Goal: Use online tool/utility: Utilize a website feature to perform a specific function

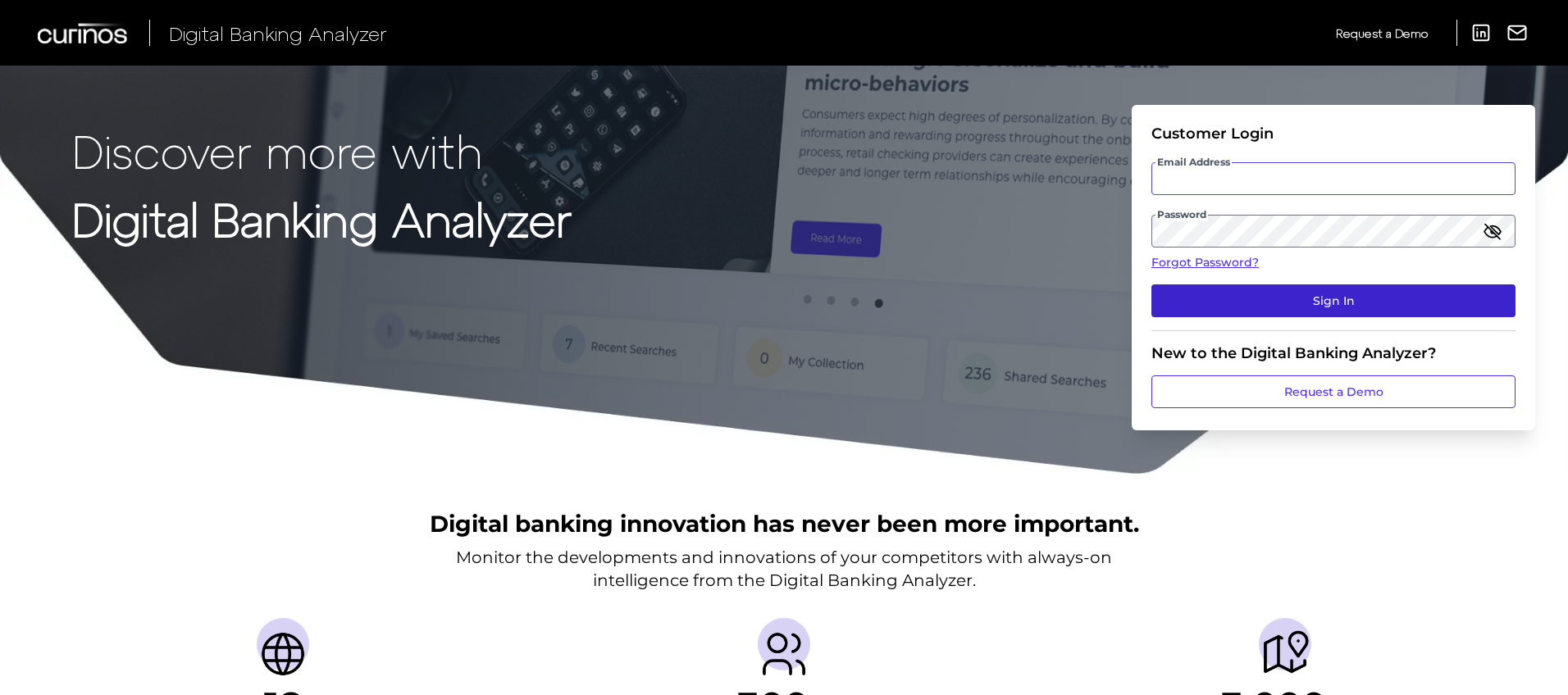
type input "[PERSON_NAME][EMAIL_ADDRESS][PERSON_NAME][DOMAIN_NAME]"
click at [1297, 297] on button "Sign In" at bounding box center [1334, 301] width 364 height 33
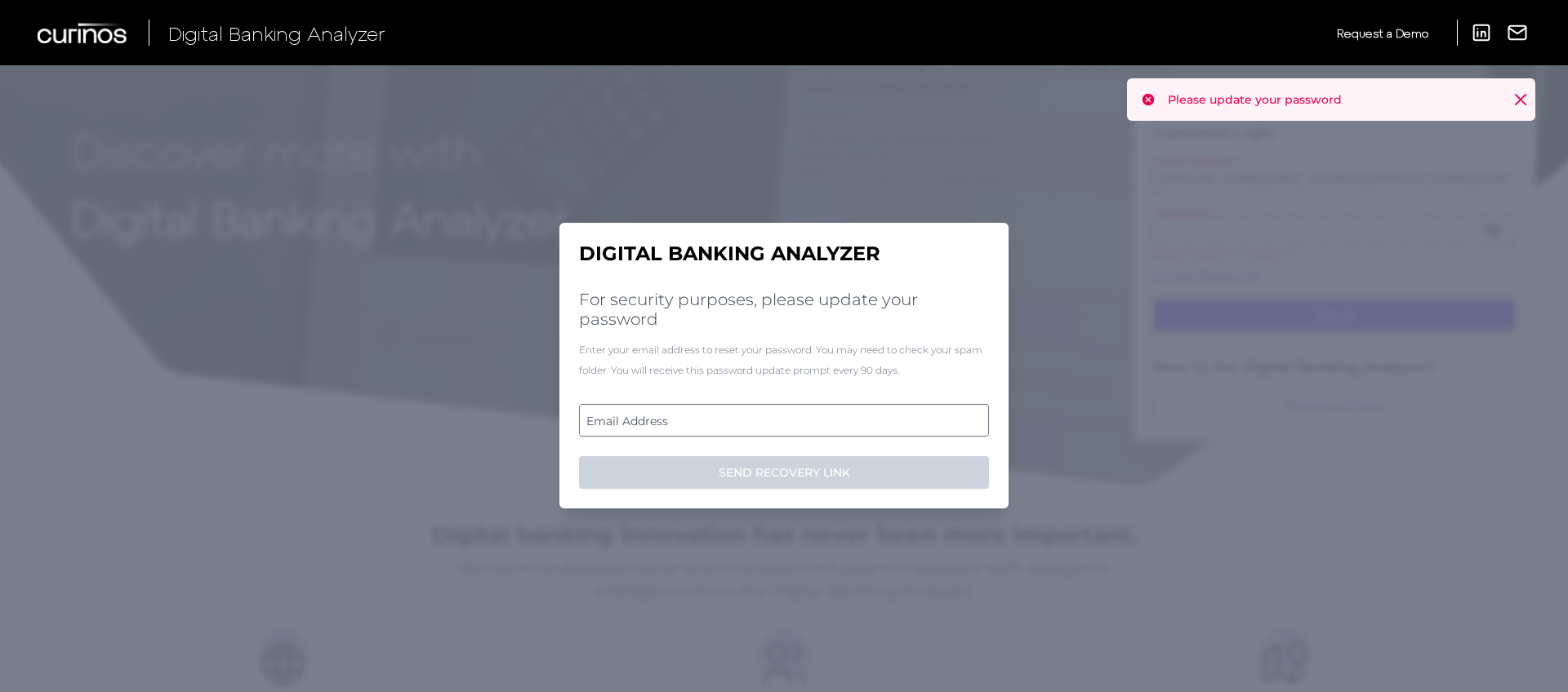
click at [667, 423] on label "Email Address" at bounding box center [783, 420] width 408 height 29
click at [667, 423] on input "email" at bounding box center [783, 420] width 410 height 33
click at [720, 418] on input "Email Address" at bounding box center [783, 420] width 410 height 33
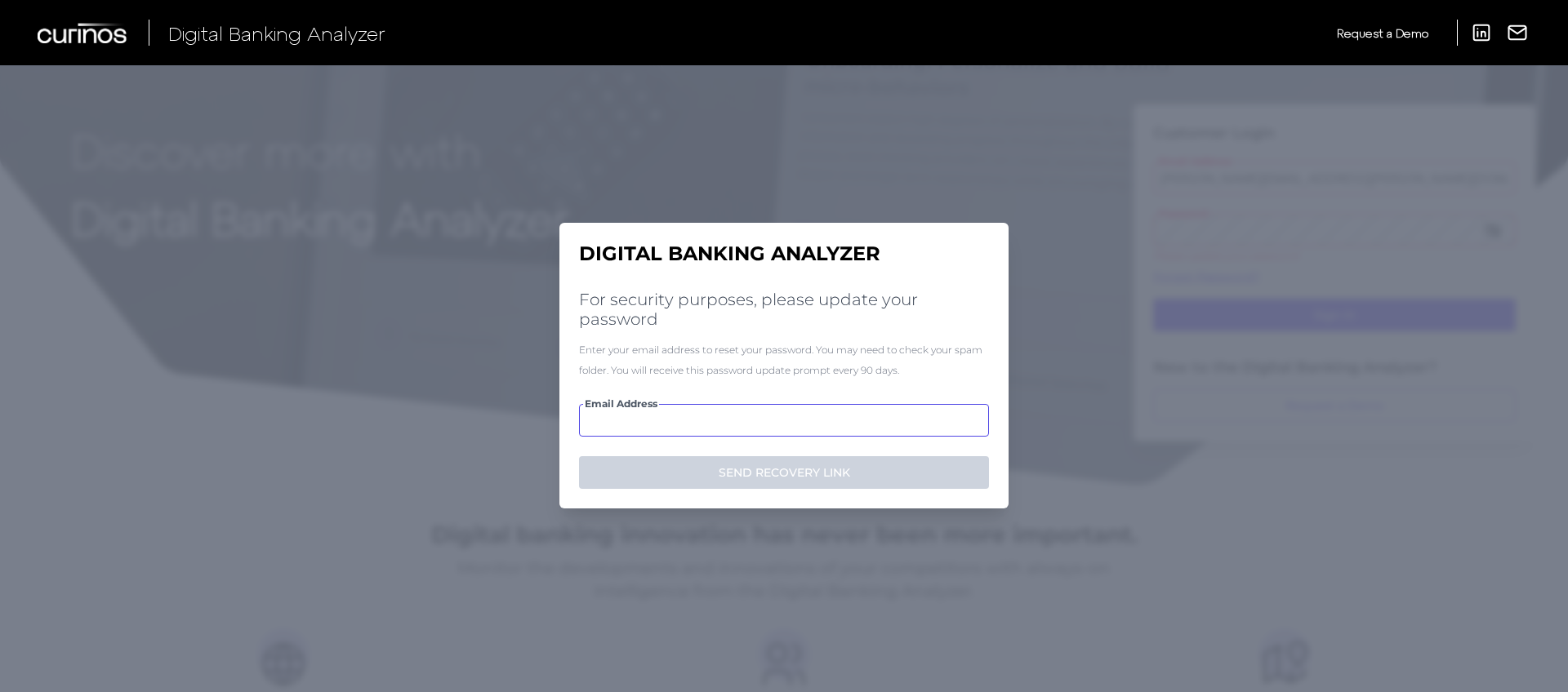
click at [712, 422] on input "Email Address" at bounding box center [783, 420] width 410 height 33
click at [595, 420] on input "Email Address" at bounding box center [783, 420] width 410 height 33
click at [607, 422] on input "Email Address" at bounding box center [783, 420] width 410 height 33
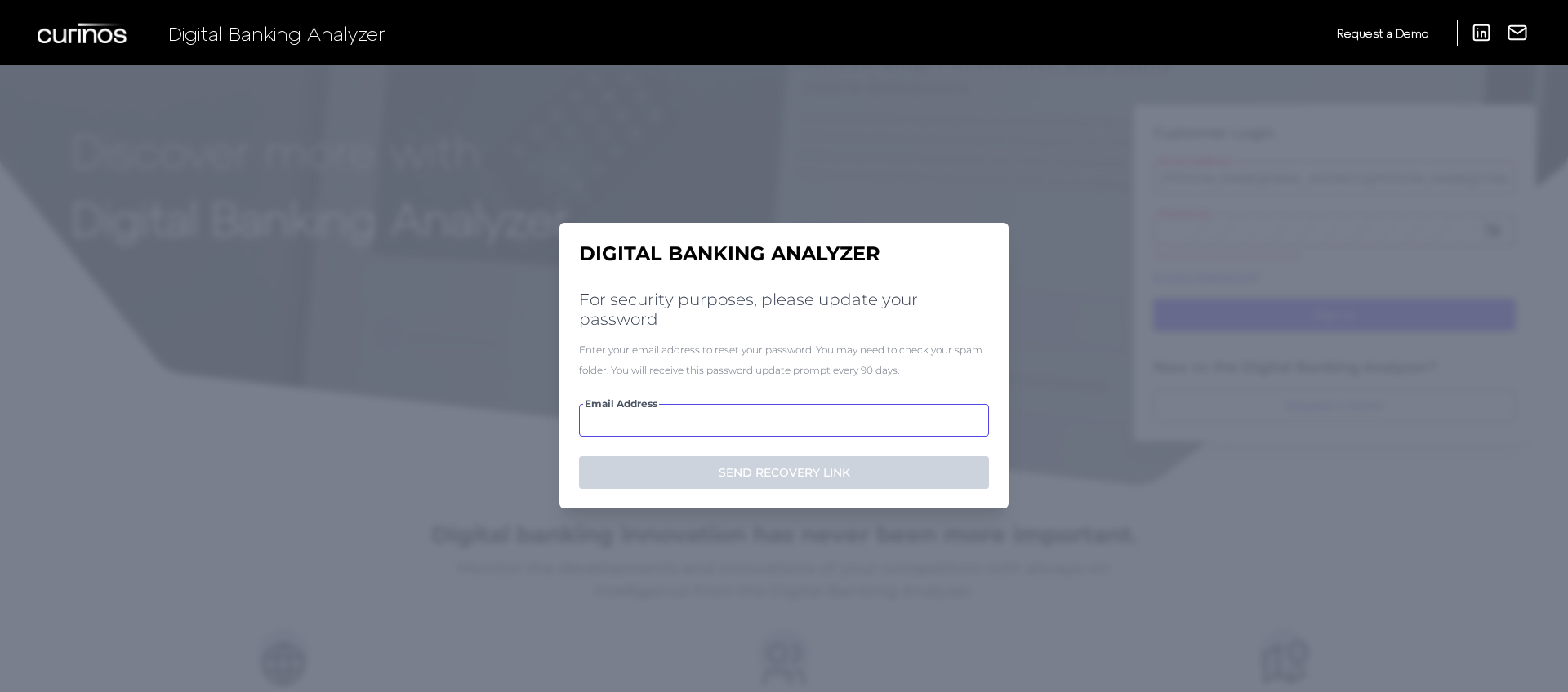
click at [607, 422] on input "Email Address" at bounding box center [783, 420] width 410 height 33
click at [758, 431] on input "Email Address" at bounding box center [783, 420] width 410 height 33
click at [700, 419] on input "Email Address" at bounding box center [783, 420] width 410 height 33
click at [640, 420] on input "Email Address" at bounding box center [783, 420] width 410 height 33
click at [744, 398] on div "Digital Banking Analyzer For security purposes, please update your password Ent…" at bounding box center [784, 365] width 449 height 286
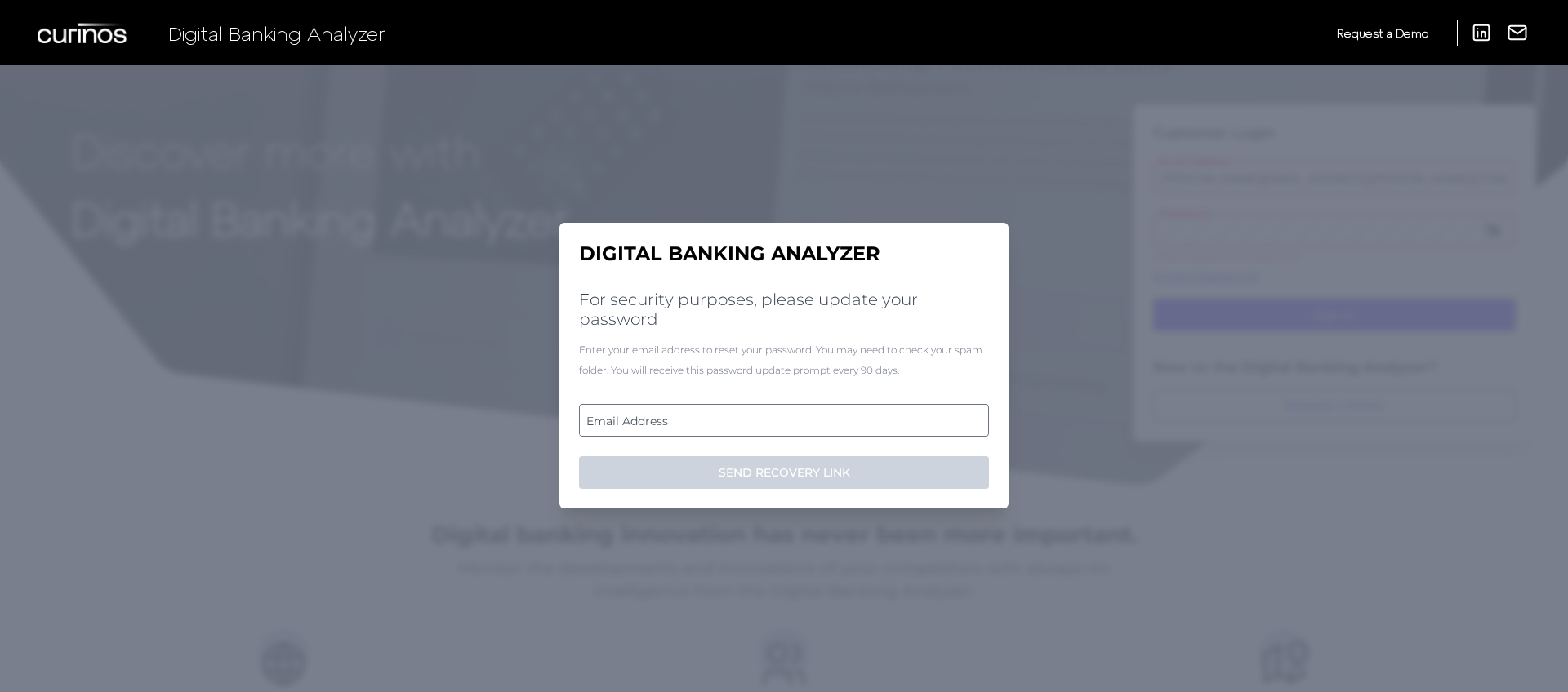
click at [692, 431] on label "Email Address" at bounding box center [783, 420] width 408 height 29
click at [692, 431] on input "email" at bounding box center [783, 420] width 410 height 33
click at [688, 423] on input "Email Address" at bounding box center [783, 420] width 410 height 33
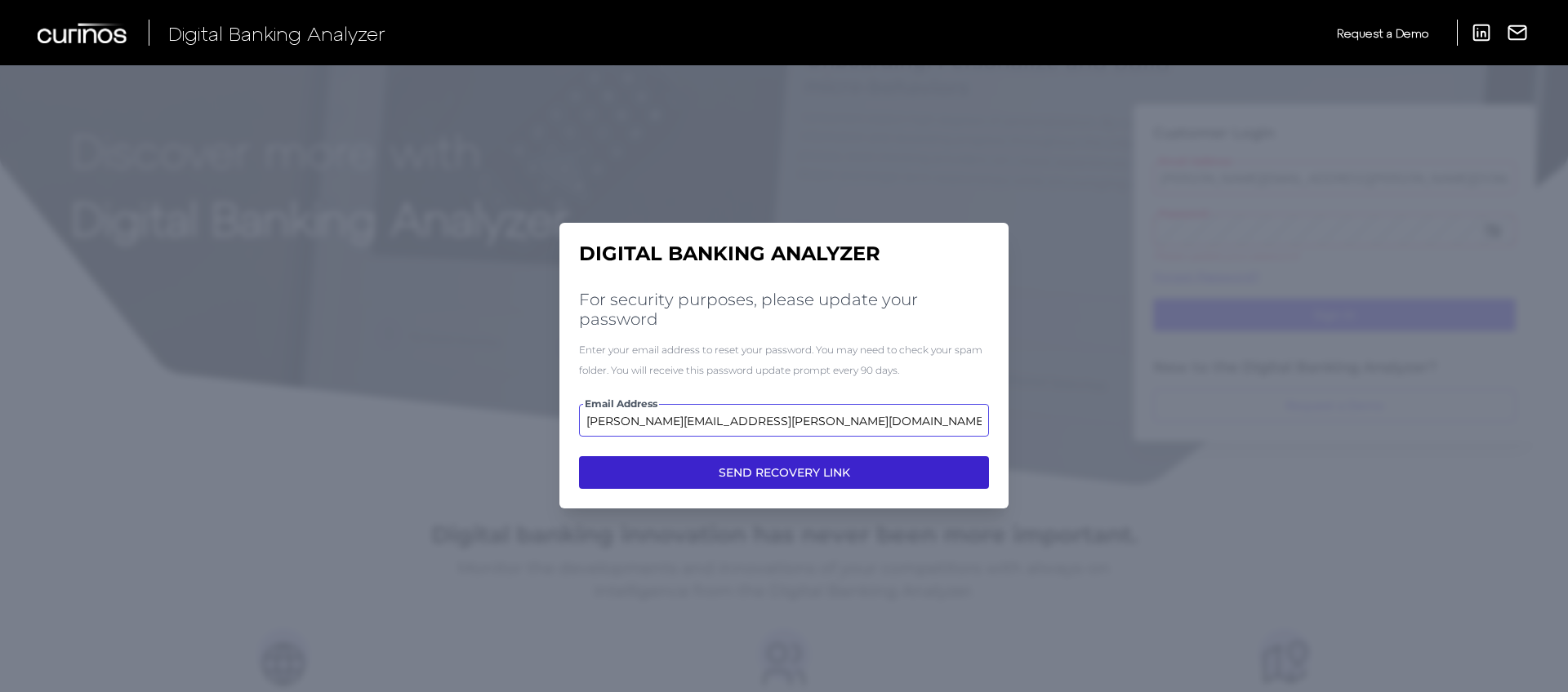
type input "[PERSON_NAME][EMAIL_ADDRESS][PERSON_NAME][DOMAIN_NAME]"
click at [766, 471] on button "SEND RECOVERY LINK" at bounding box center [783, 472] width 410 height 33
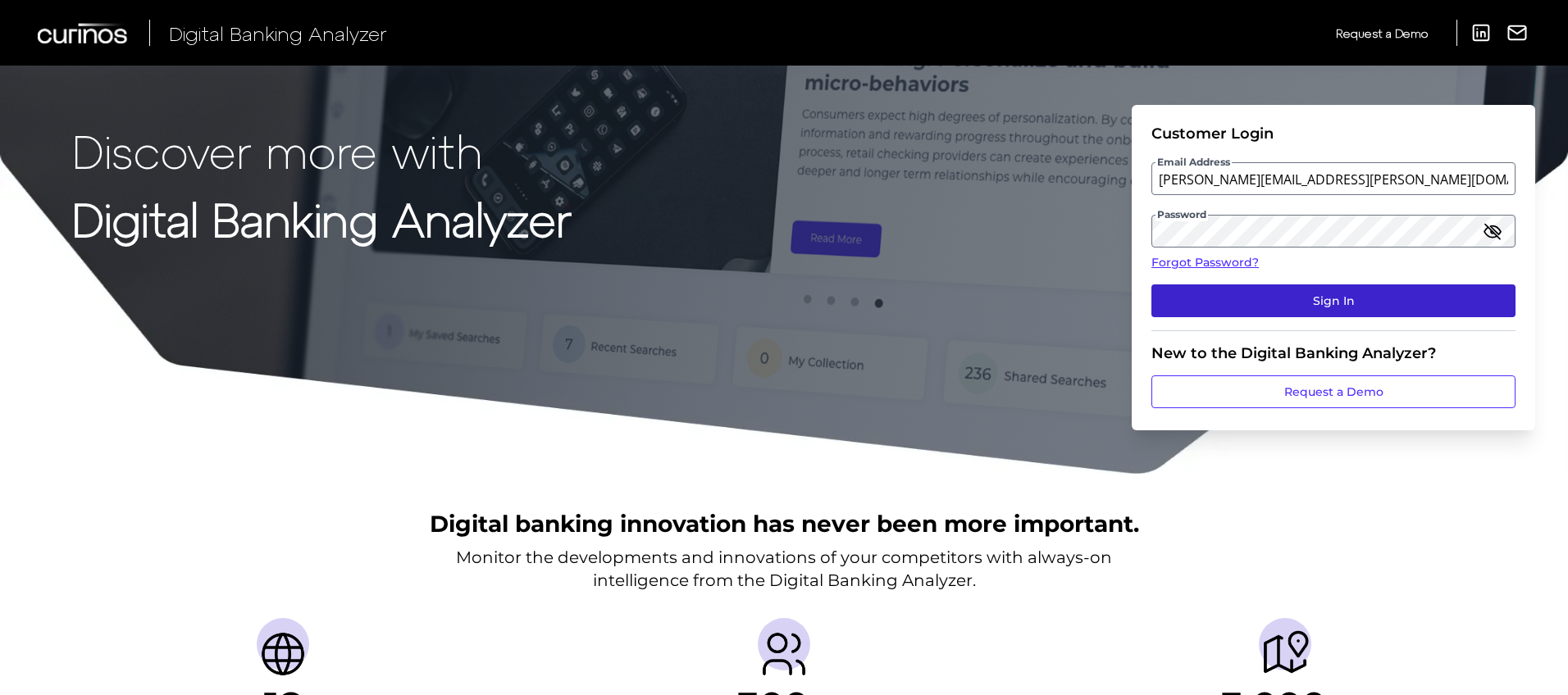
click at [1342, 296] on button "Sign In" at bounding box center [1334, 301] width 364 height 33
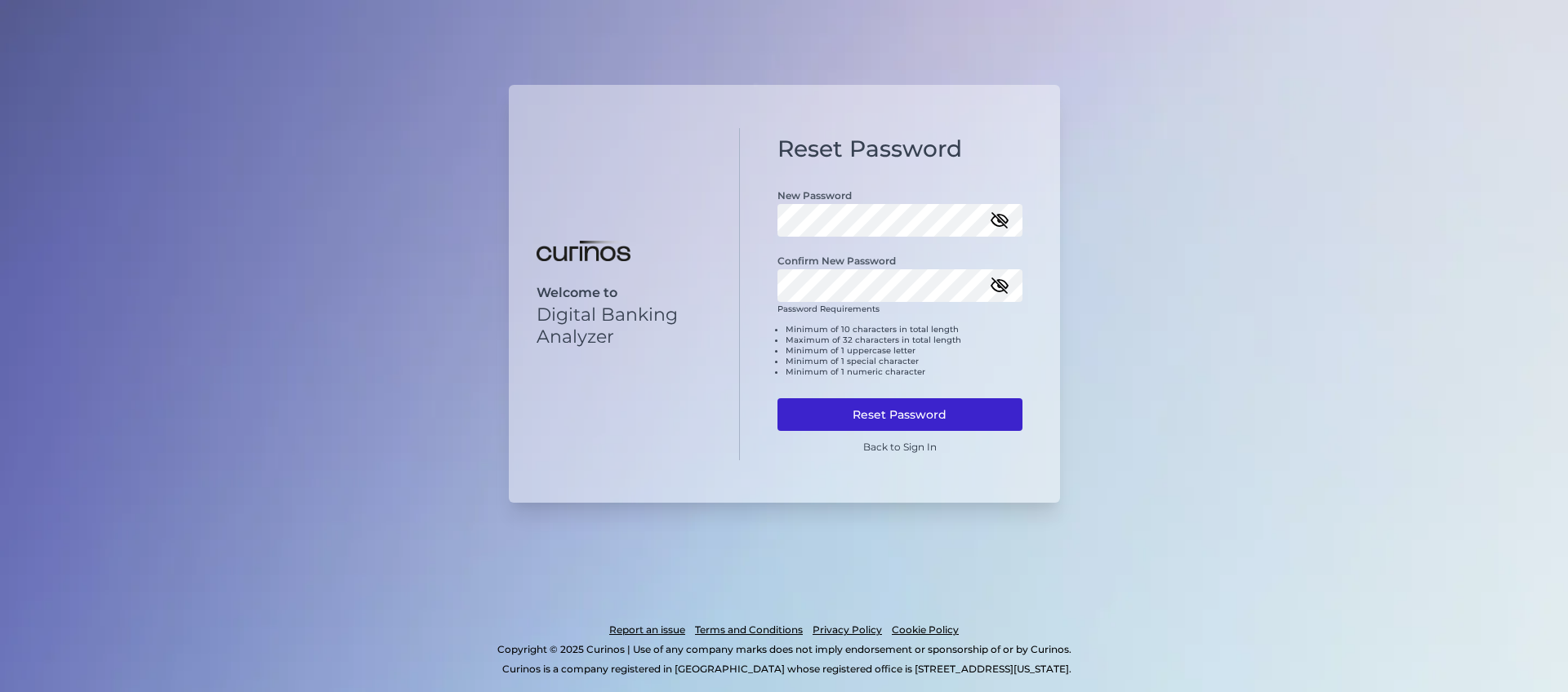
click at [862, 420] on button "Reset Password" at bounding box center [900, 414] width 245 height 33
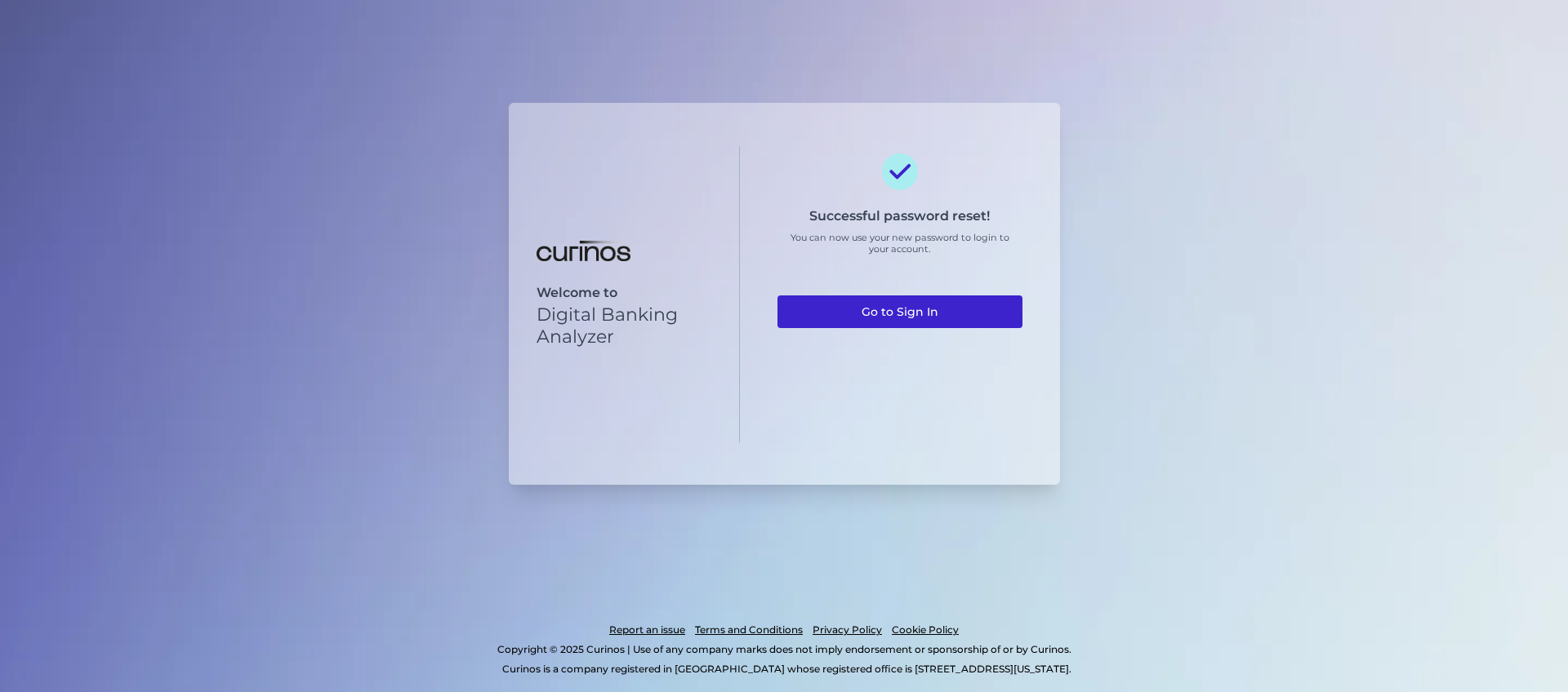
click at [859, 307] on link "Go to Sign In" at bounding box center [900, 312] width 245 height 33
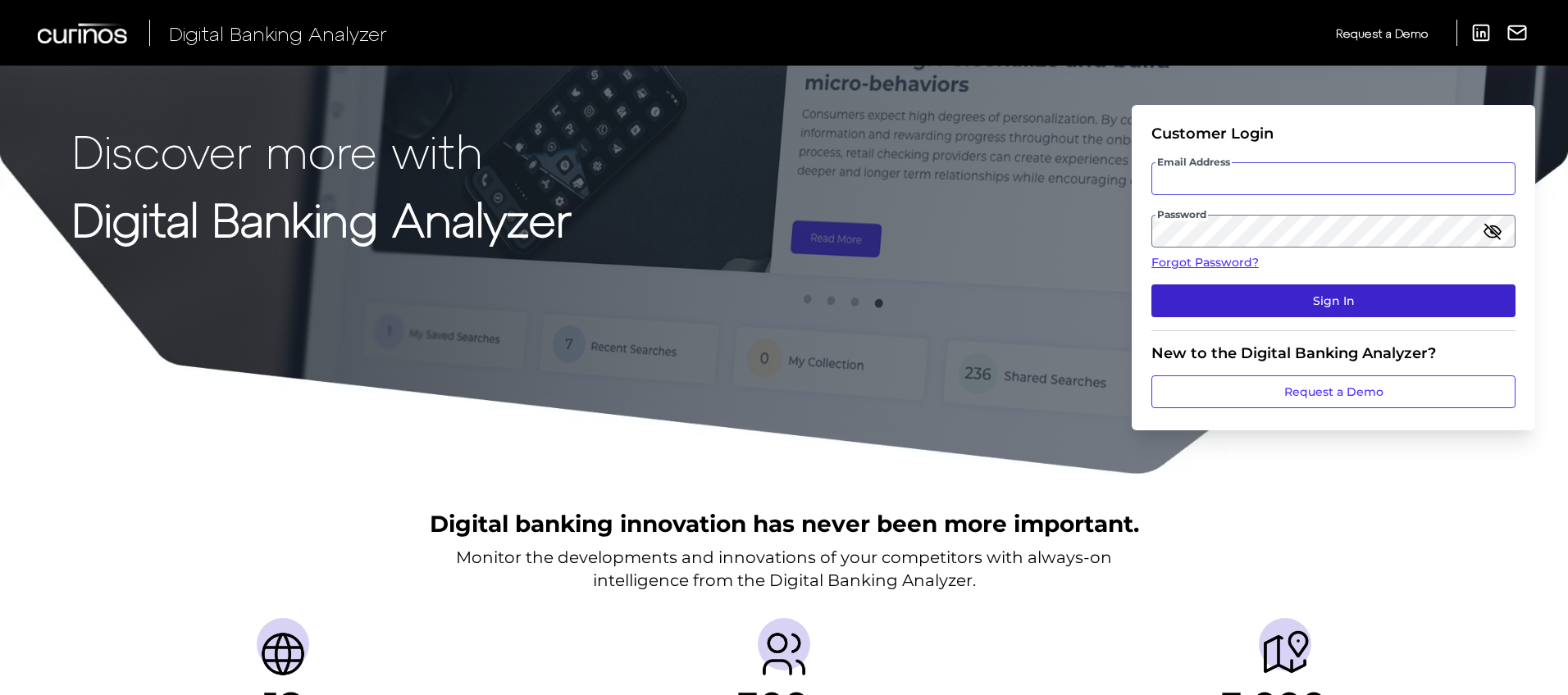
type input "[PERSON_NAME][EMAIL_ADDRESS][PERSON_NAME][DOMAIN_NAME]"
click at [1247, 302] on button "Sign In" at bounding box center [1334, 301] width 364 height 33
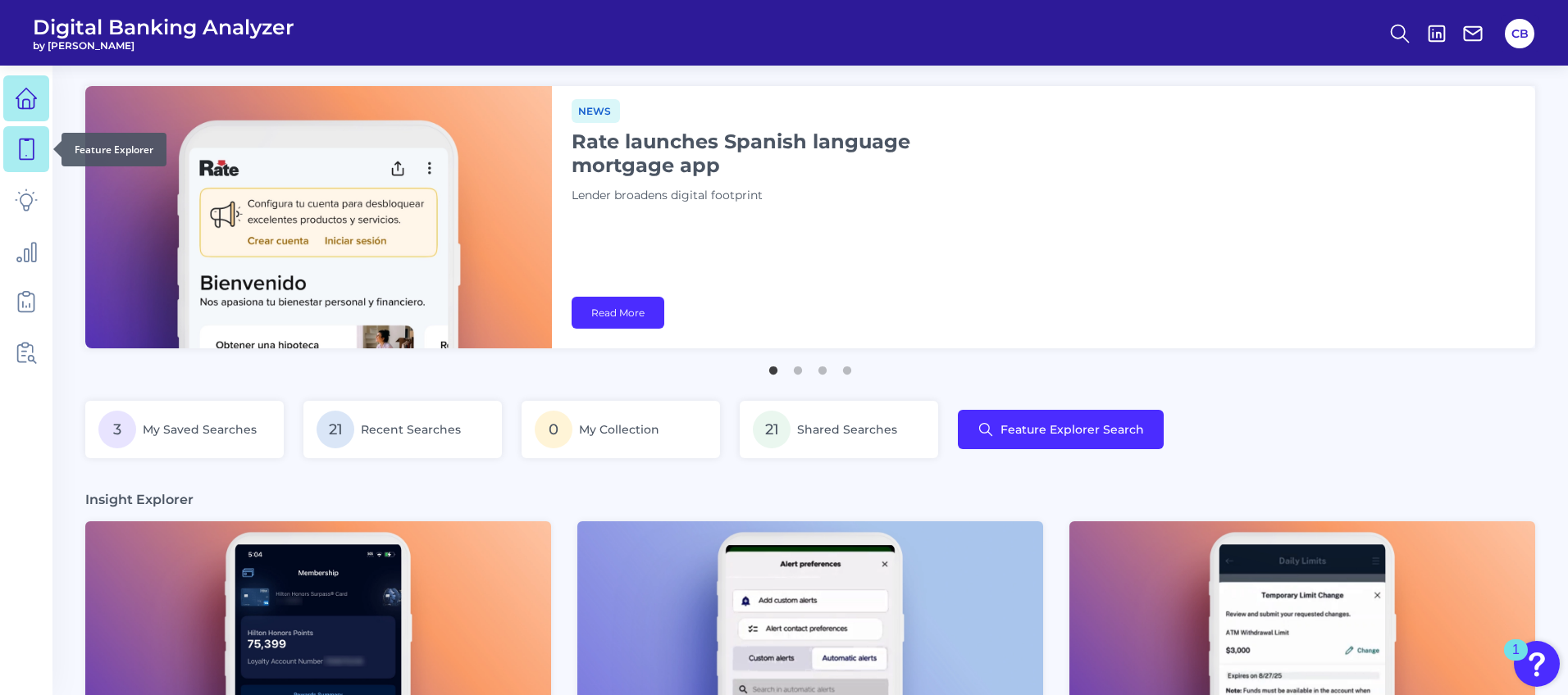
click at [27, 146] on icon at bounding box center [27, 149] width 23 height 23
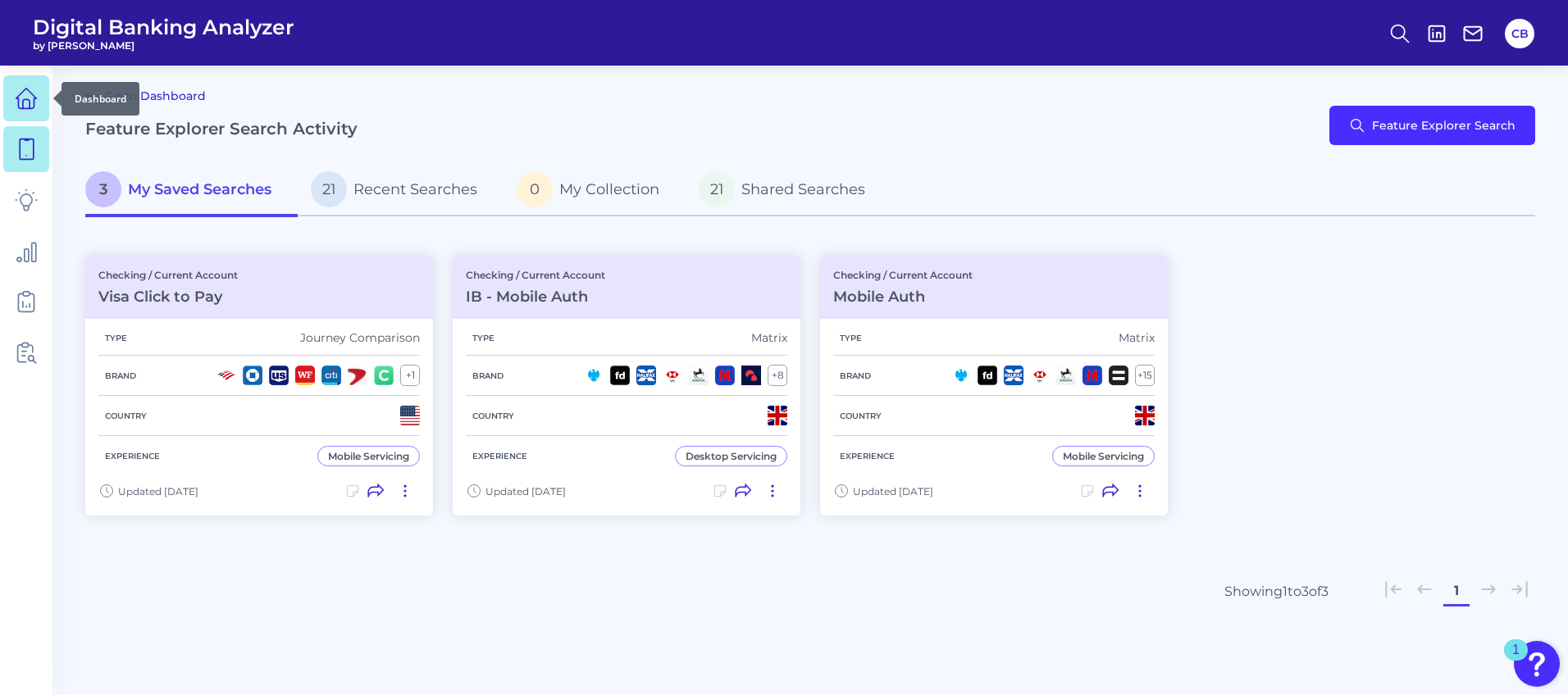
click at [25, 105] on icon at bounding box center [27, 98] width 23 height 23
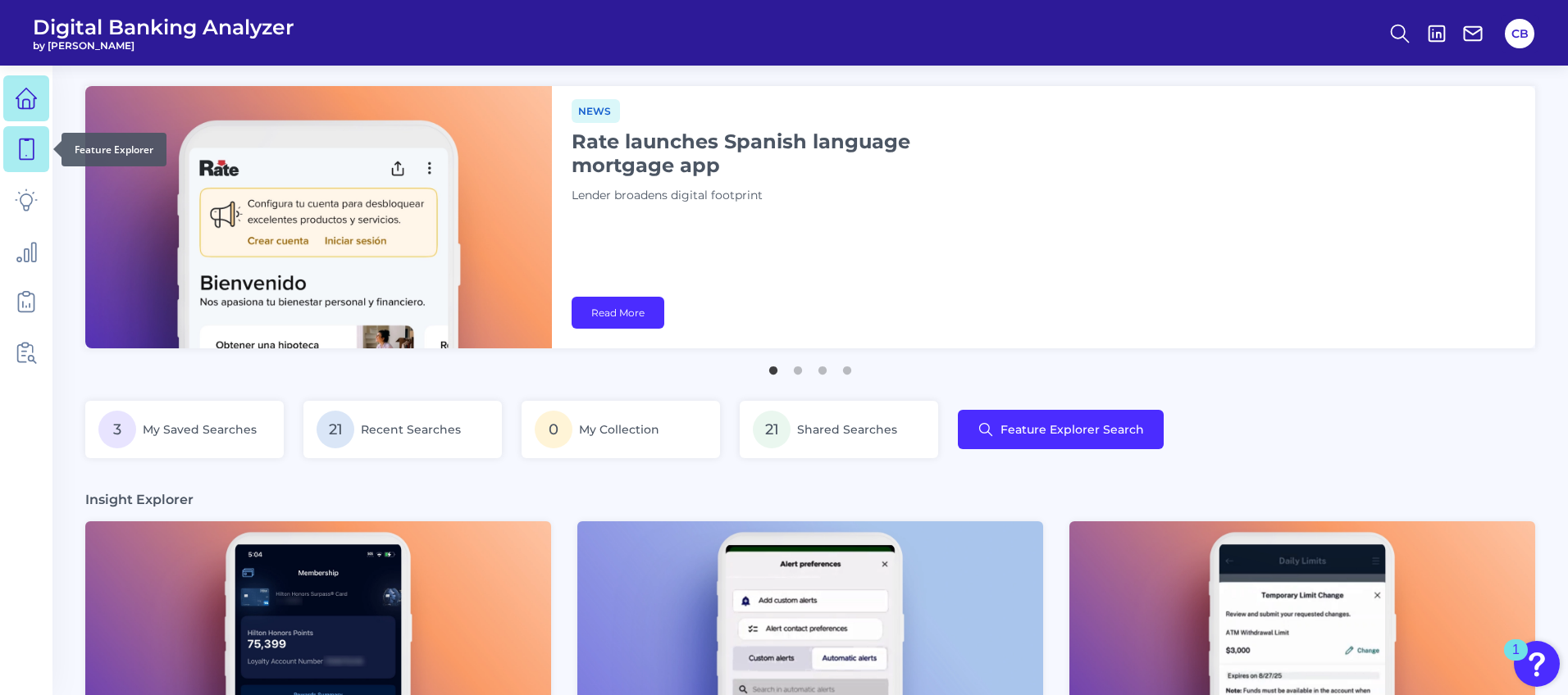
click at [44, 160] on link at bounding box center [27, 149] width 46 height 46
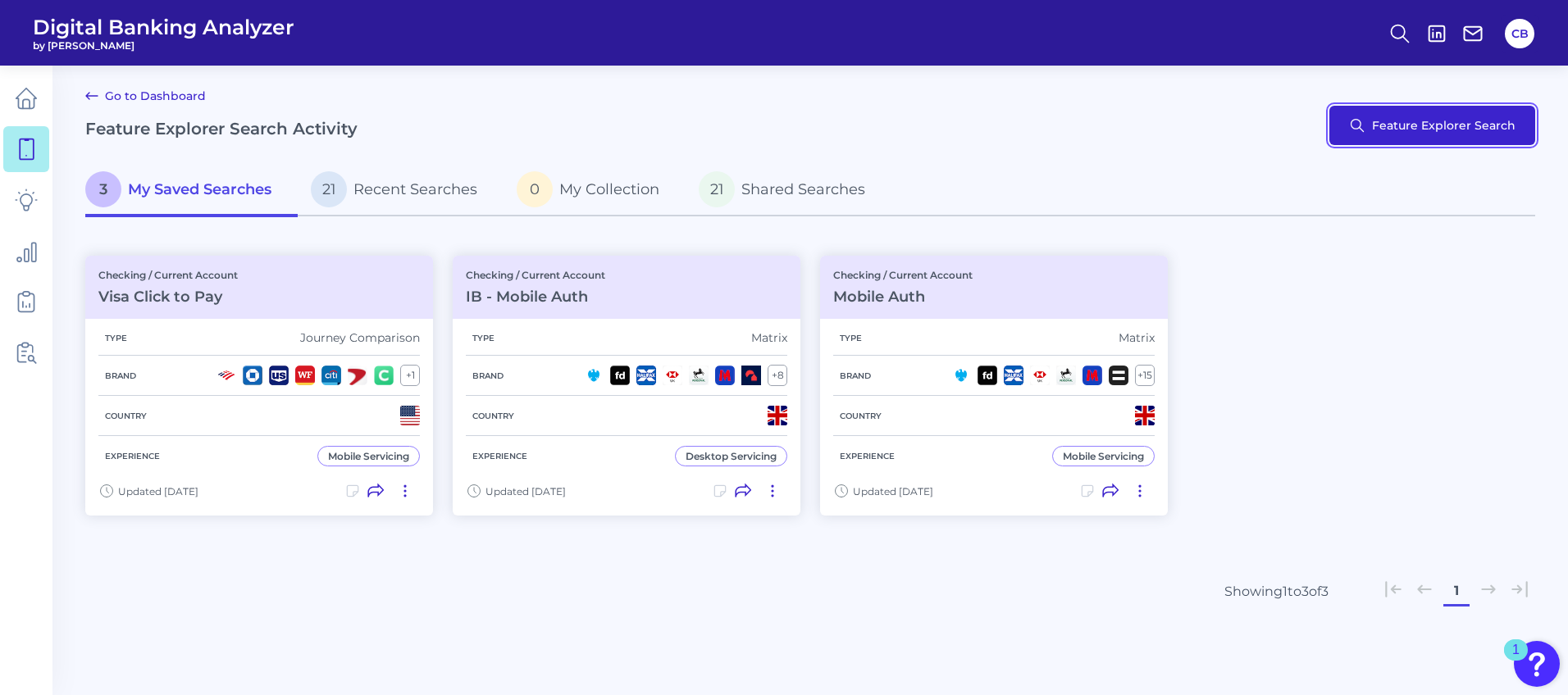
click at [1397, 133] on button "Feature Explorer Search" at bounding box center [1432, 126] width 206 height 40
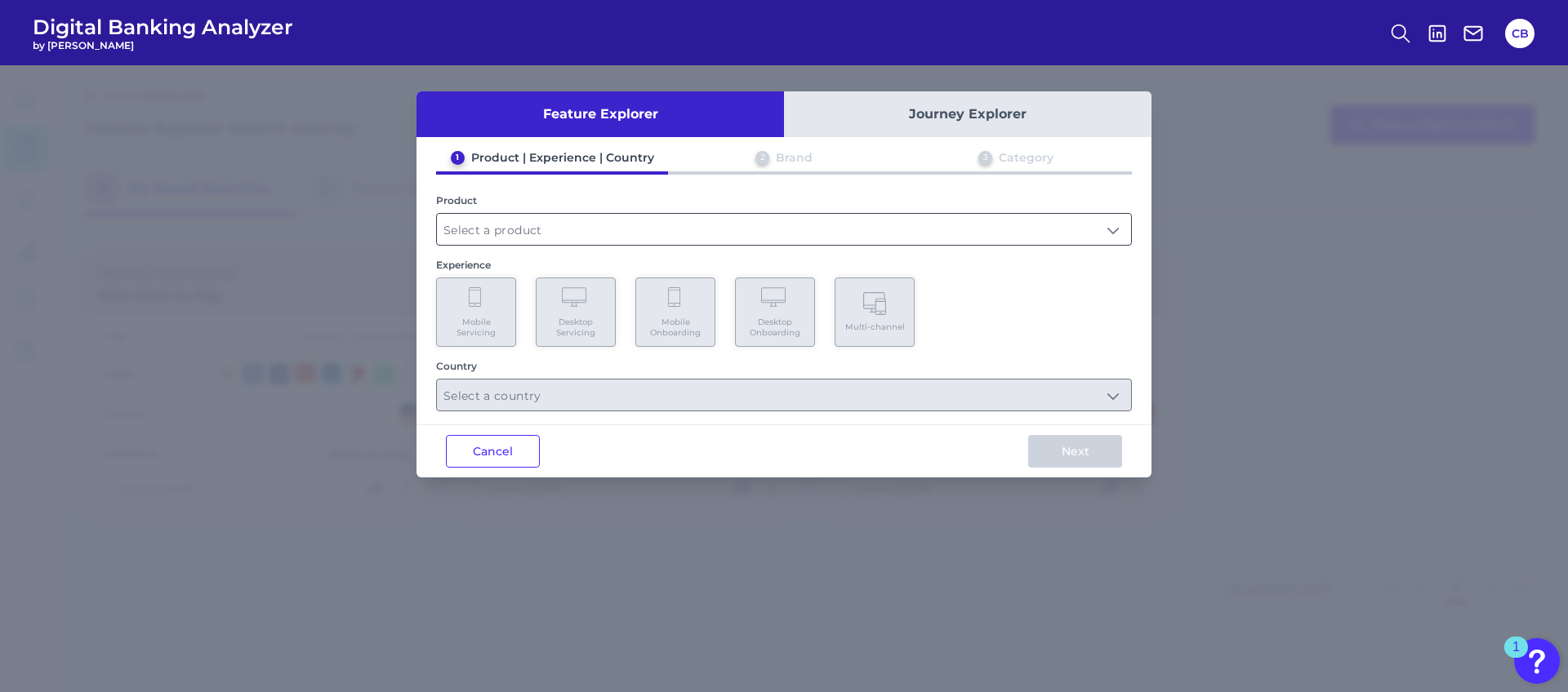
click at [598, 239] on input "text" at bounding box center [784, 229] width 694 height 31
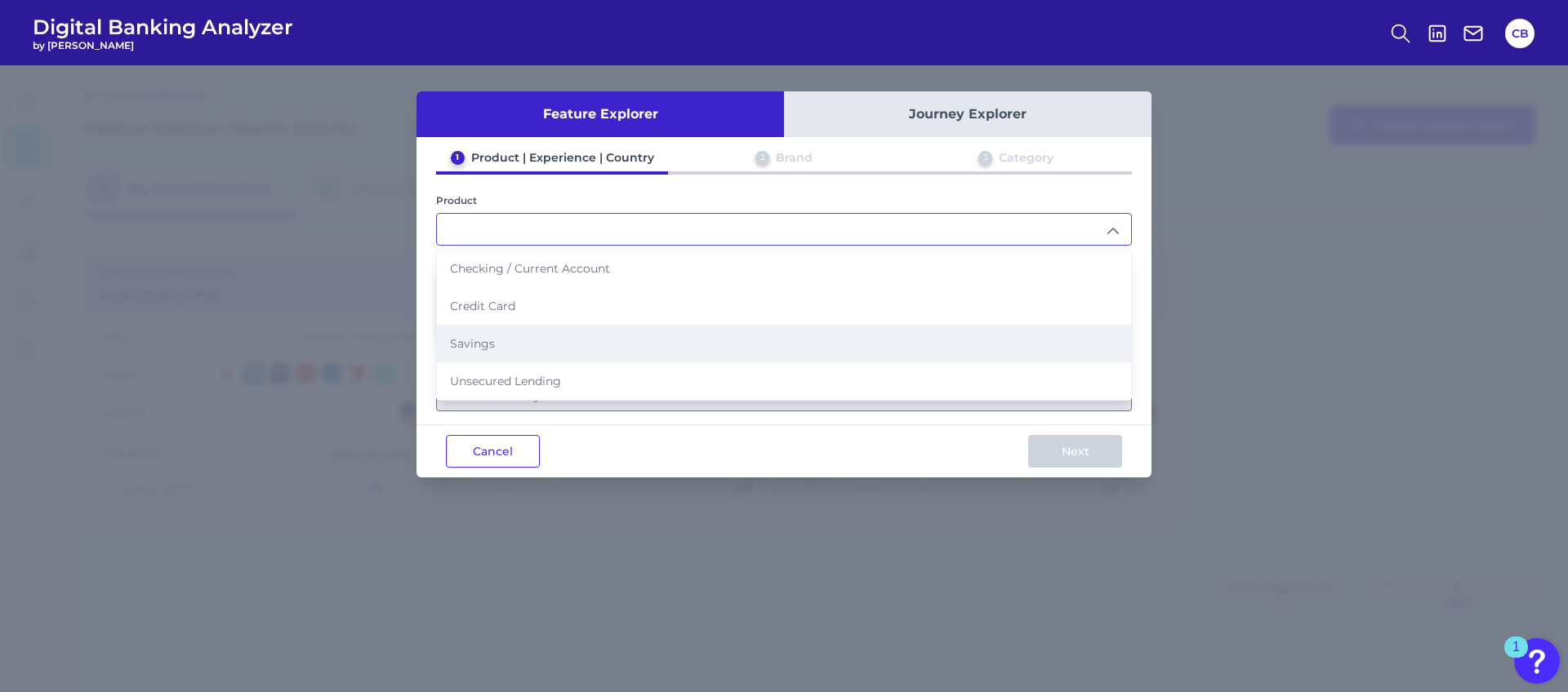
click at [534, 348] on li "Savings" at bounding box center [784, 343] width 694 height 38
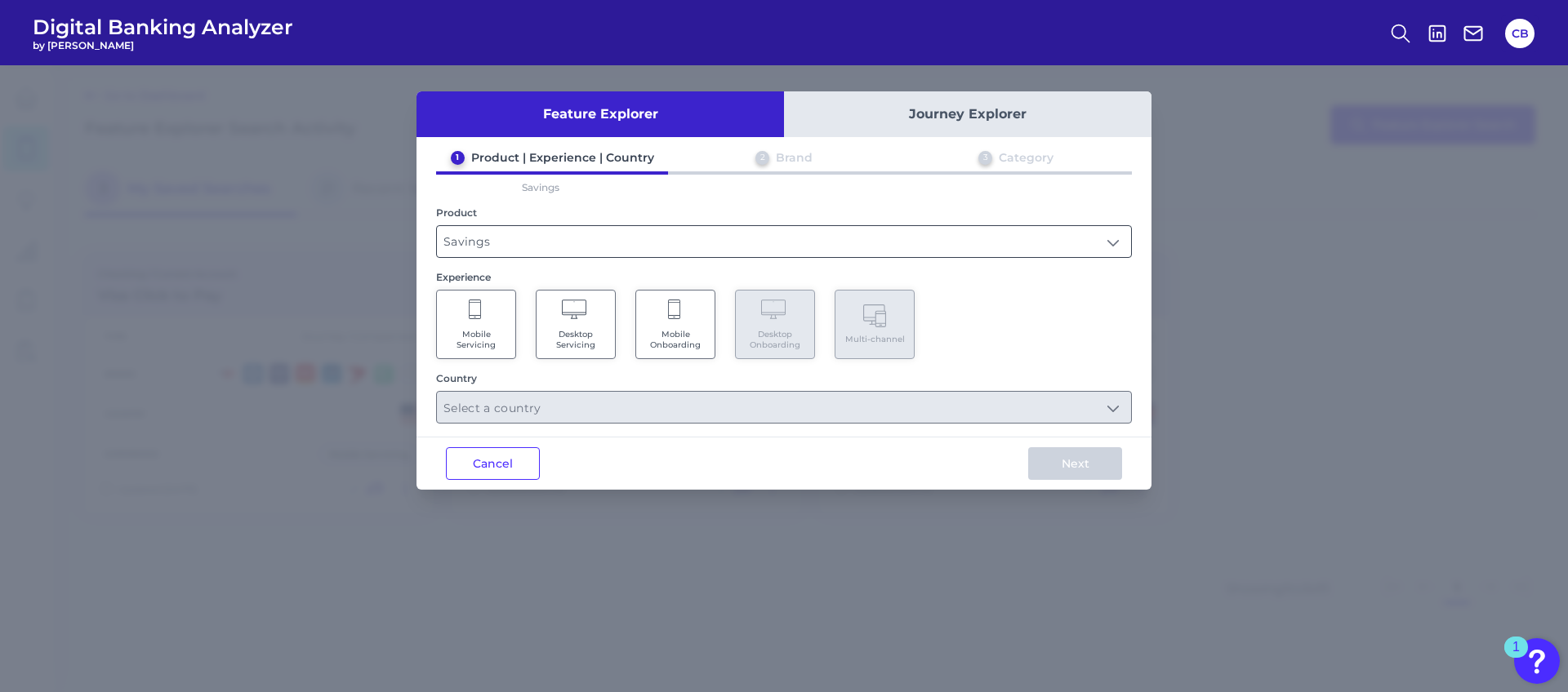
click at [544, 238] on input "Savings" at bounding box center [784, 241] width 694 height 31
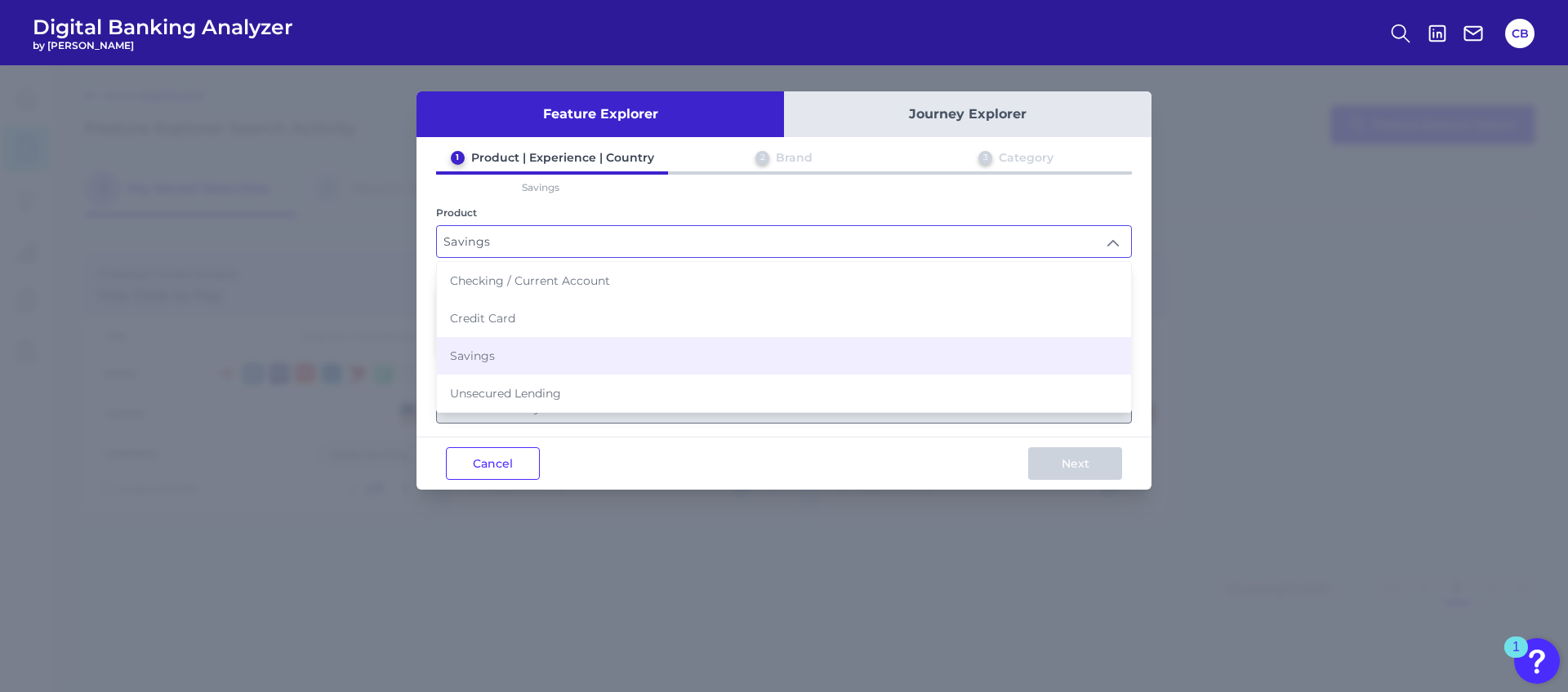
click at [510, 367] on li "Savings" at bounding box center [784, 356] width 694 height 38
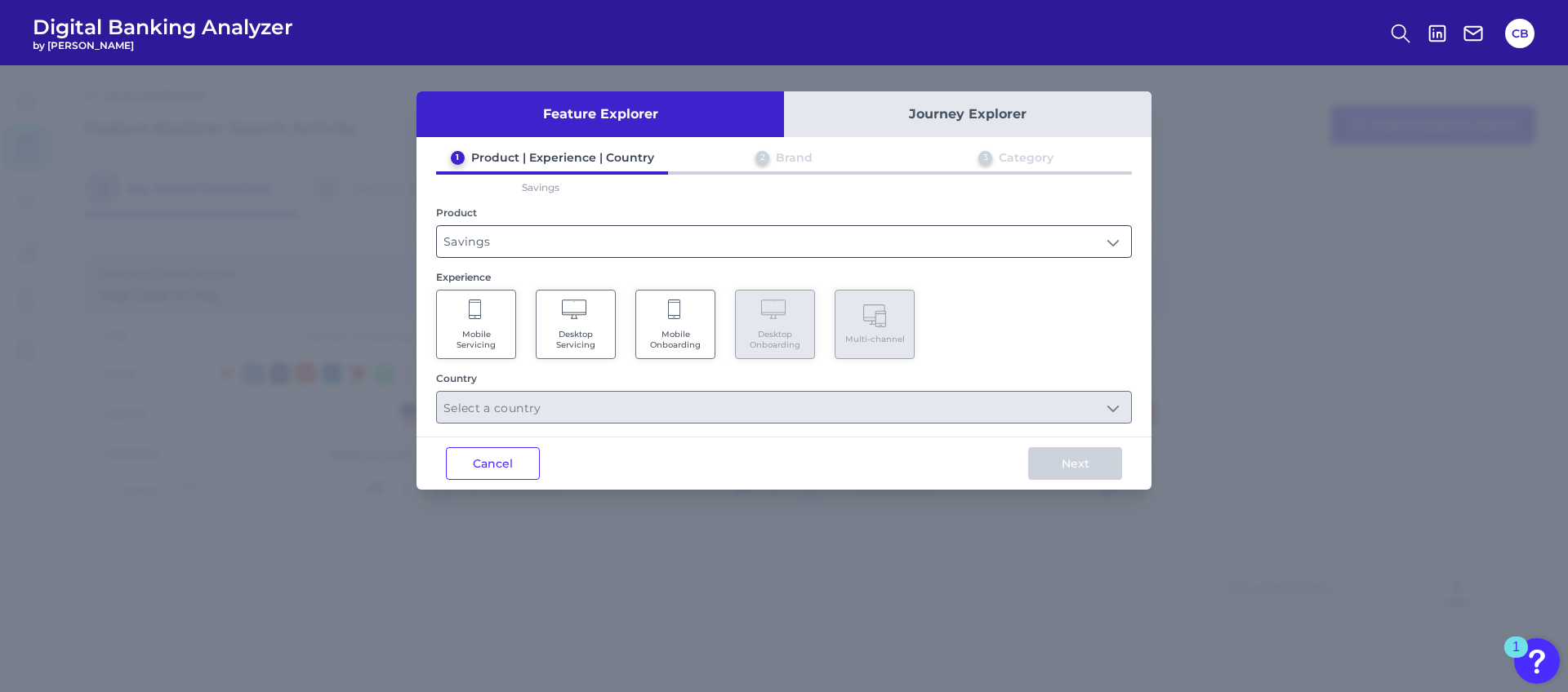
click at [493, 246] on input "Savings" at bounding box center [784, 241] width 694 height 31
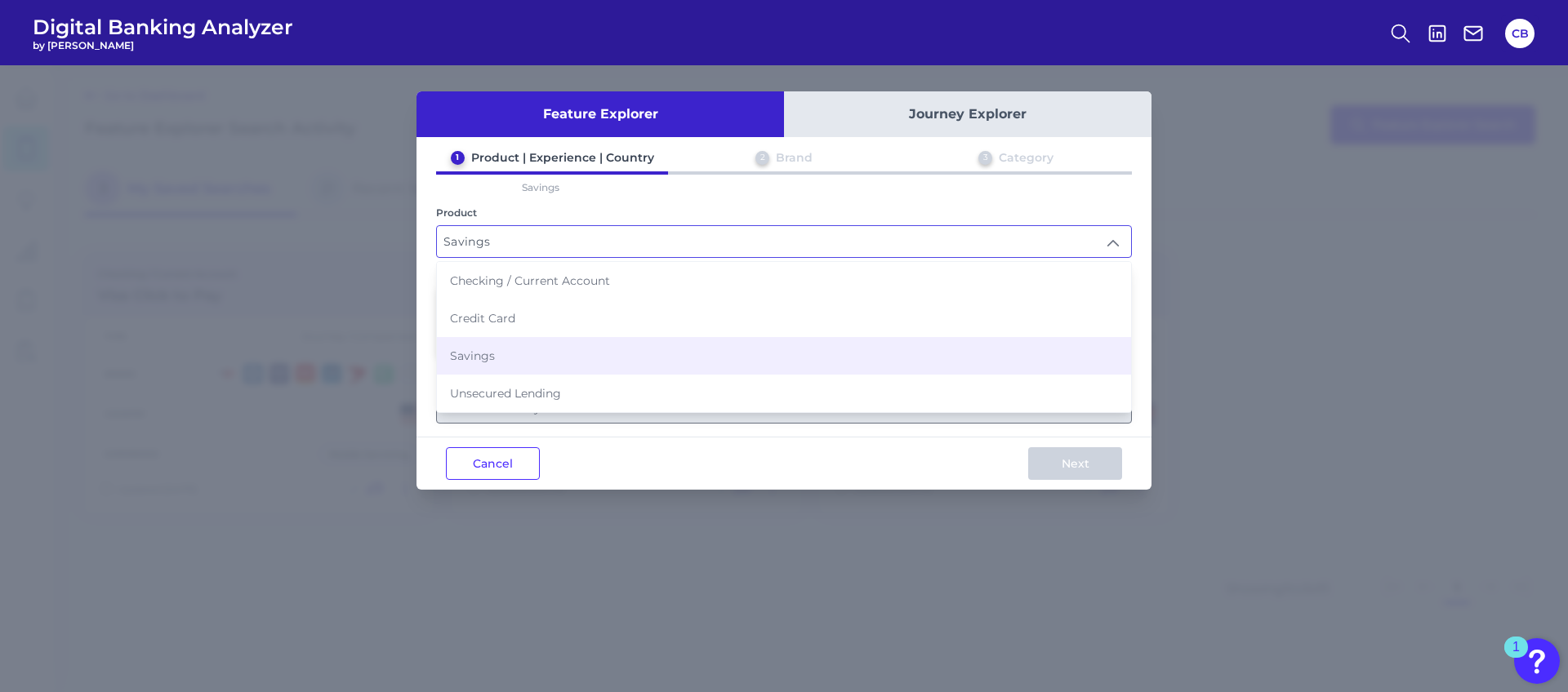
click at [501, 357] on li "Savings" at bounding box center [784, 356] width 694 height 38
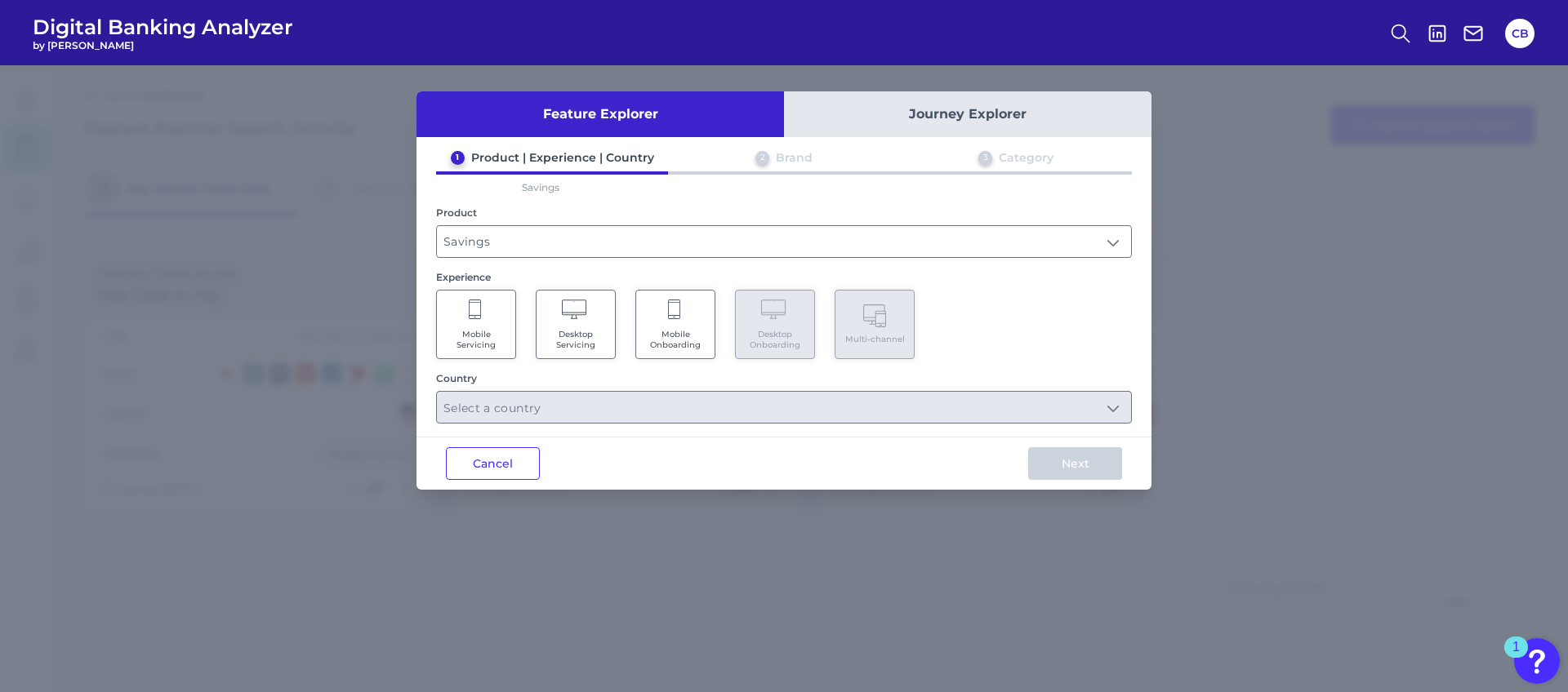
click at [477, 308] on icon at bounding box center [476, 311] width 15 height 23
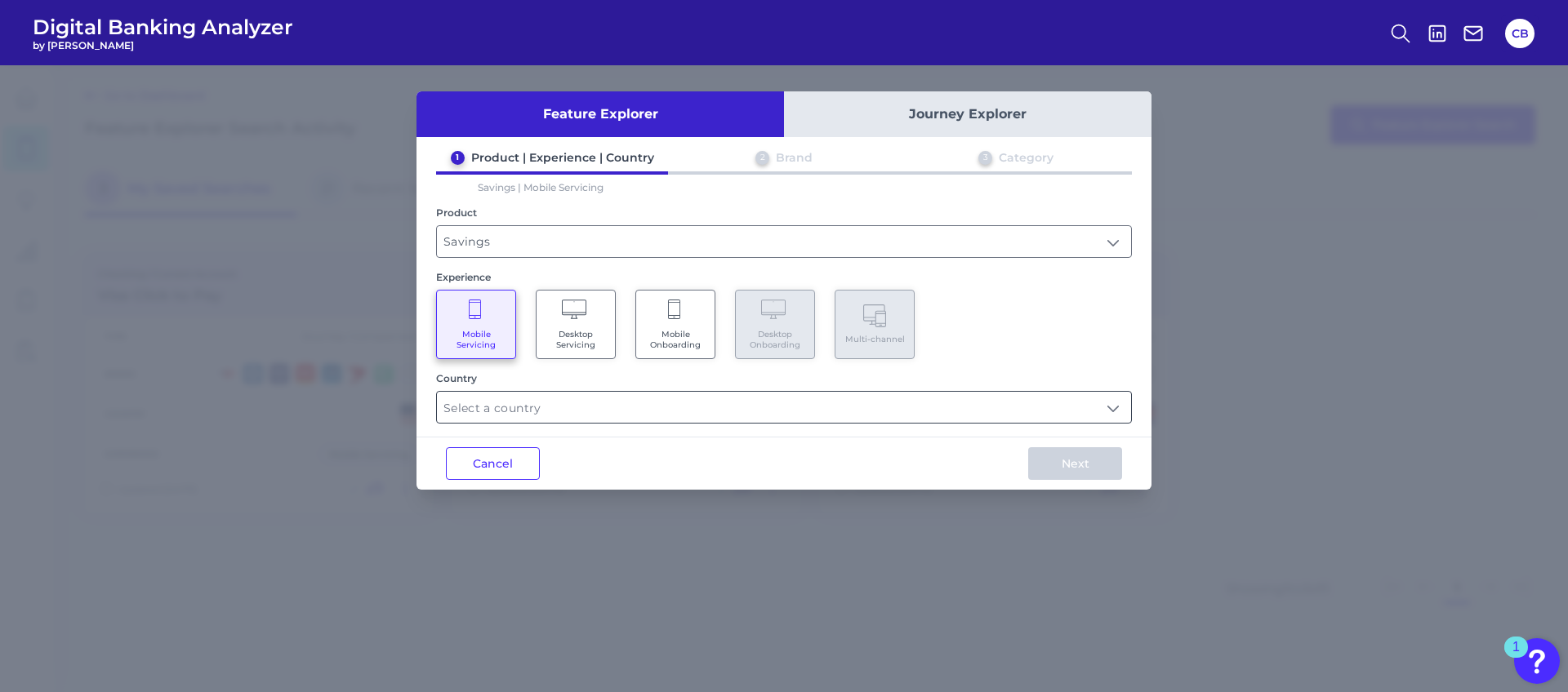
click at [544, 413] on input "text" at bounding box center [784, 407] width 694 height 31
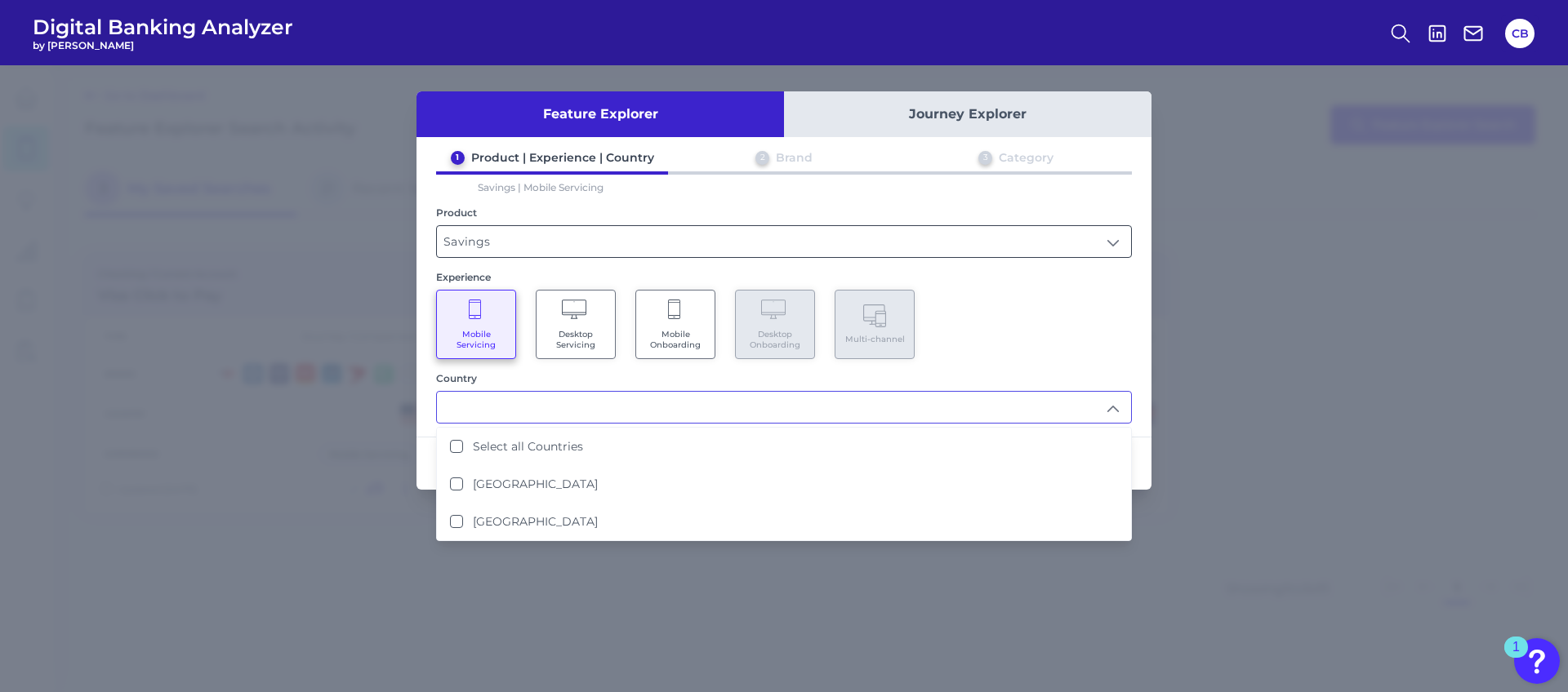
click at [478, 245] on input "Savings" at bounding box center [784, 241] width 694 height 31
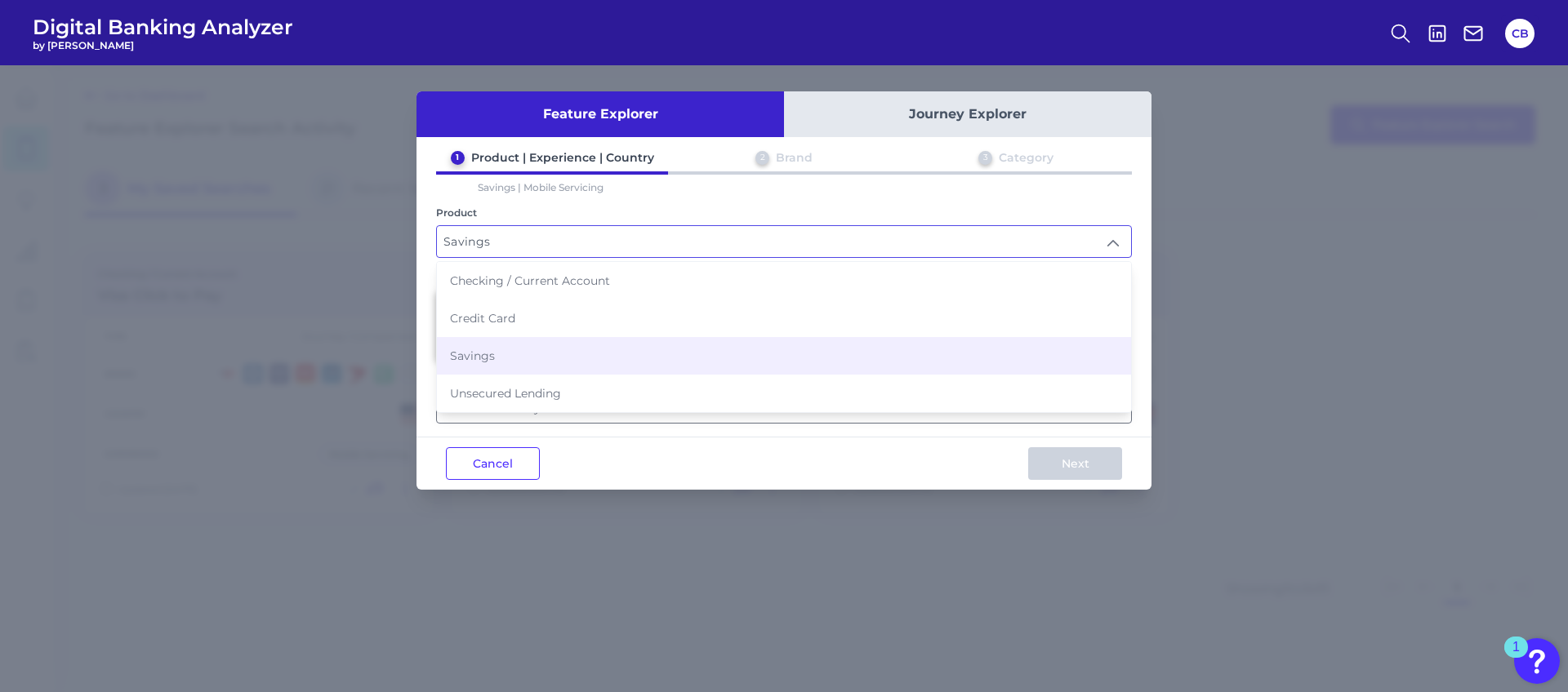
click at [496, 241] on input "Savings" at bounding box center [784, 241] width 694 height 31
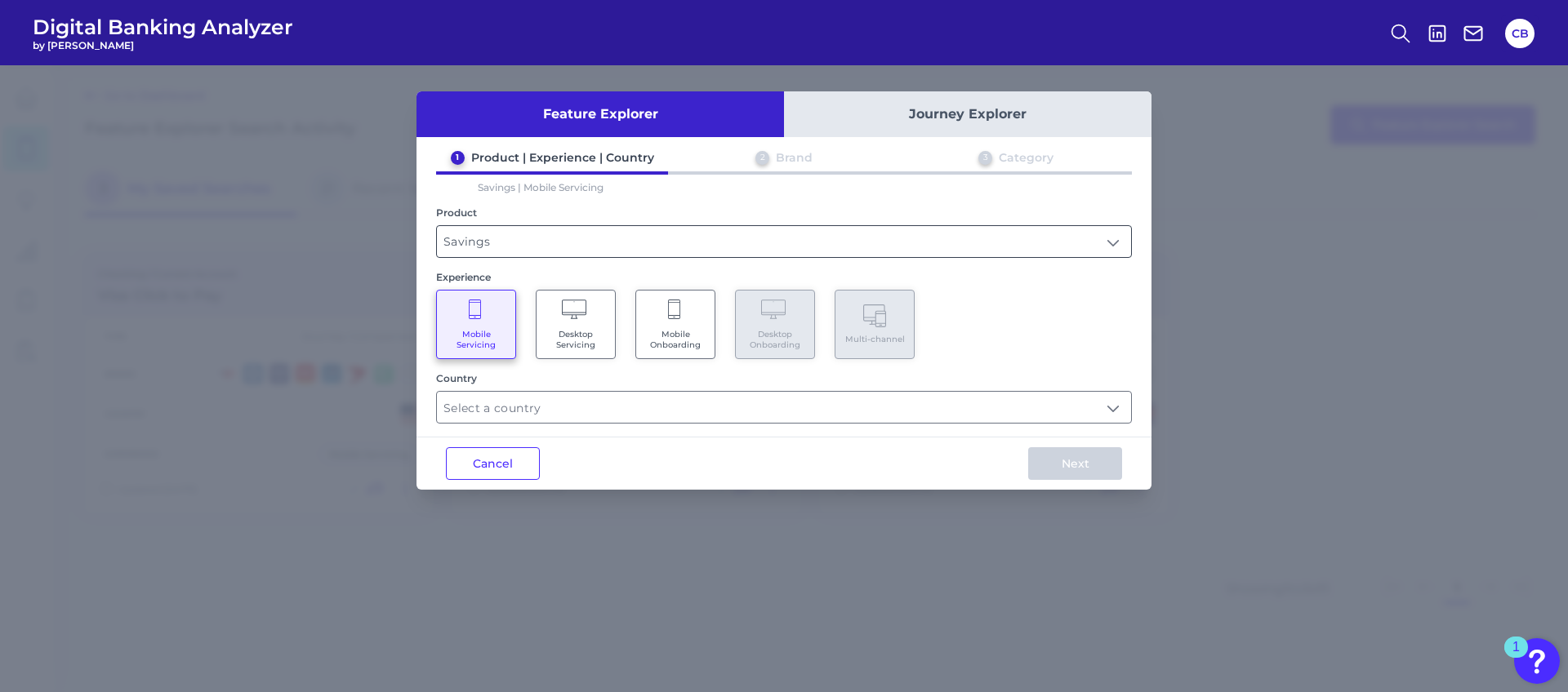
click at [499, 250] on input "Savings" at bounding box center [784, 241] width 694 height 31
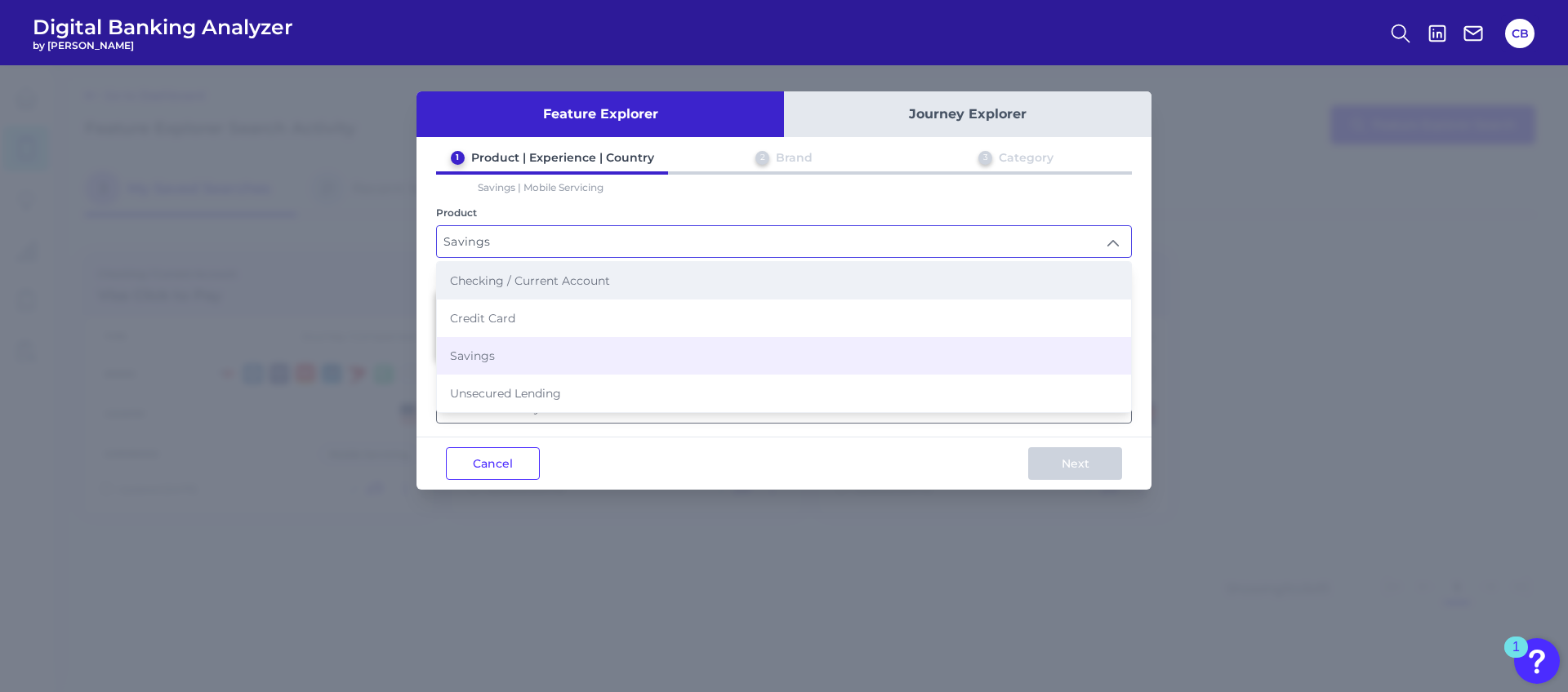
click at [506, 292] on li "Checking / Current Account" at bounding box center [784, 281] width 694 height 38
type input "Checking / Current Account"
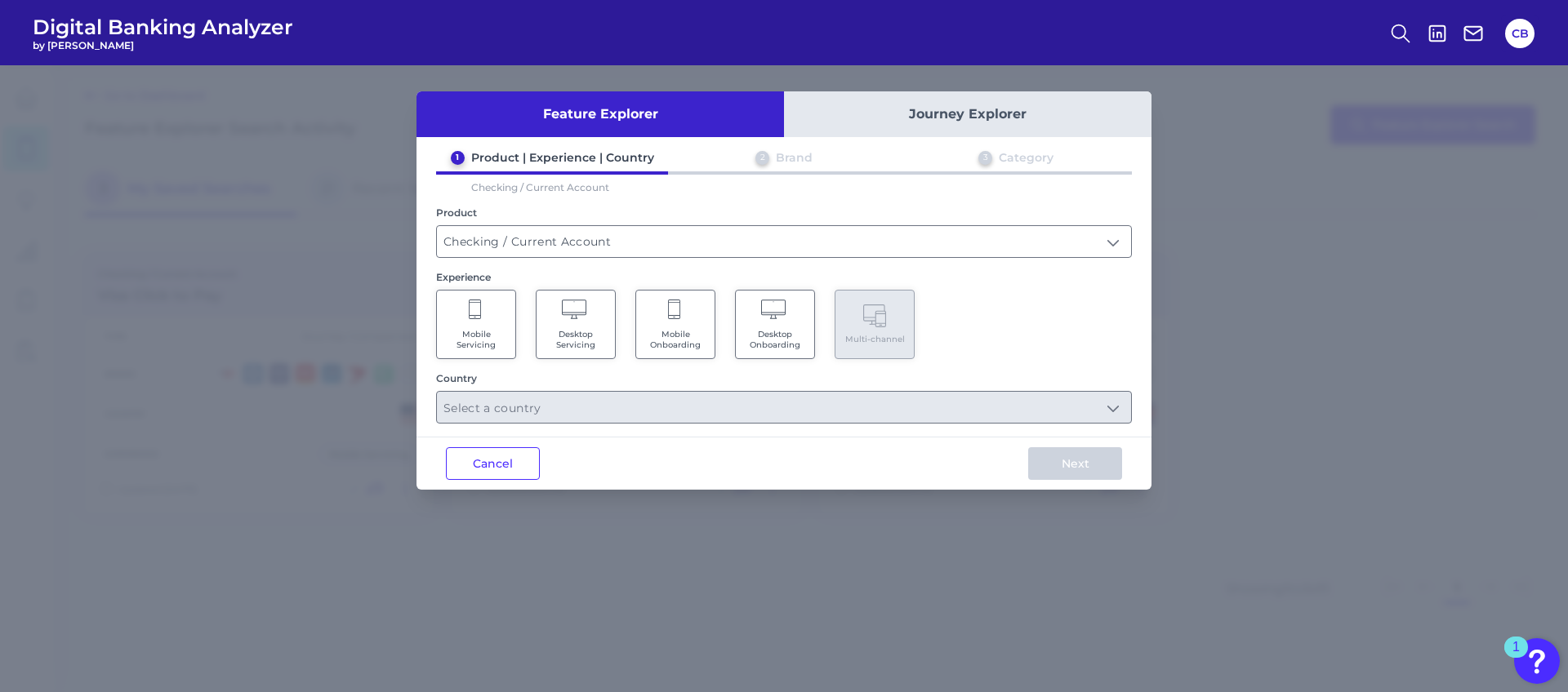
click at [502, 339] on span "Mobile Servicing" at bounding box center [476, 340] width 62 height 21
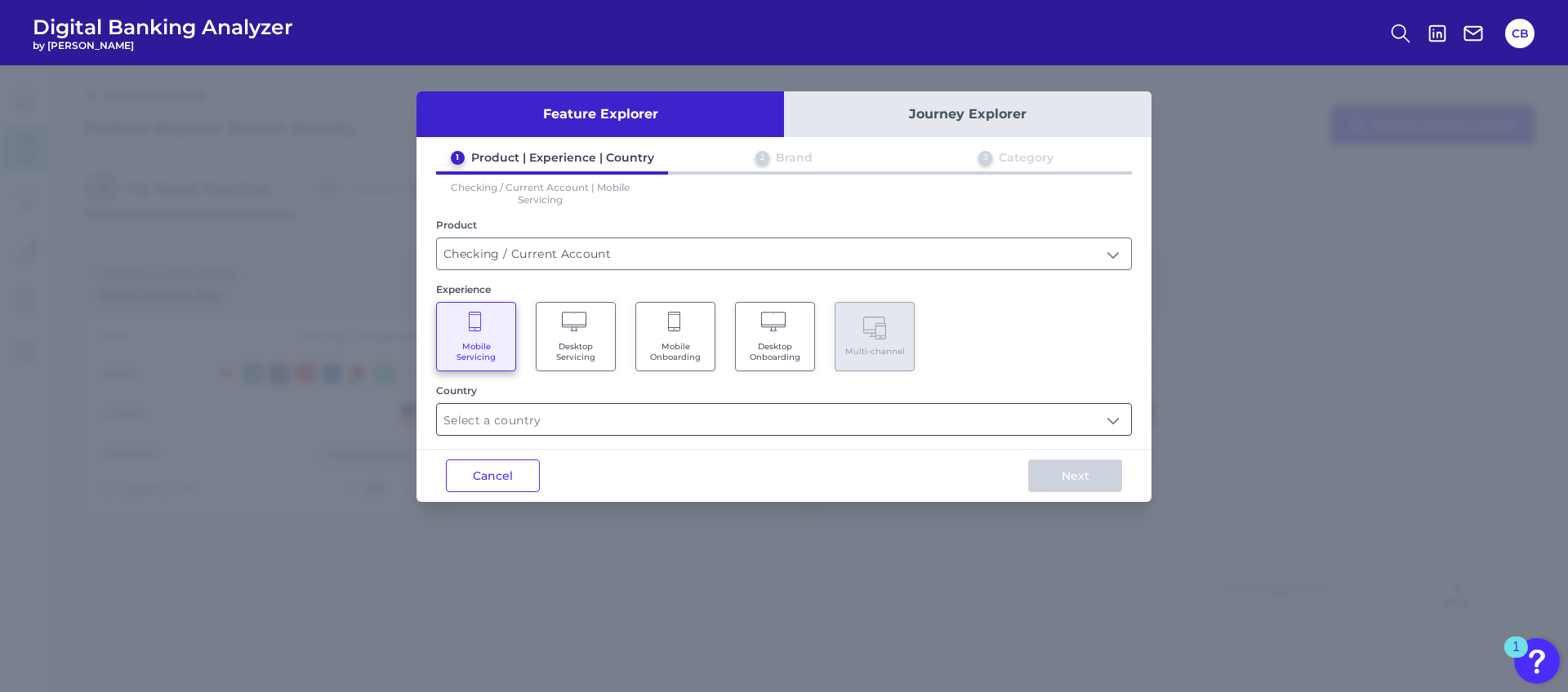
click at [520, 420] on input "text" at bounding box center [784, 419] width 694 height 31
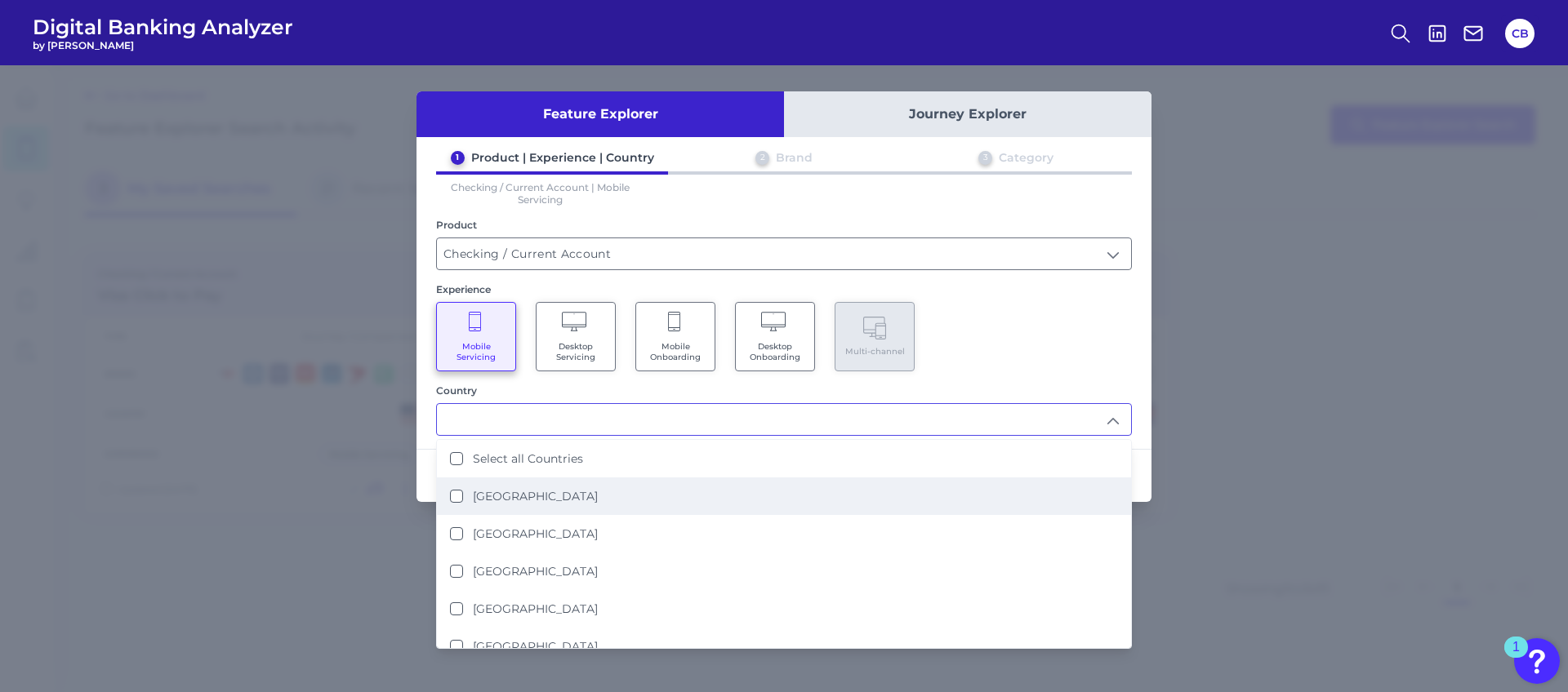
click at [458, 495] on States "United States" at bounding box center [456, 496] width 13 height 13
type input "United States"
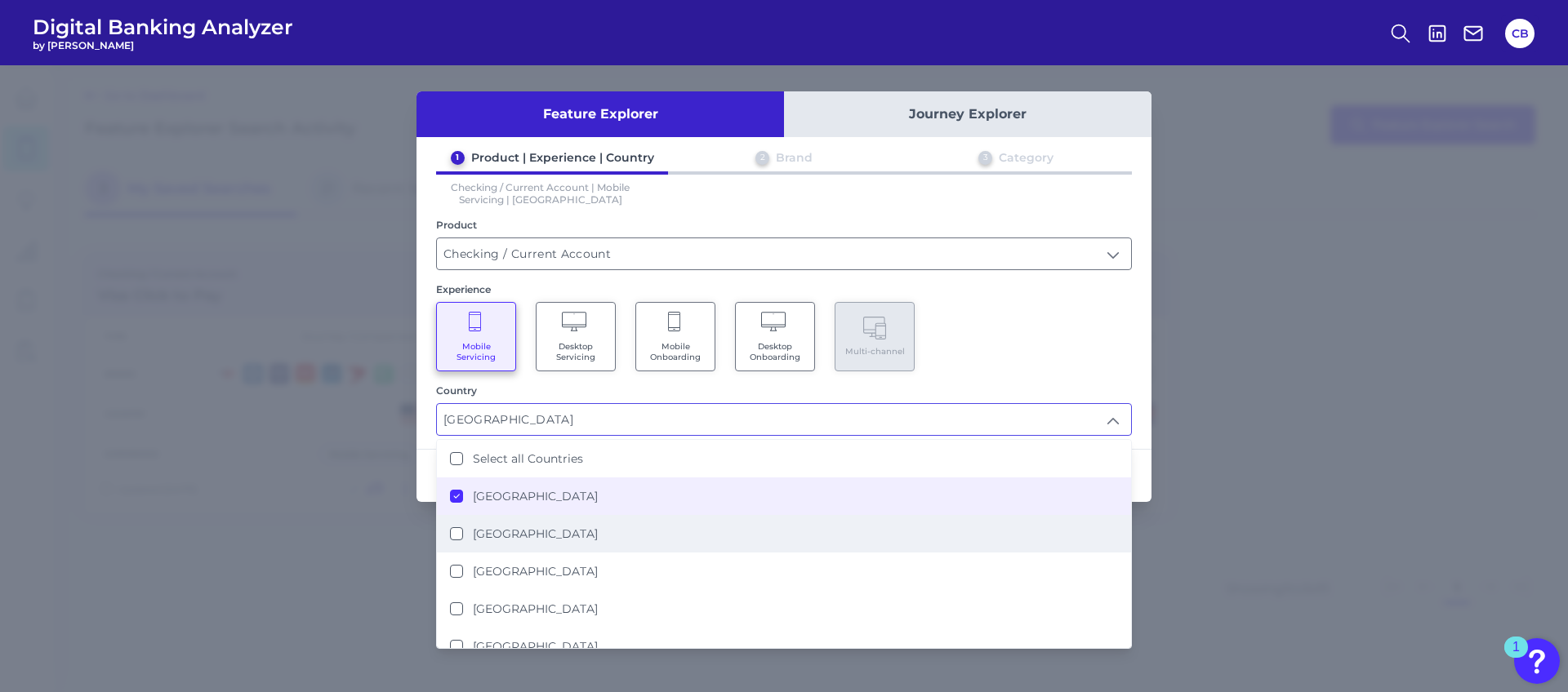
scroll to position [1, 0]
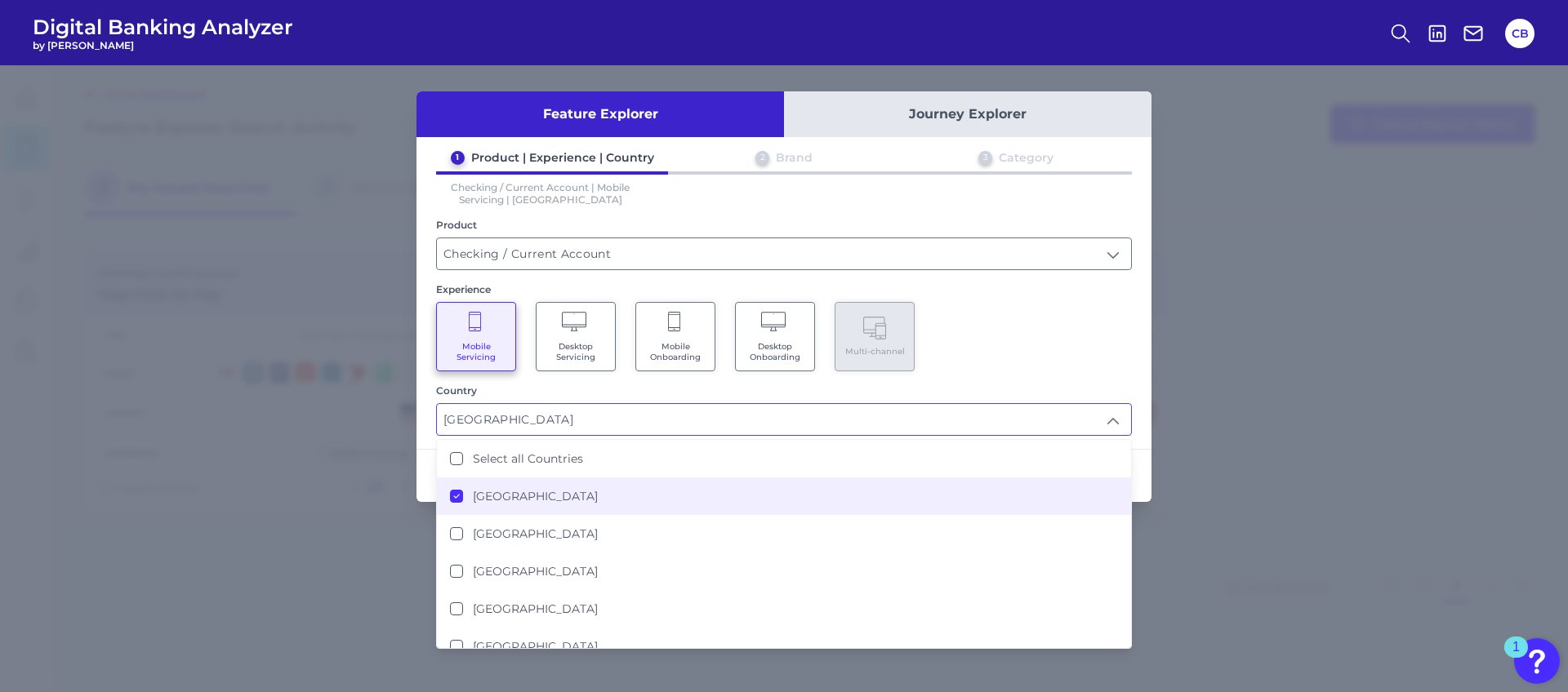
click at [992, 339] on div "Mobile Servicing Desktop Servicing Mobile Onboarding Desktop Onboarding Multi-c…" at bounding box center [784, 336] width 696 height 70
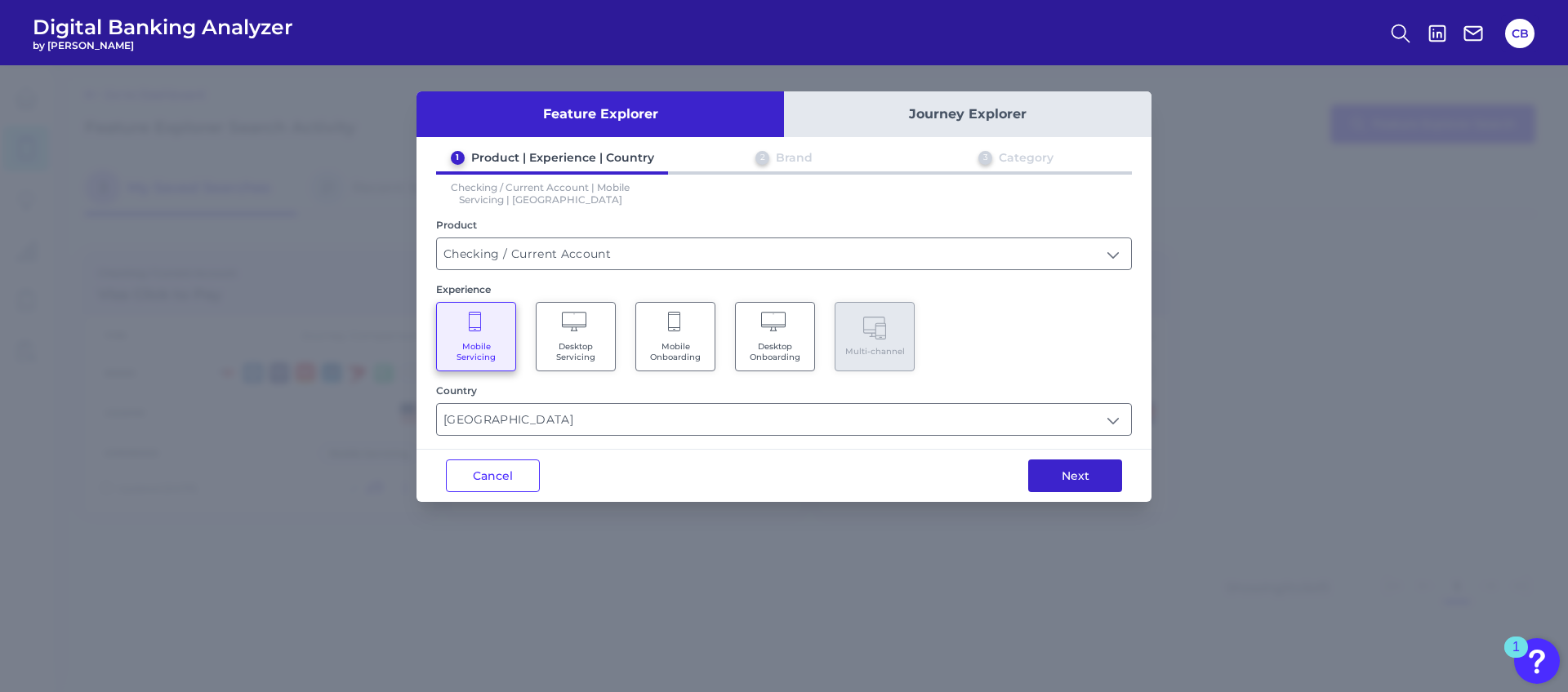
click at [1061, 470] on button "Next" at bounding box center [1075, 475] width 94 height 33
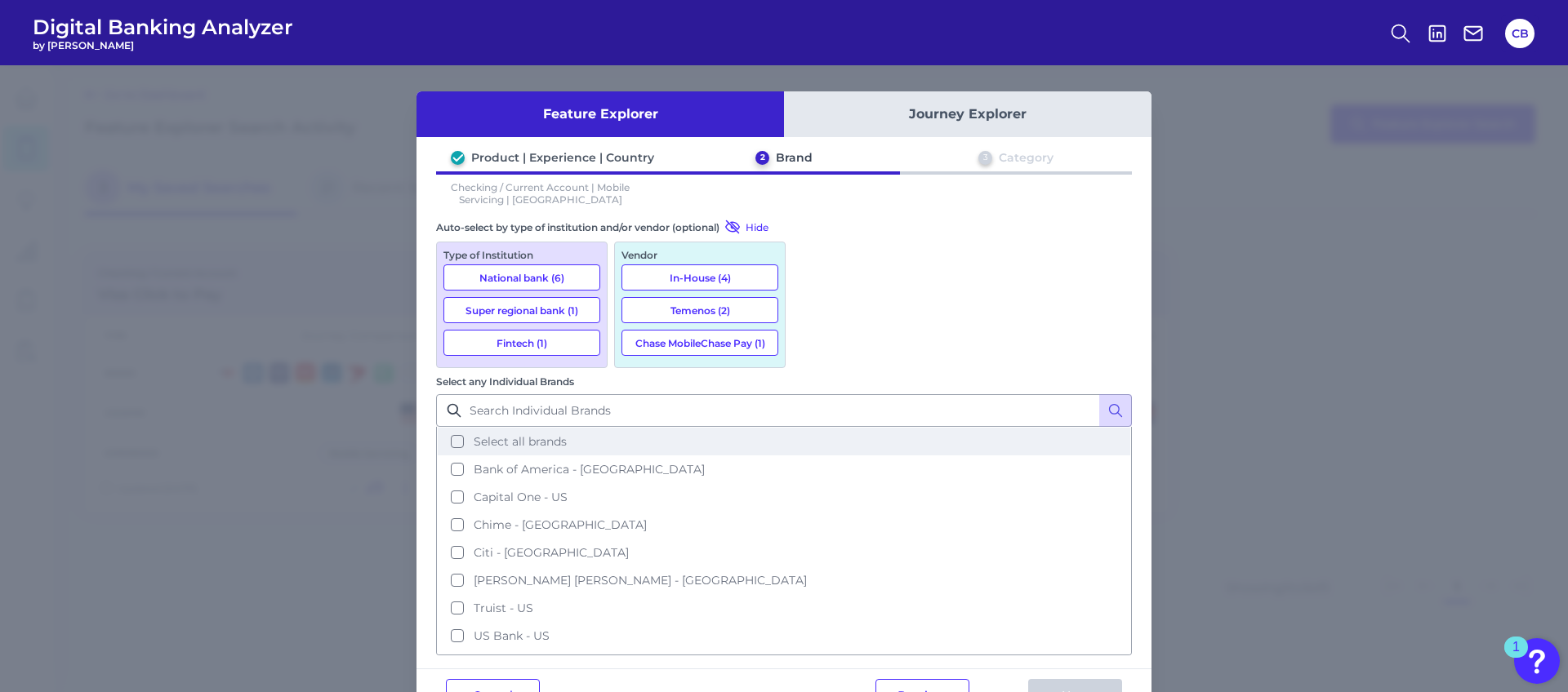
click at [821, 428] on button "Select all brands" at bounding box center [784, 442] width 692 height 28
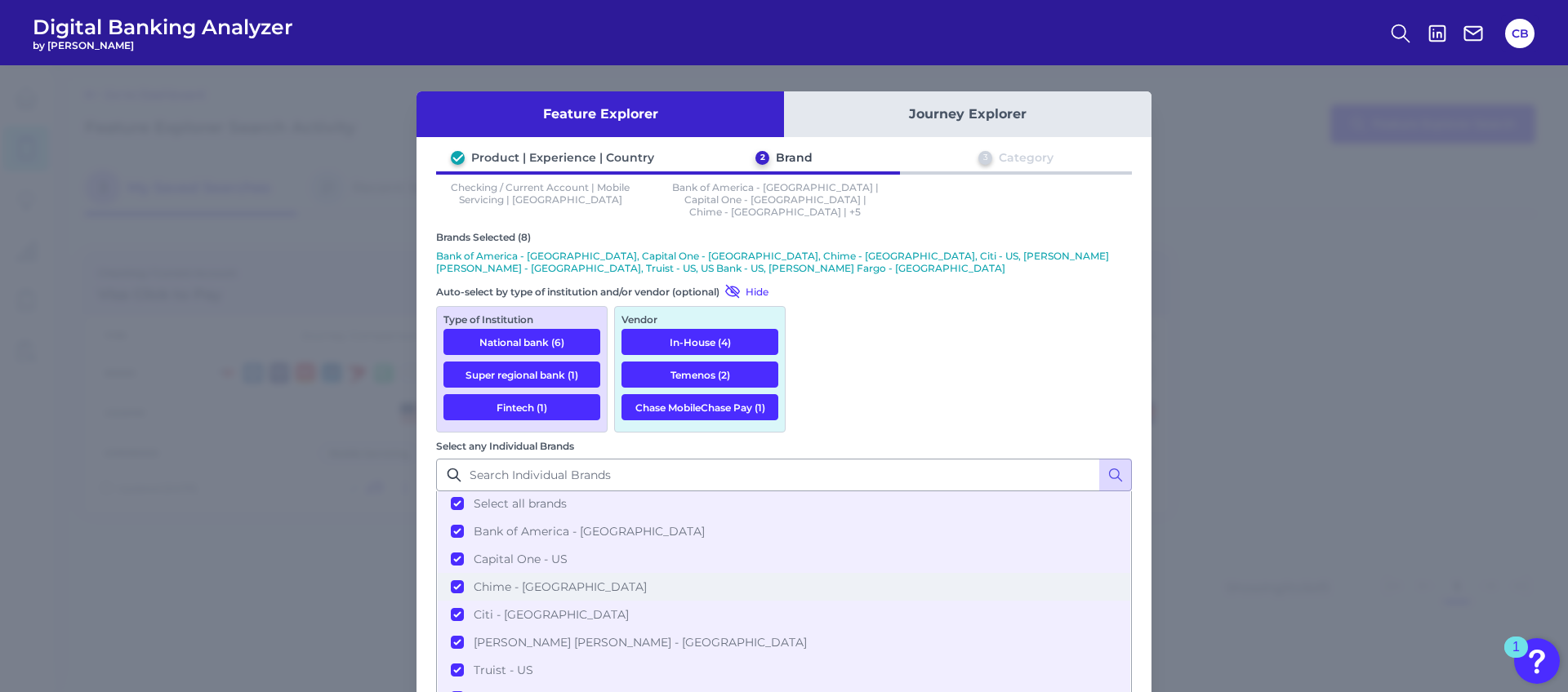
scroll to position [0, 0]
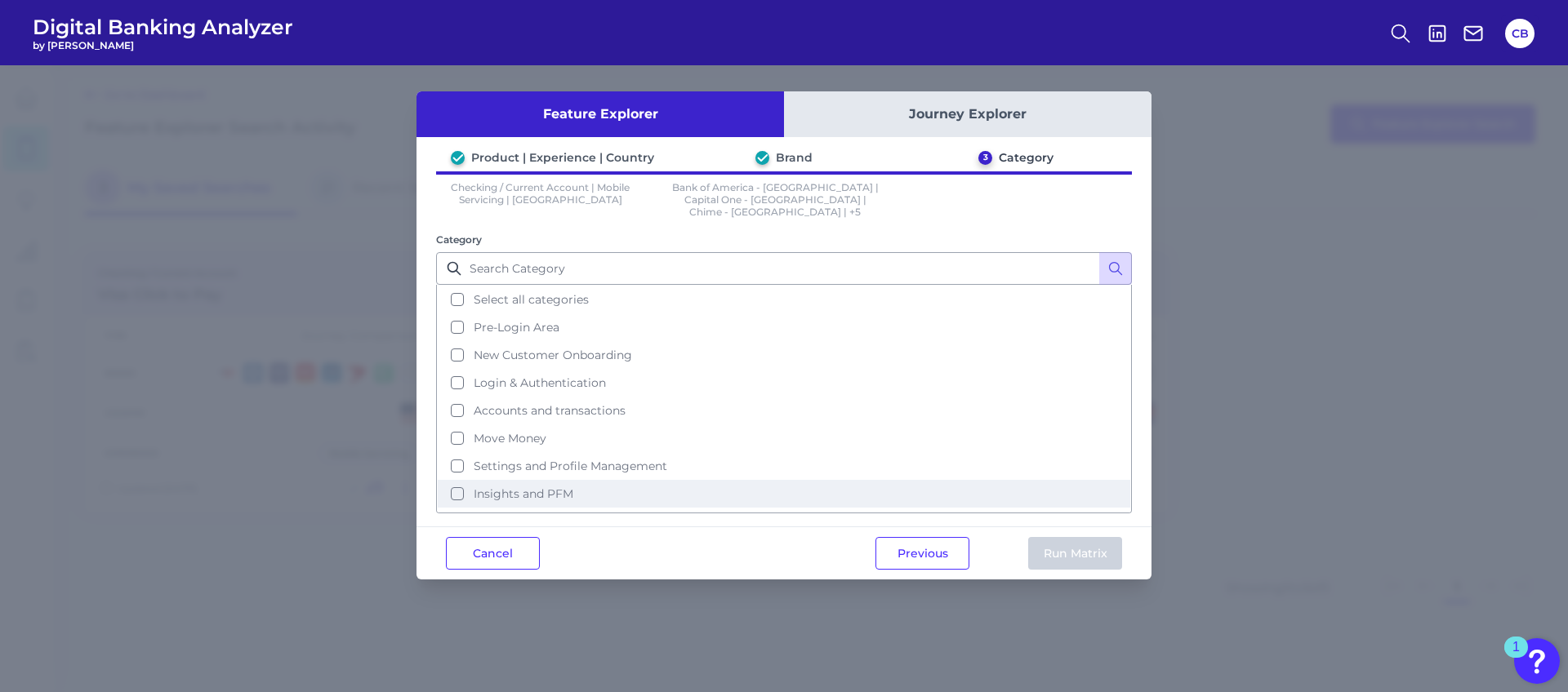
click at [454, 487] on button "Insights and PFM" at bounding box center [784, 494] width 692 height 28
click at [1047, 539] on button "Run Matrix" at bounding box center [1075, 553] width 94 height 33
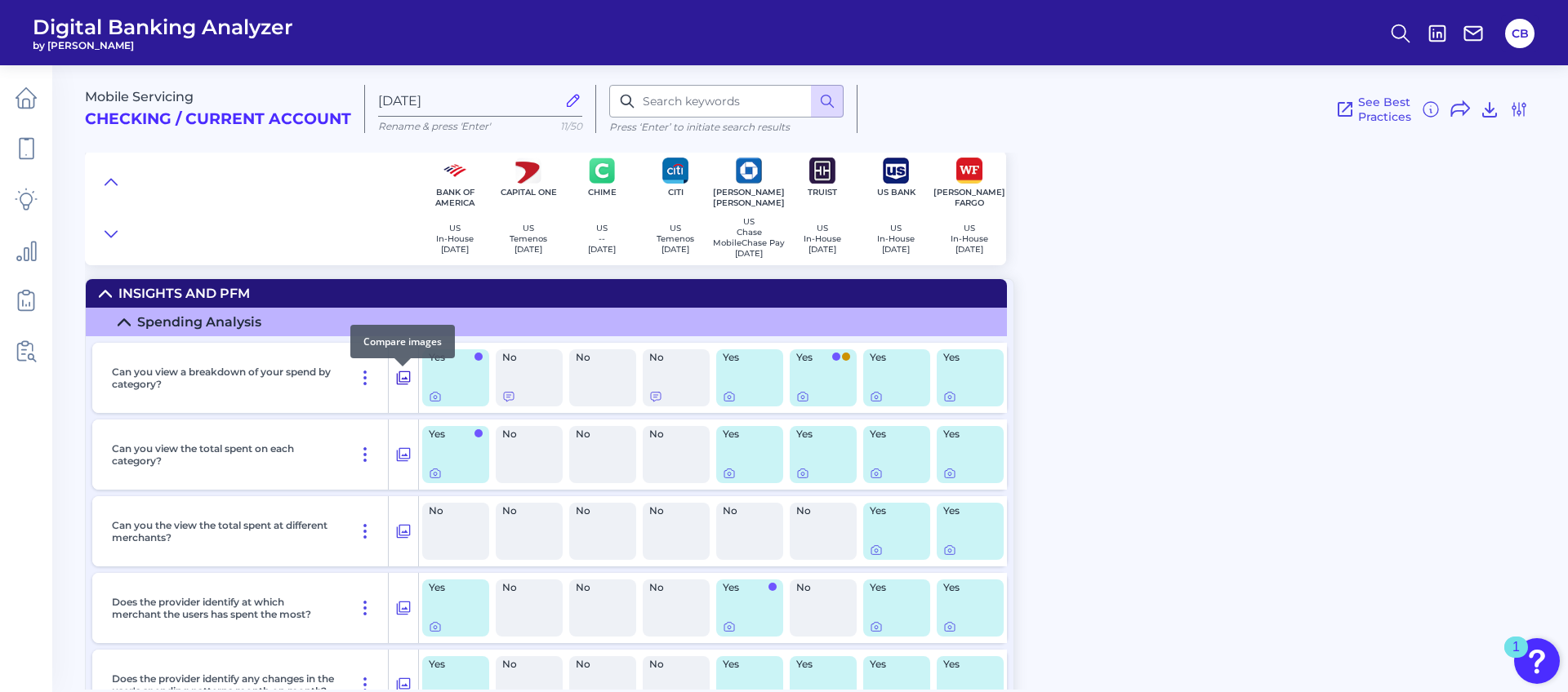
click at [403, 379] on icon at bounding box center [403, 378] width 17 height 19
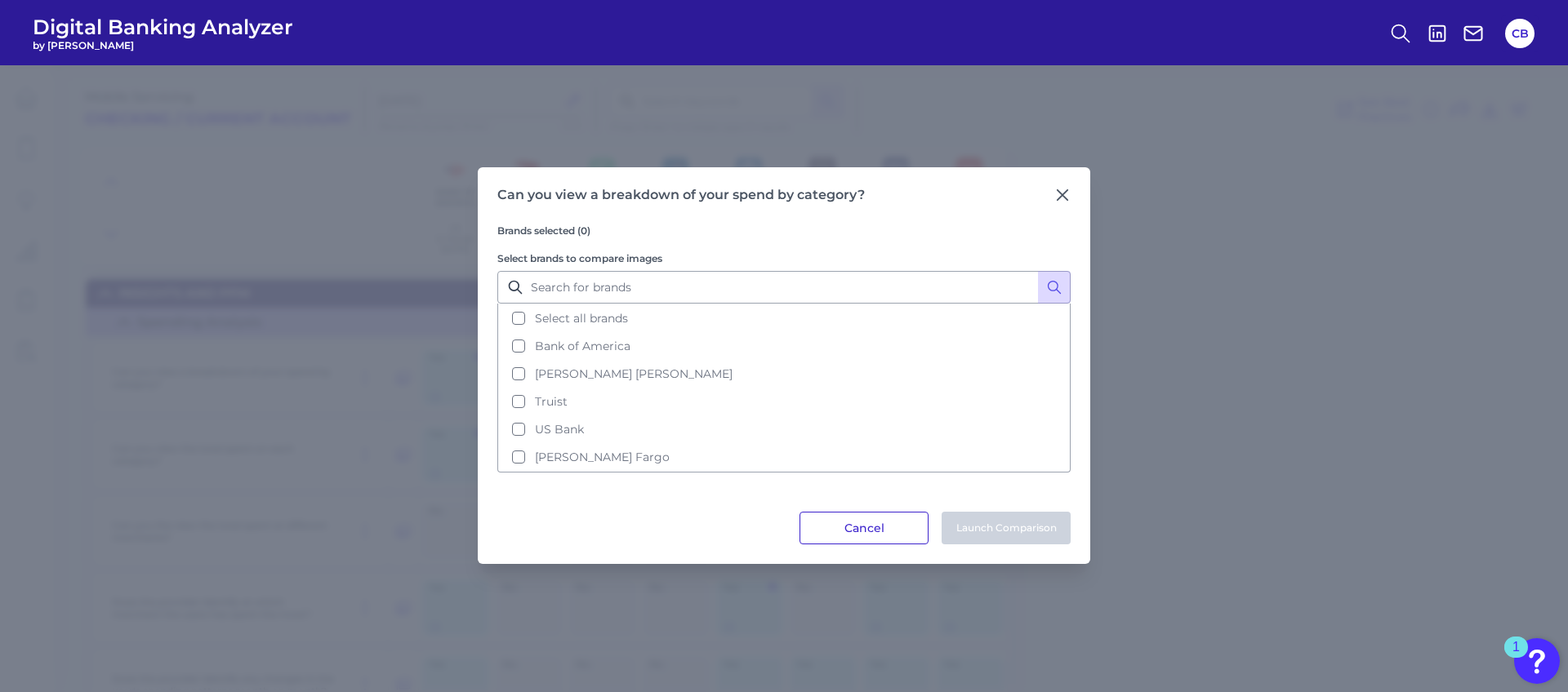
click at [899, 532] on button "Cancel" at bounding box center [864, 527] width 129 height 33
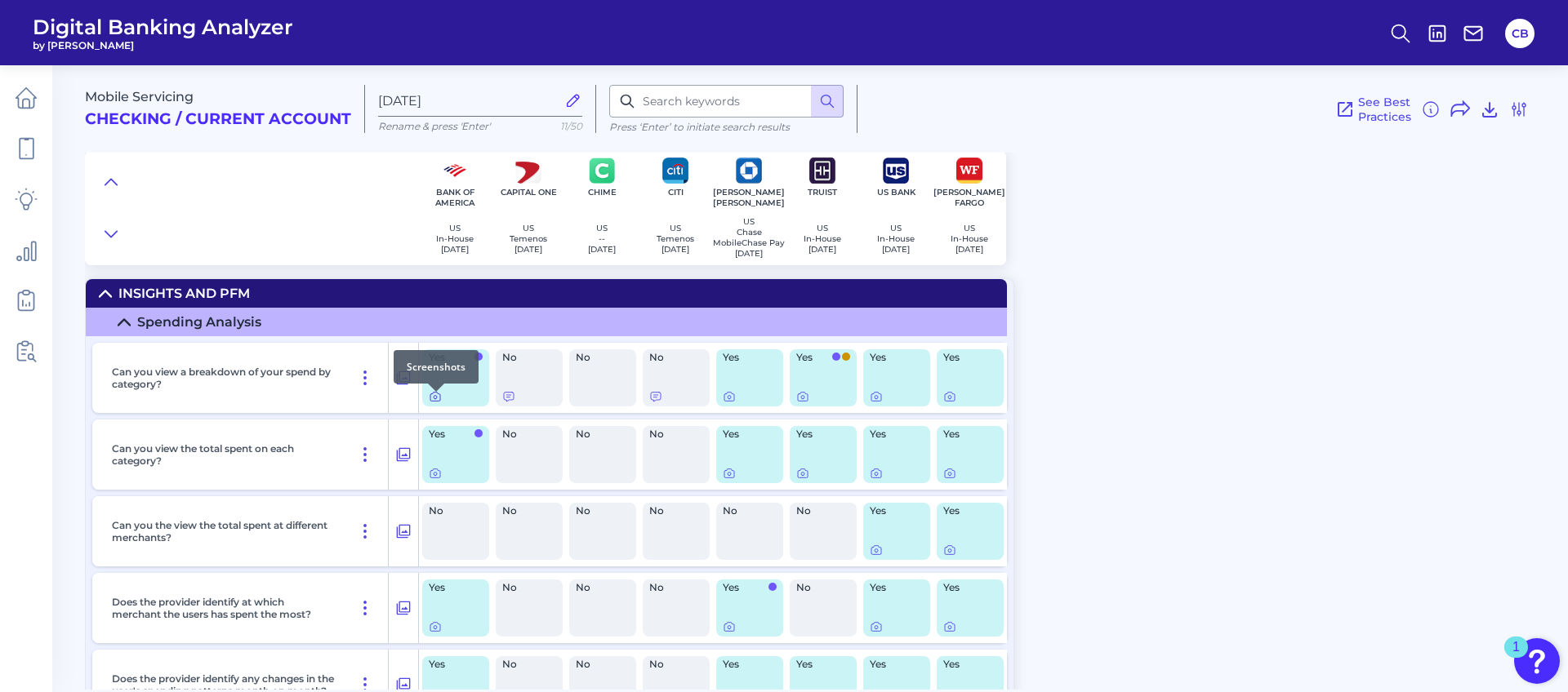
click at [434, 403] on icon at bounding box center [435, 396] width 13 height 13
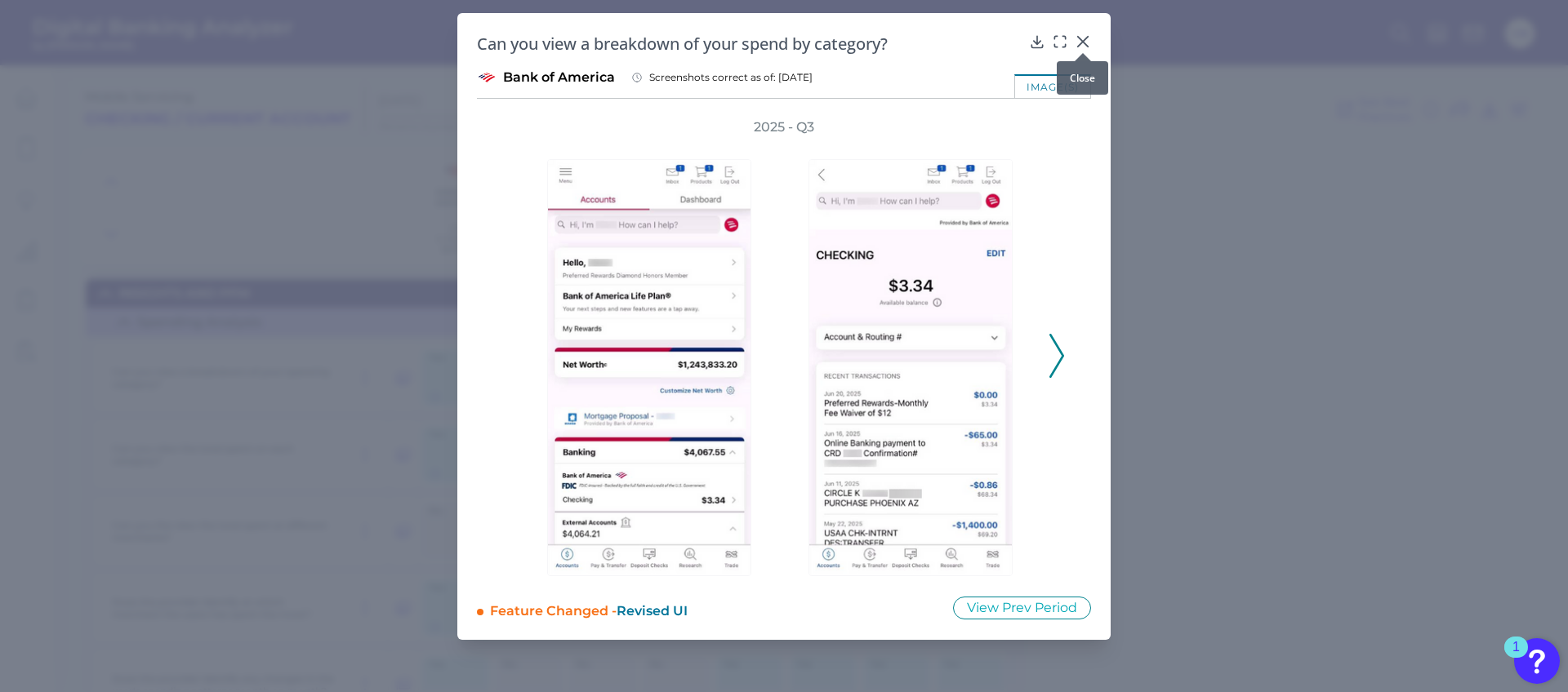
click at [1082, 42] on icon at bounding box center [1083, 41] width 10 height 10
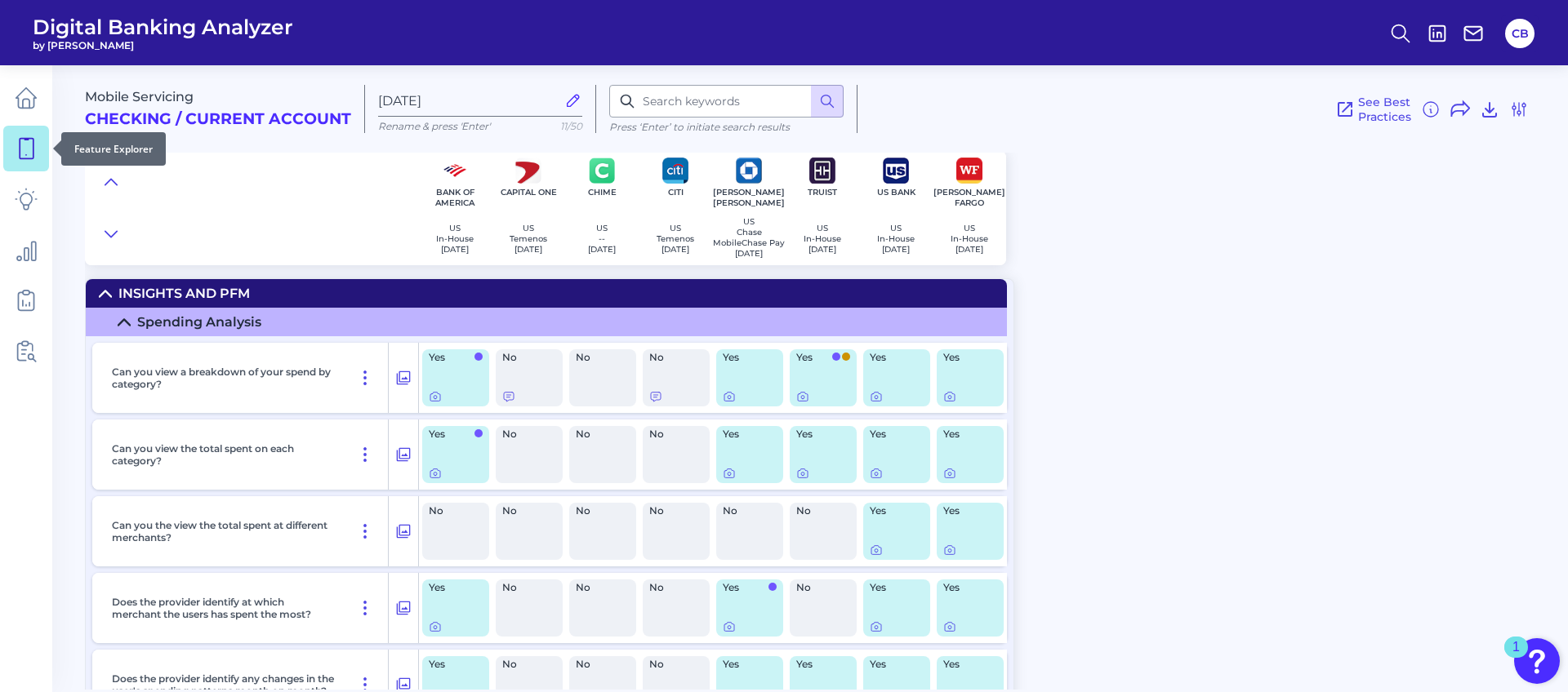
click at [5, 168] on link at bounding box center [26, 149] width 46 height 46
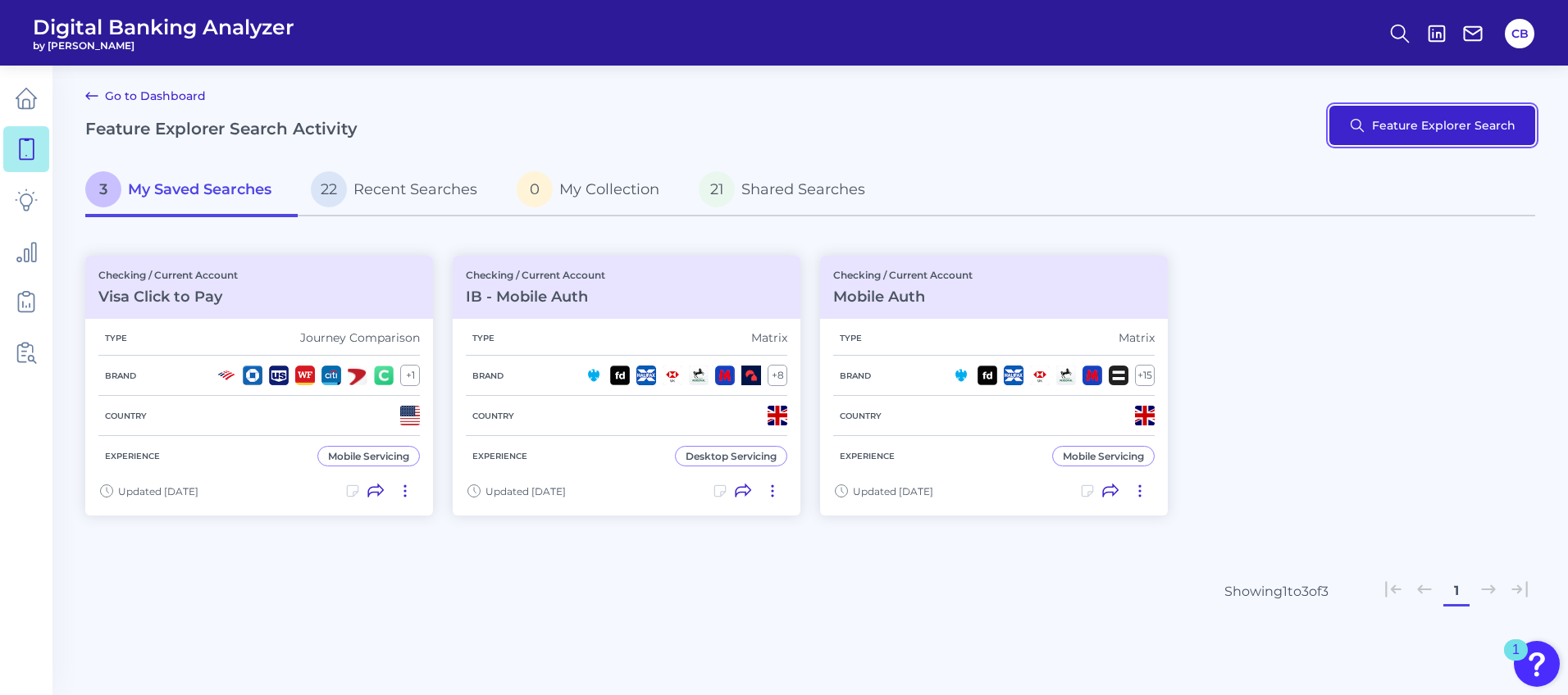
click at [1402, 118] on button "Feature Explorer Search" at bounding box center [1432, 126] width 206 height 40
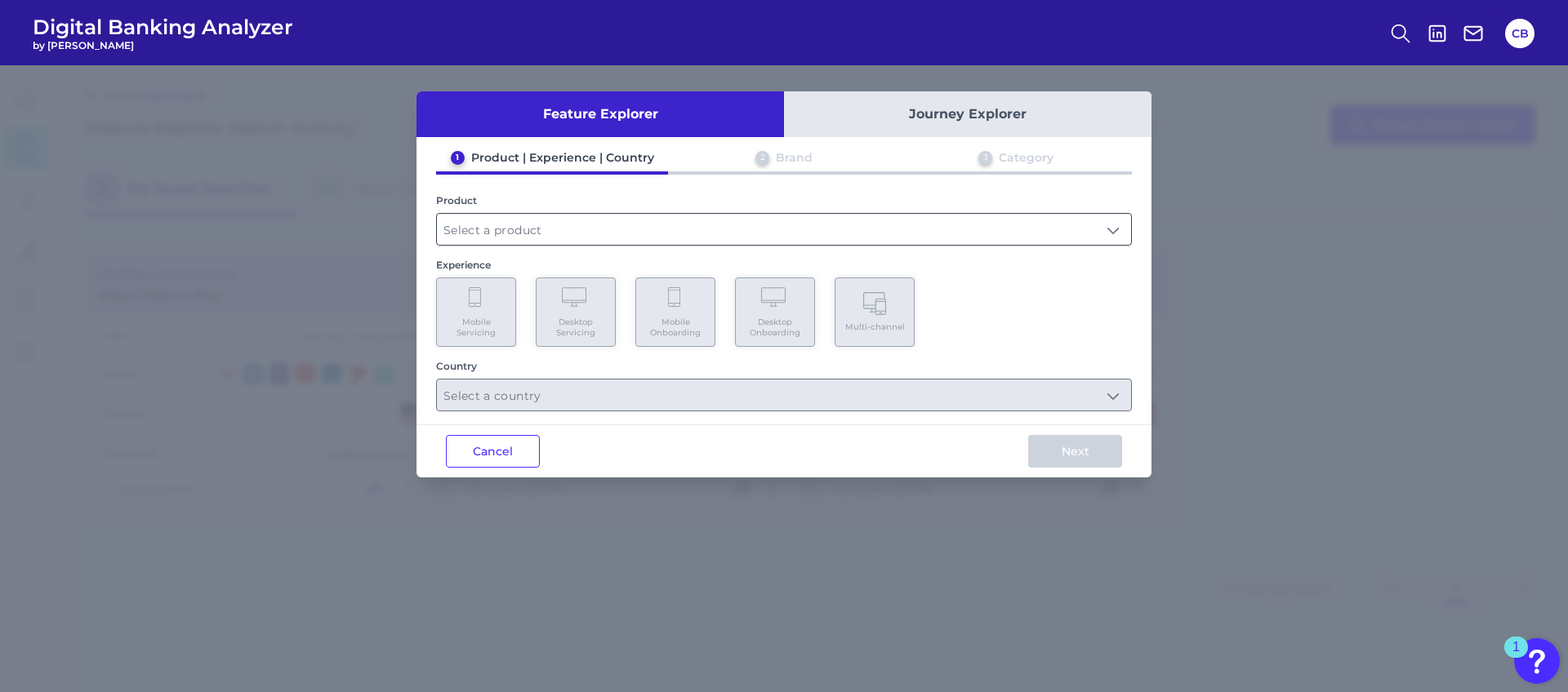
click at [486, 234] on input "text" at bounding box center [784, 229] width 694 height 31
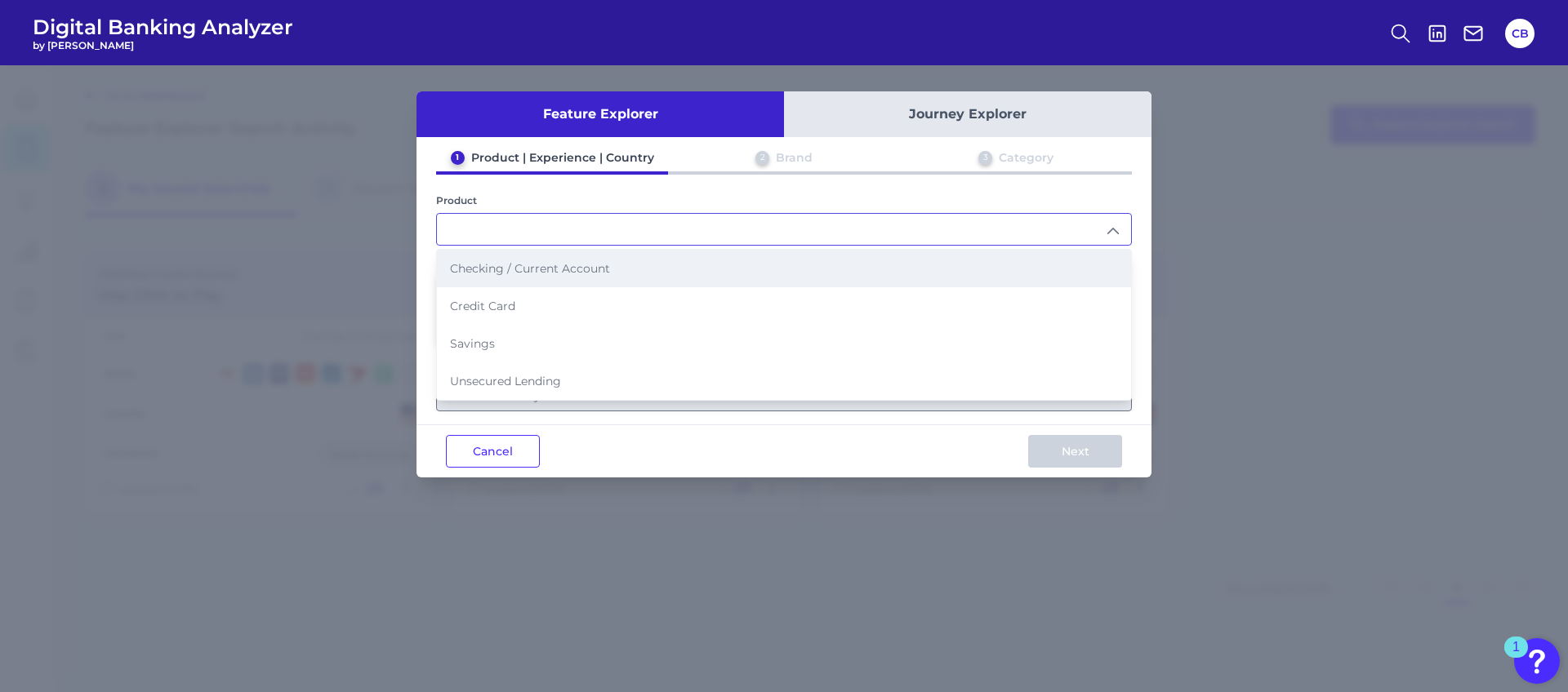
click at [516, 278] on li "Checking / Current Account" at bounding box center [784, 269] width 694 height 38
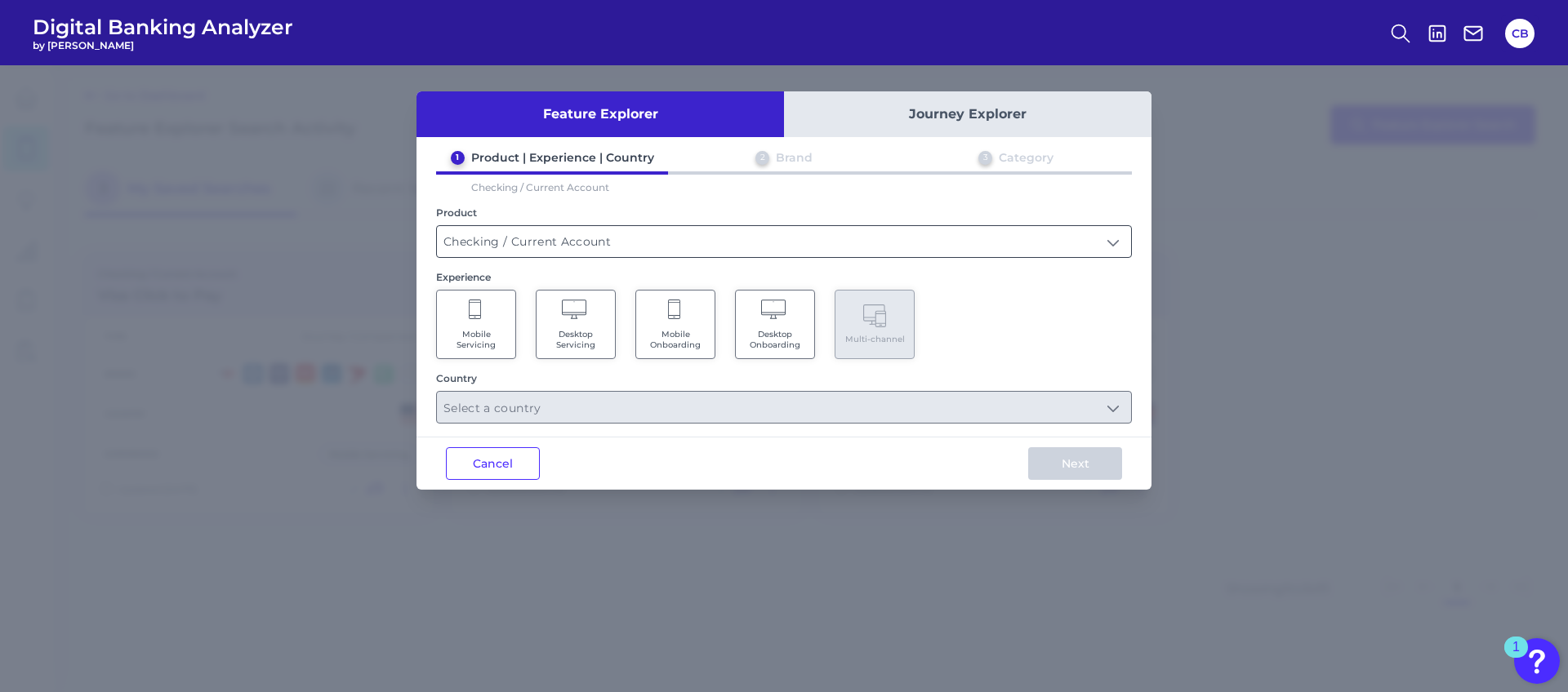
click at [521, 244] on input "Checking / Current Account" at bounding box center [784, 241] width 694 height 31
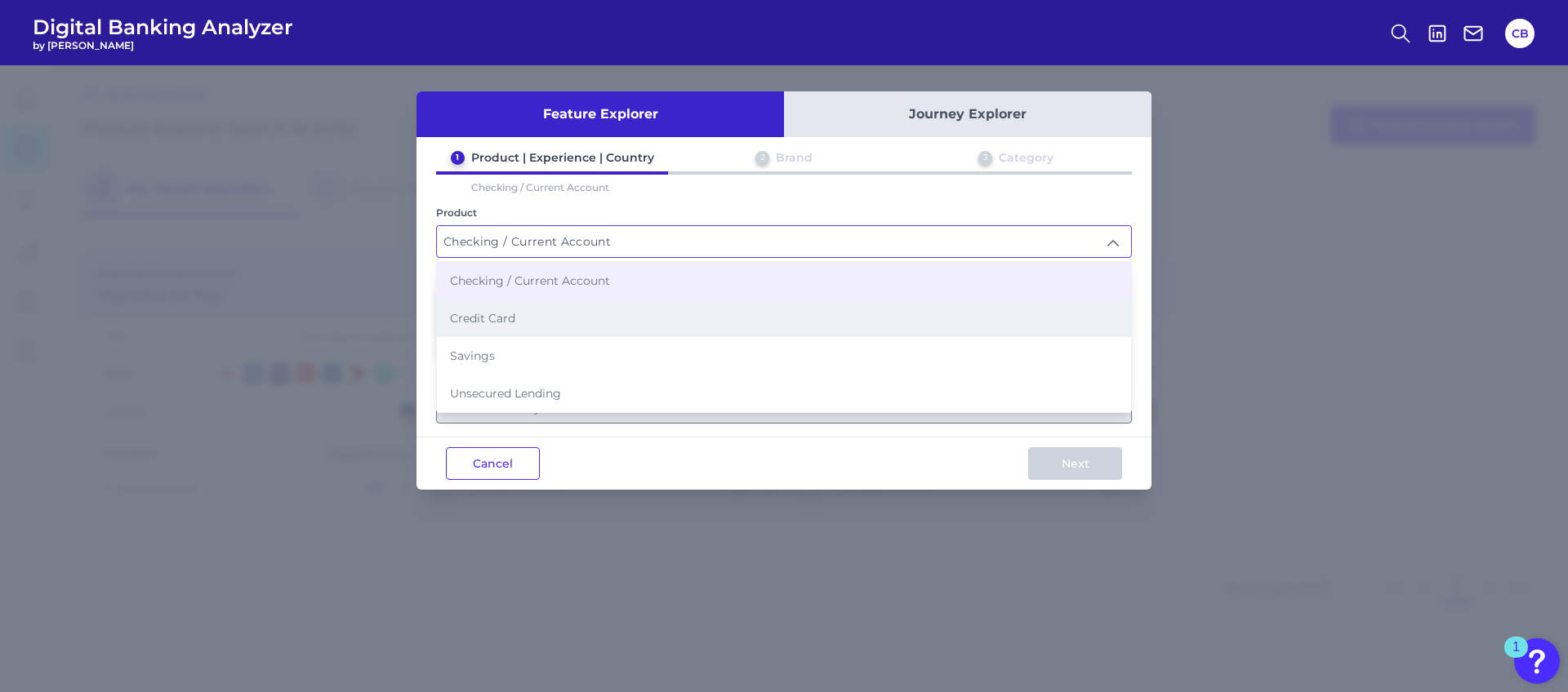
click at [499, 311] on span "Credit Card" at bounding box center [483, 318] width 65 height 15
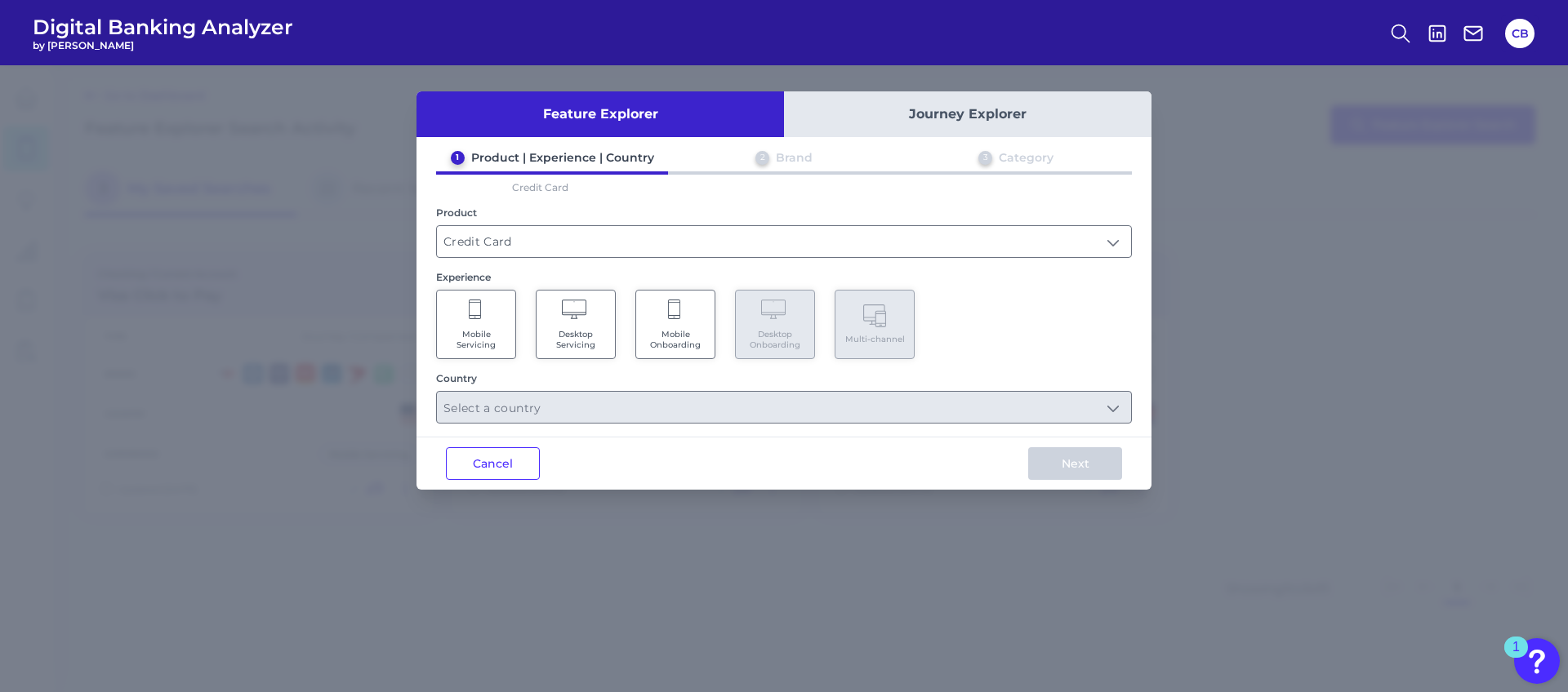
click at [473, 352] on Servicing "Mobile Servicing" at bounding box center [476, 324] width 80 height 70
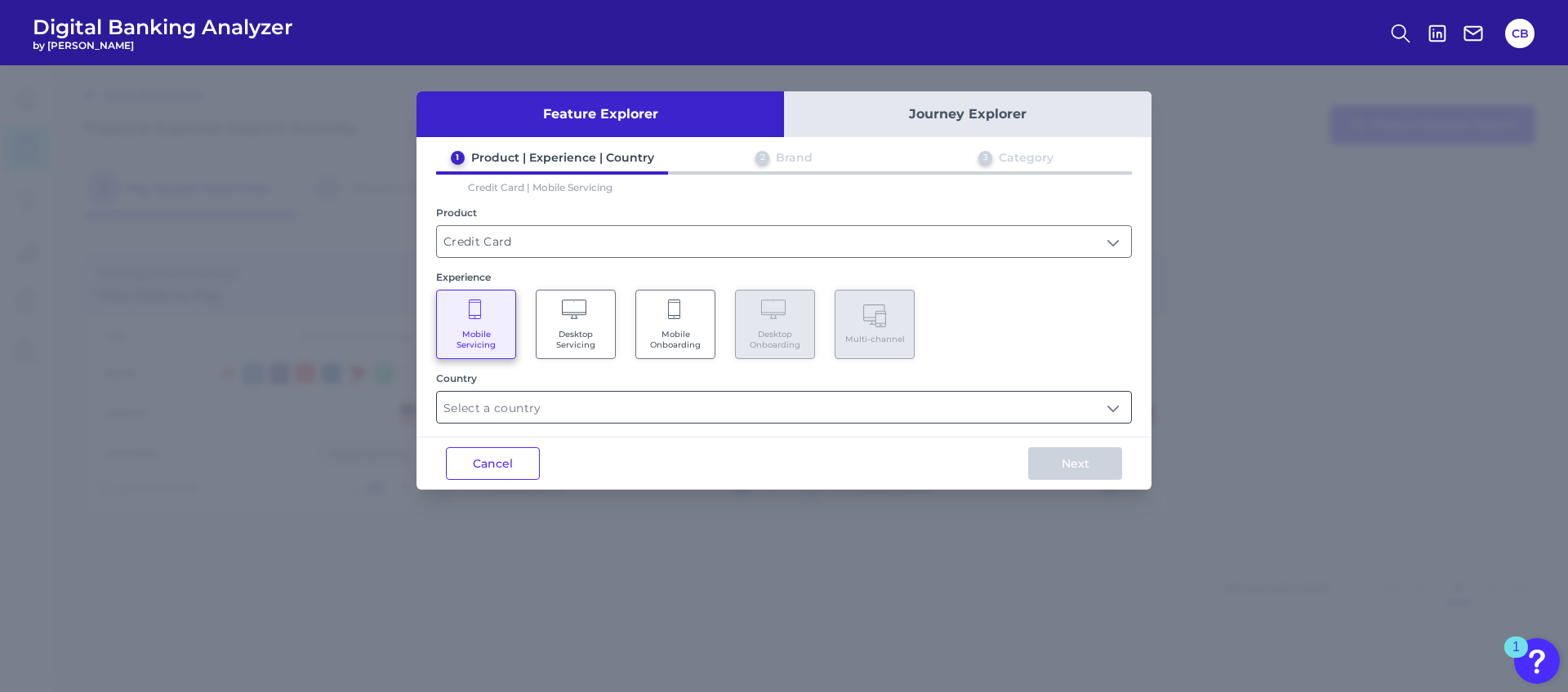
click at [532, 413] on input "text" at bounding box center [784, 407] width 694 height 31
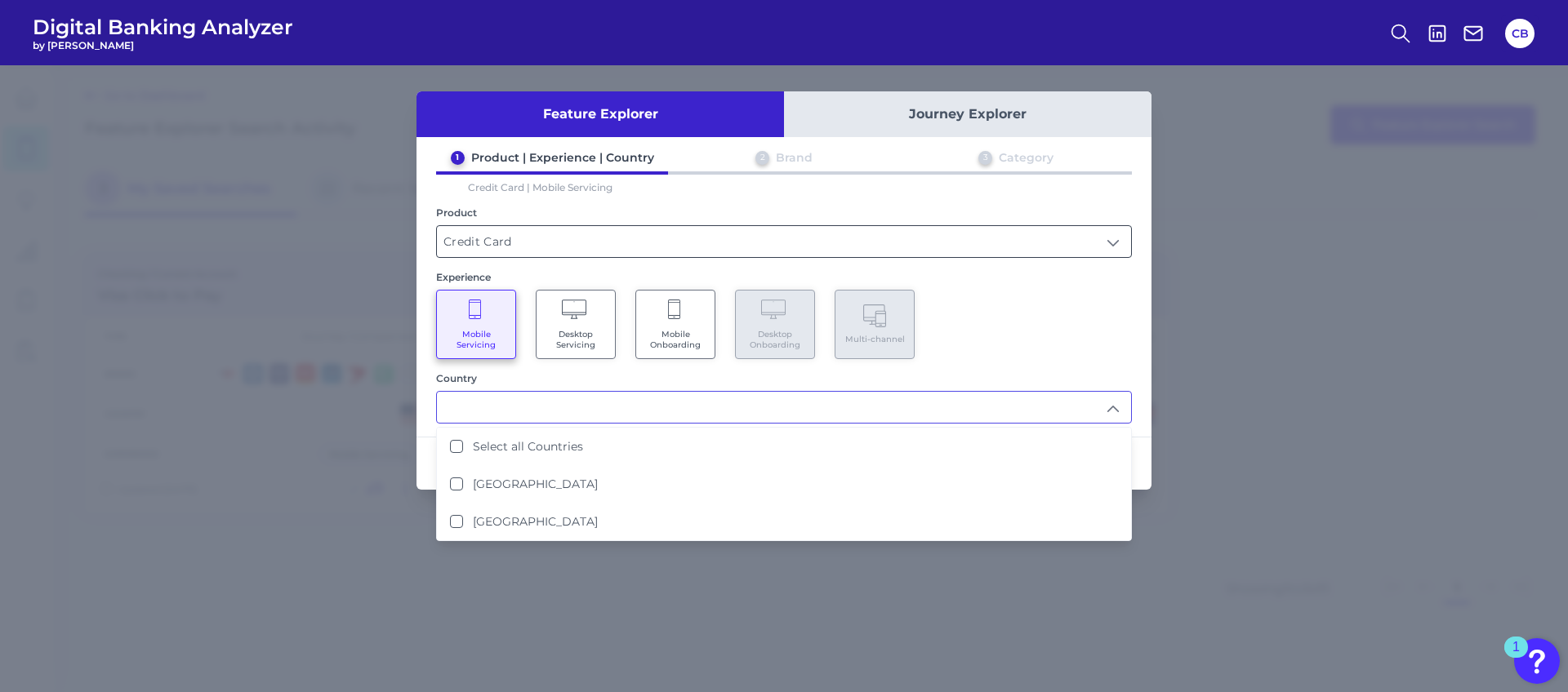
click at [484, 235] on input "Credit Card" at bounding box center [784, 241] width 694 height 31
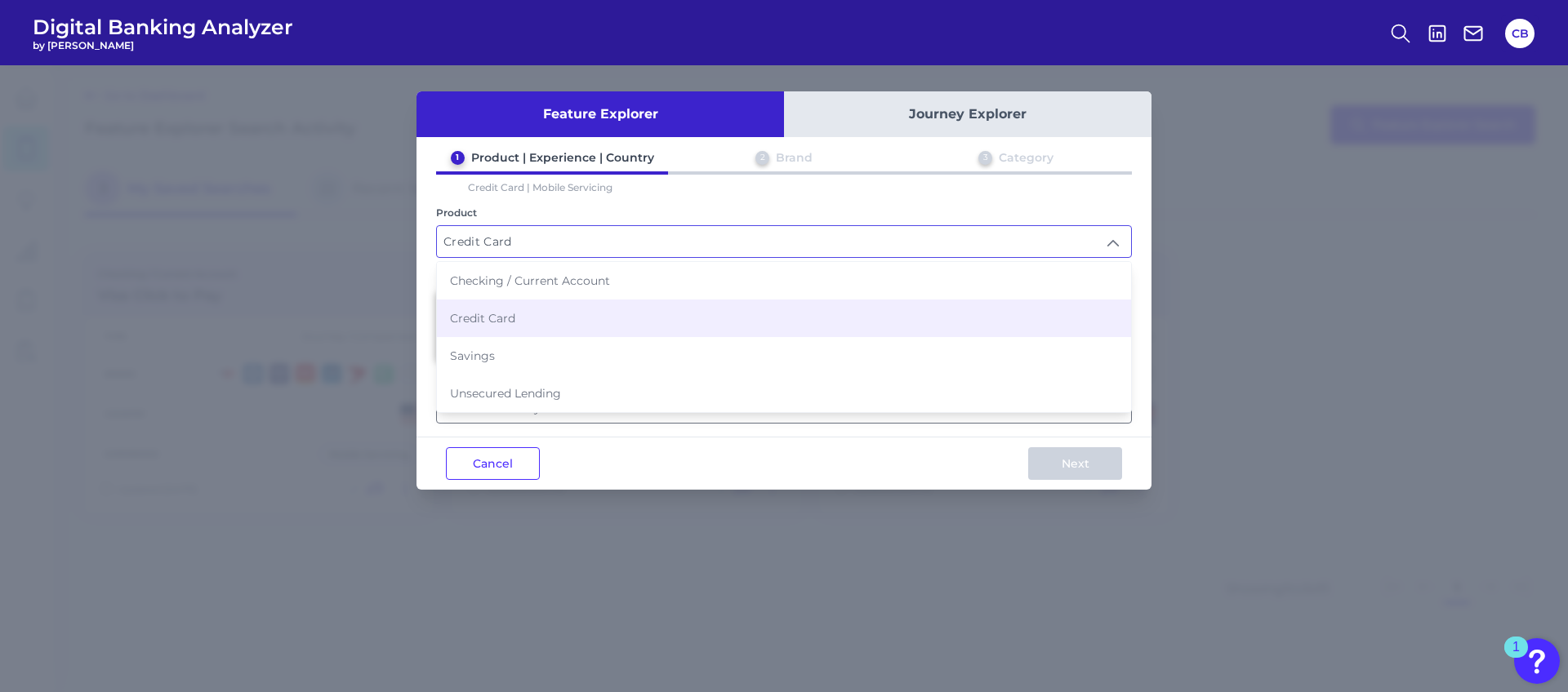
click at [511, 233] on input "Credit Card" at bounding box center [784, 241] width 694 height 31
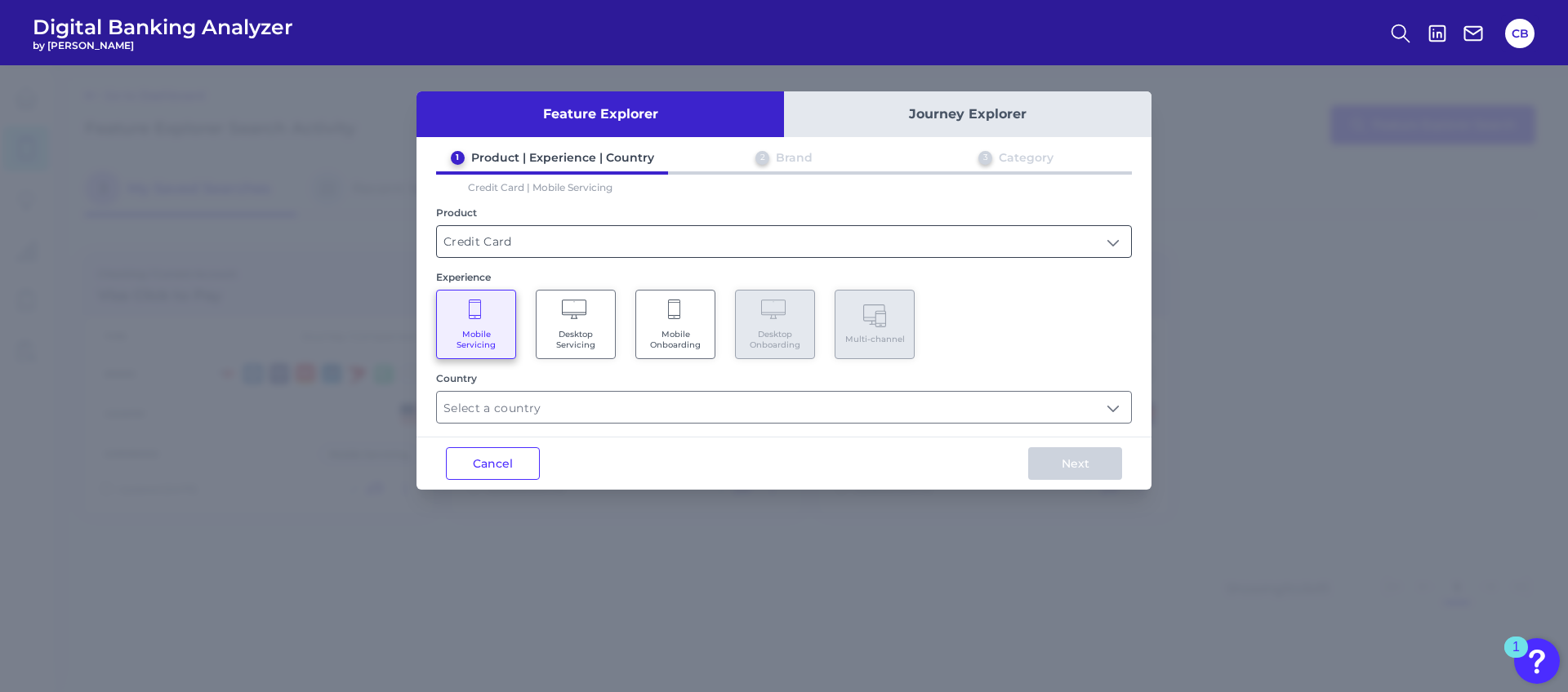
click at [504, 226] on input "Credit Card" at bounding box center [784, 241] width 694 height 31
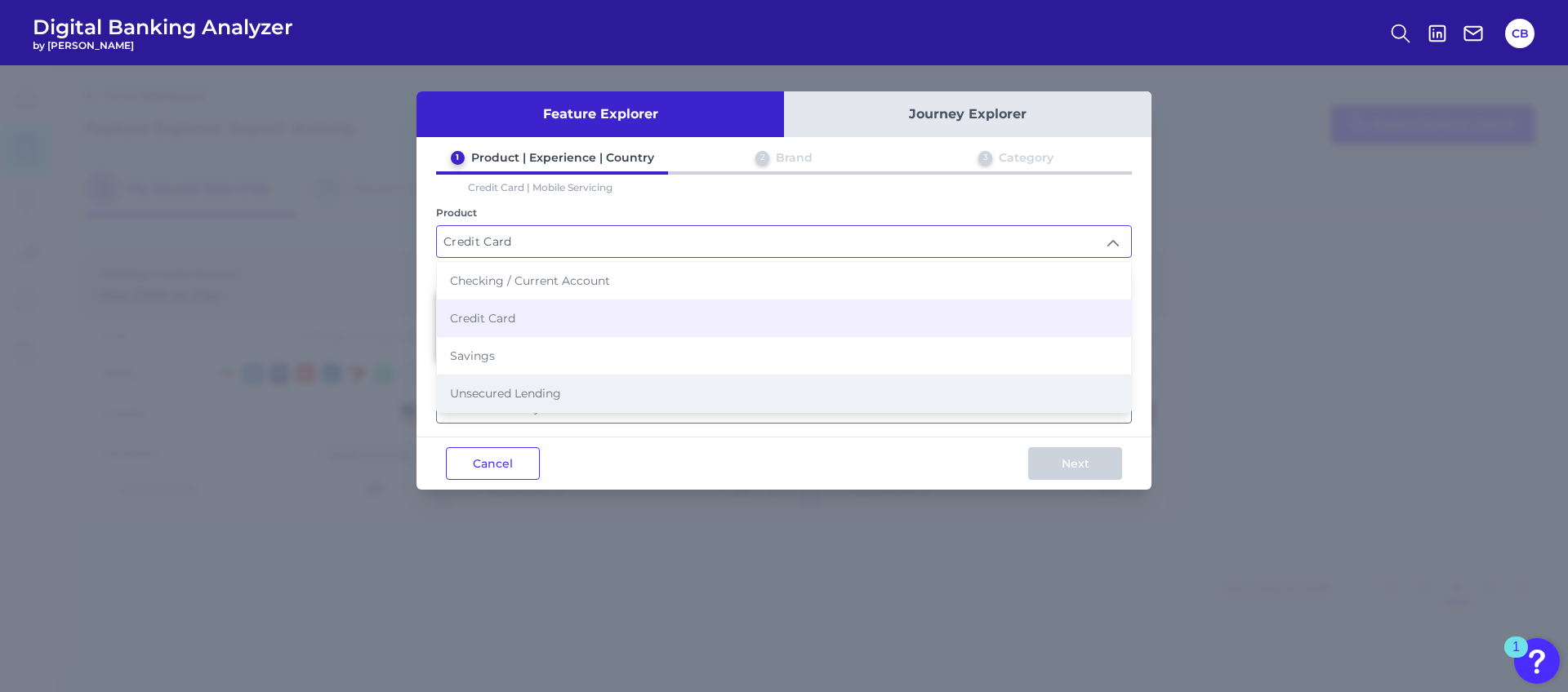
click at [514, 390] on span "Unsecured Lending" at bounding box center [506, 394] width 111 height 15
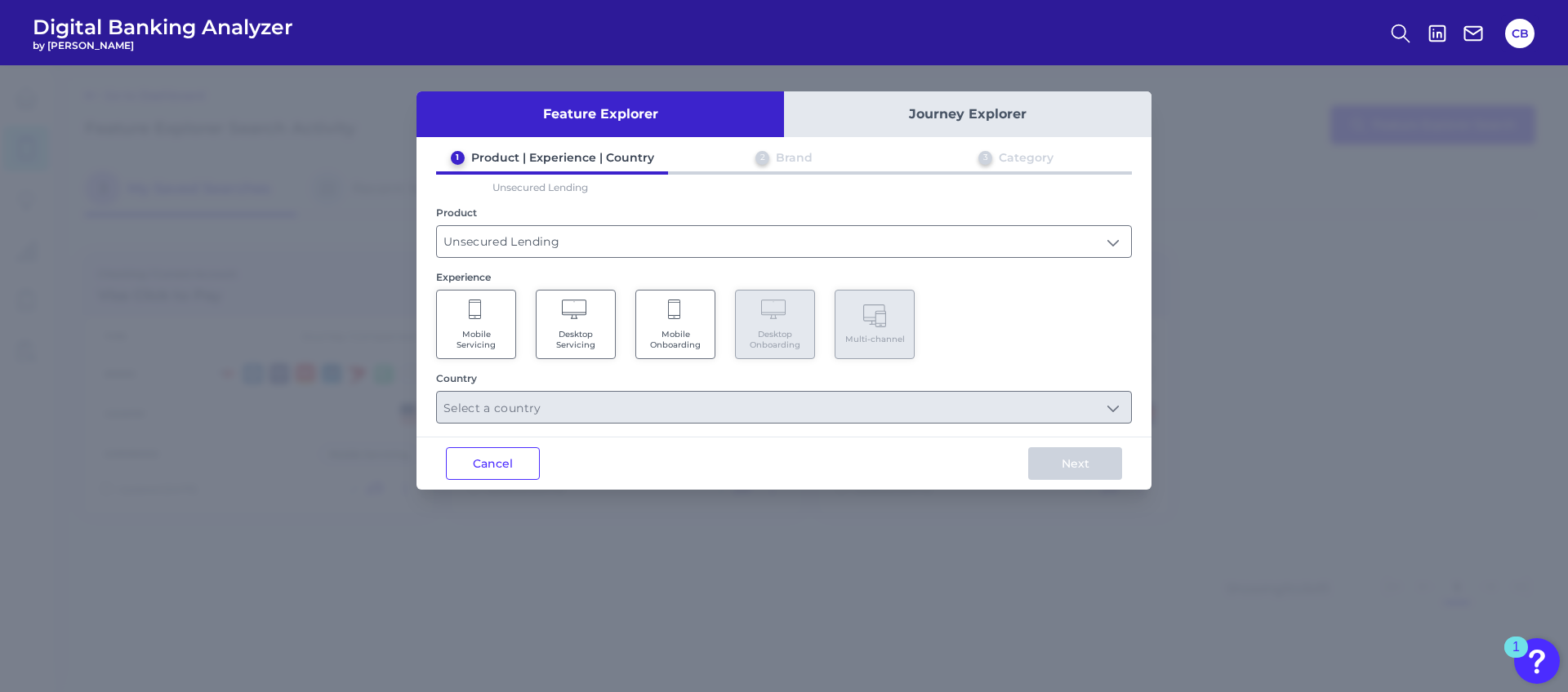
click at [483, 344] on span "Mobile Servicing" at bounding box center [476, 340] width 62 height 21
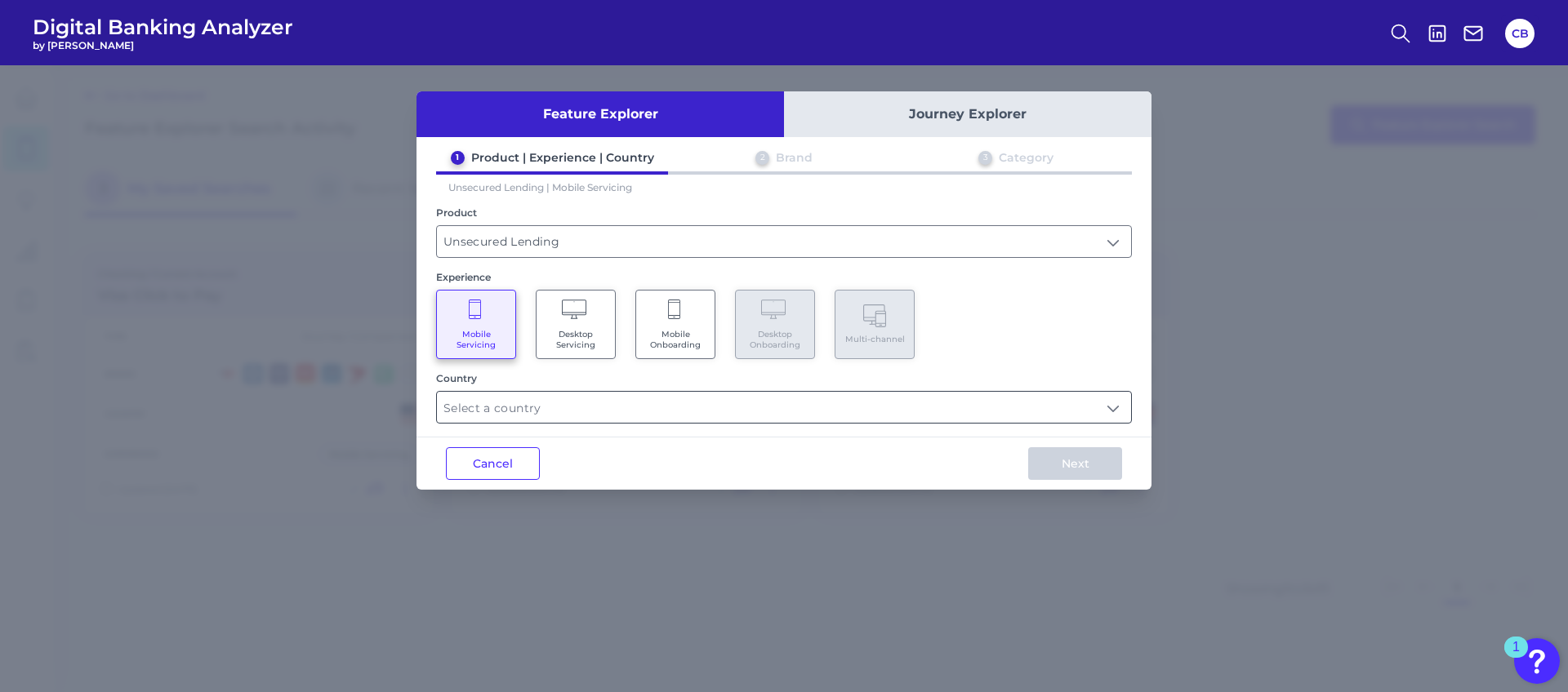
click at [512, 409] on input "text" at bounding box center [784, 407] width 694 height 31
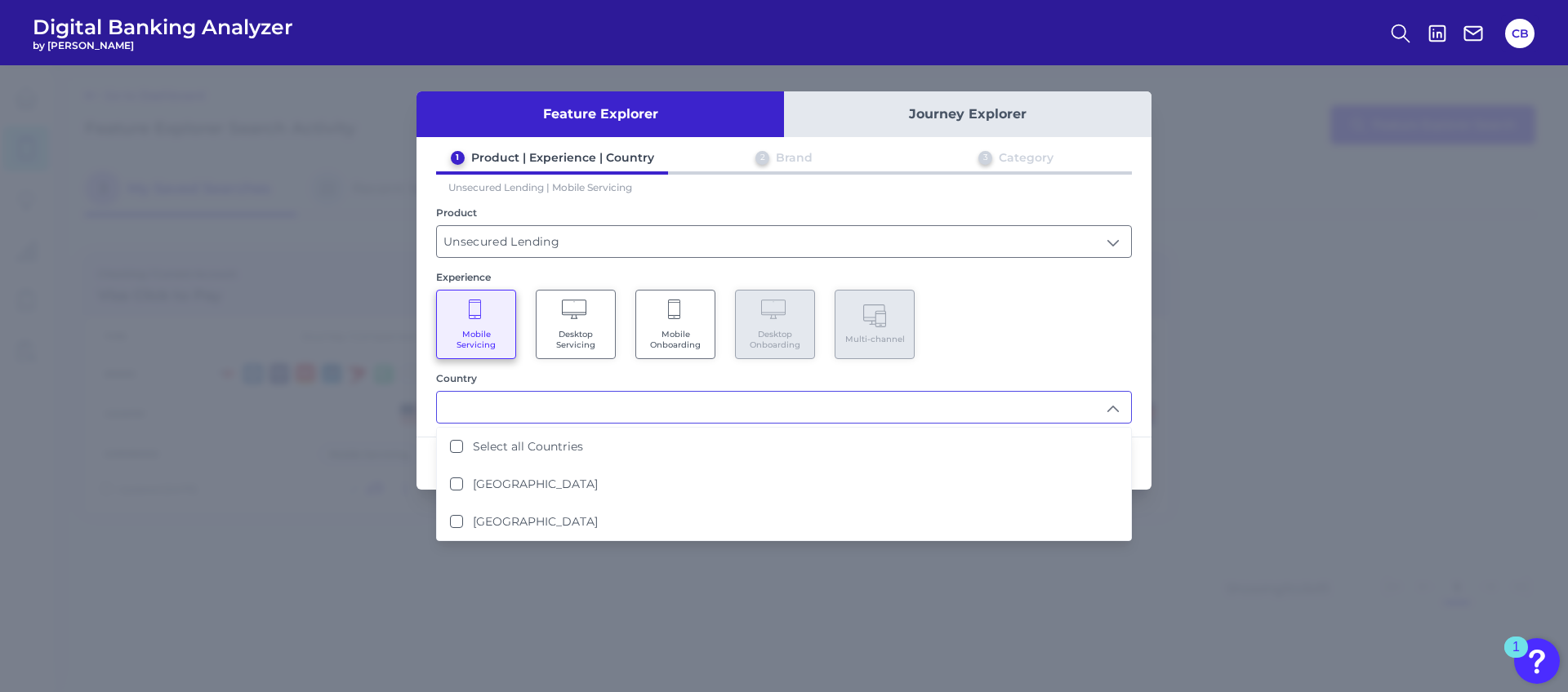
click at [514, 413] on input "text" at bounding box center [784, 407] width 694 height 31
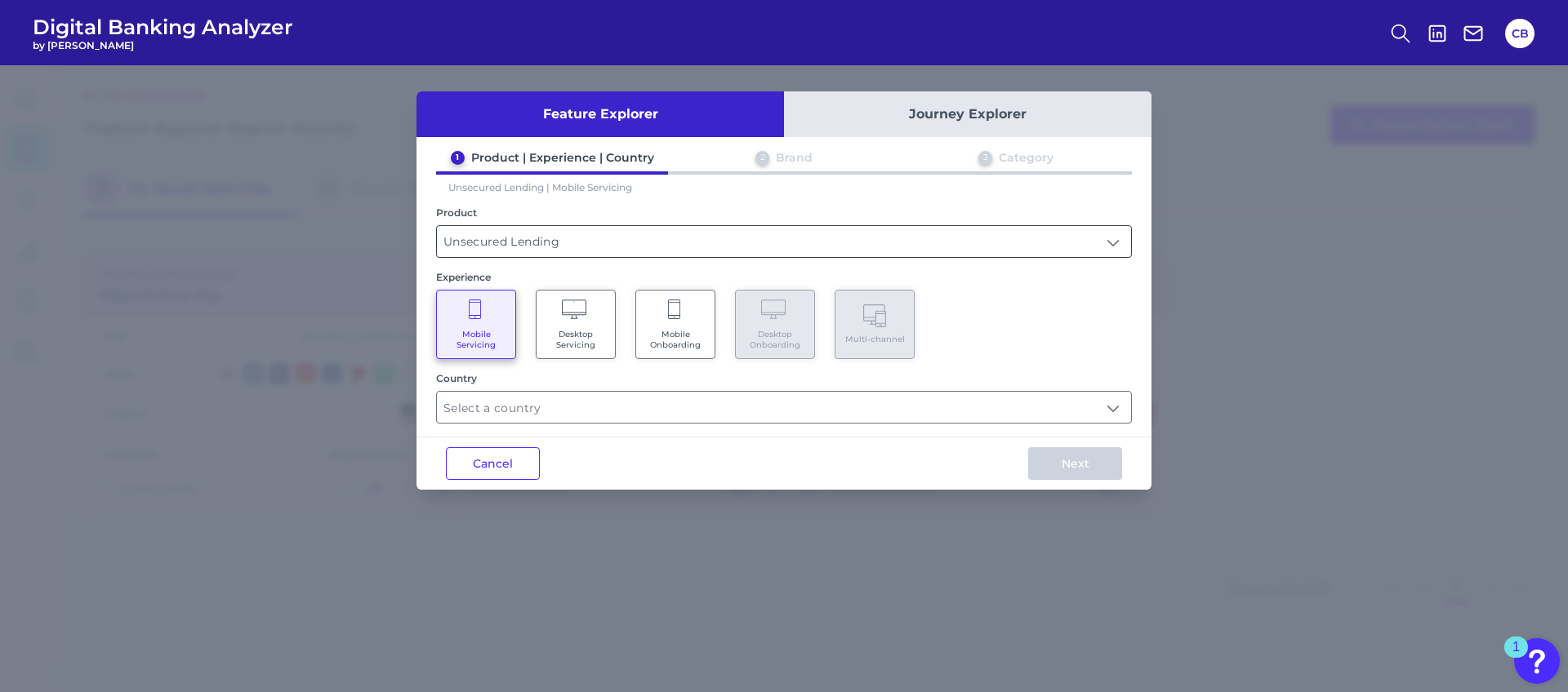
click at [487, 246] on input "Unsecured Lending" at bounding box center [784, 241] width 694 height 31
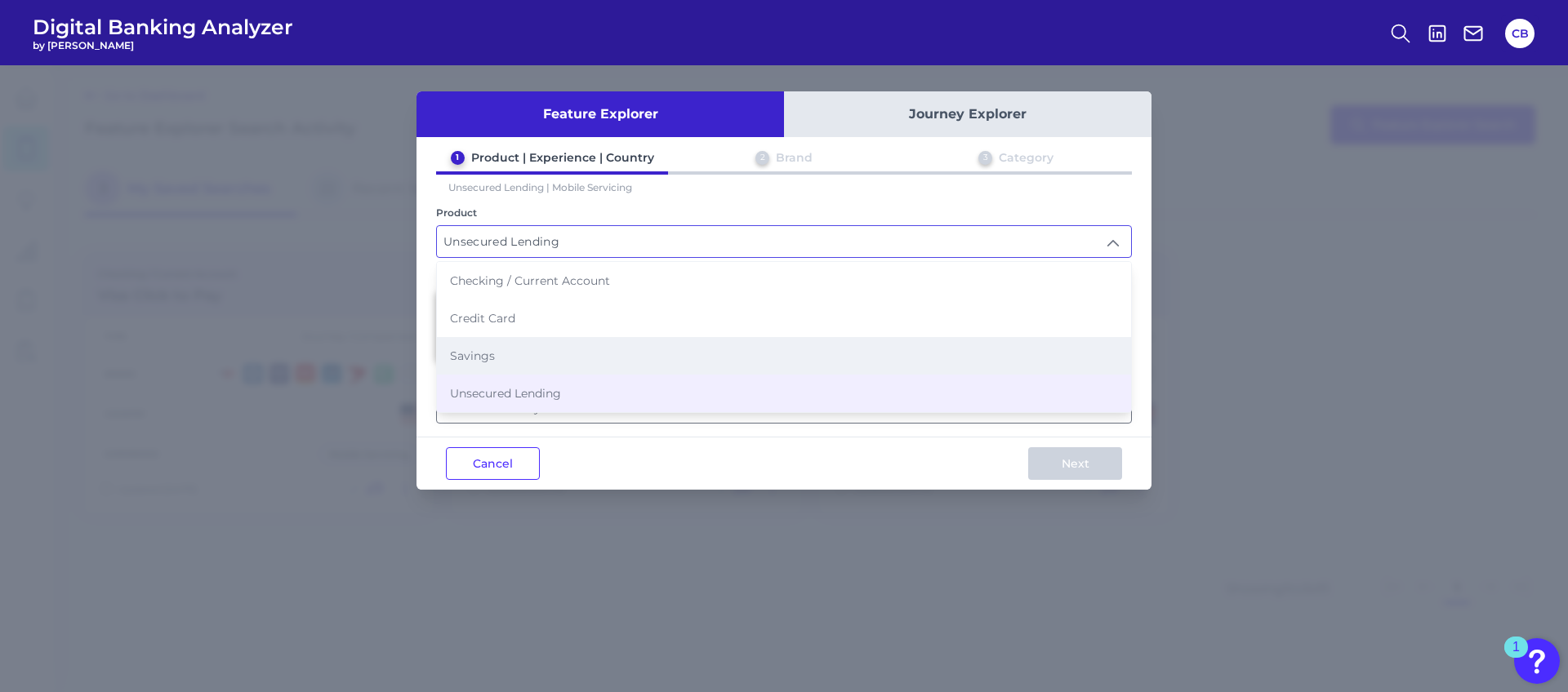
click at [496, 345] on li "Savings" at bounding box center [784, 356] width 694 height 38
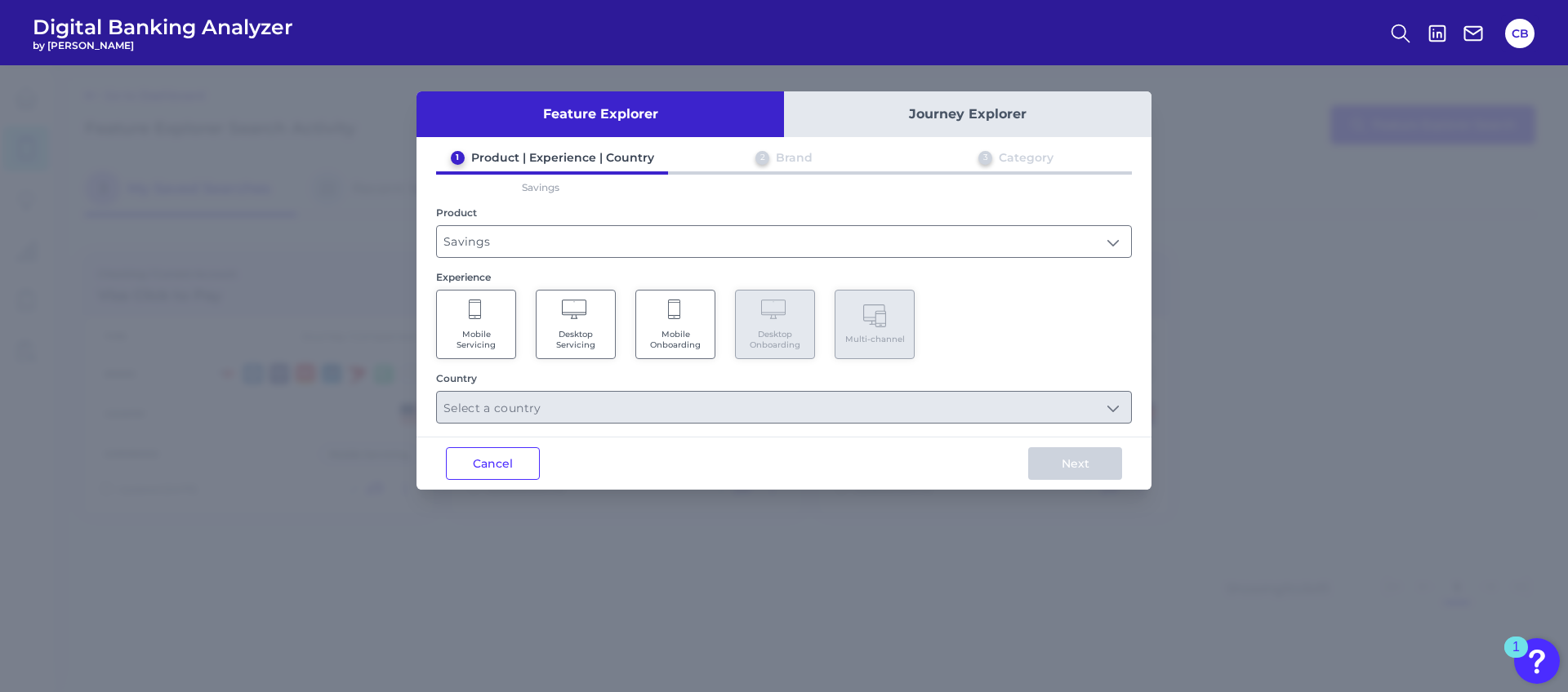
click at [507, 388] on div "Country" at bounding box center [784, 398] width 696 height 51
click at [529, 222] on div "Product Savings Savings" at bounding box center [784, 232] width 696 height 51
click at [535, 247] on input "Savings" at bounding box center [784, 241] width 694 height 31
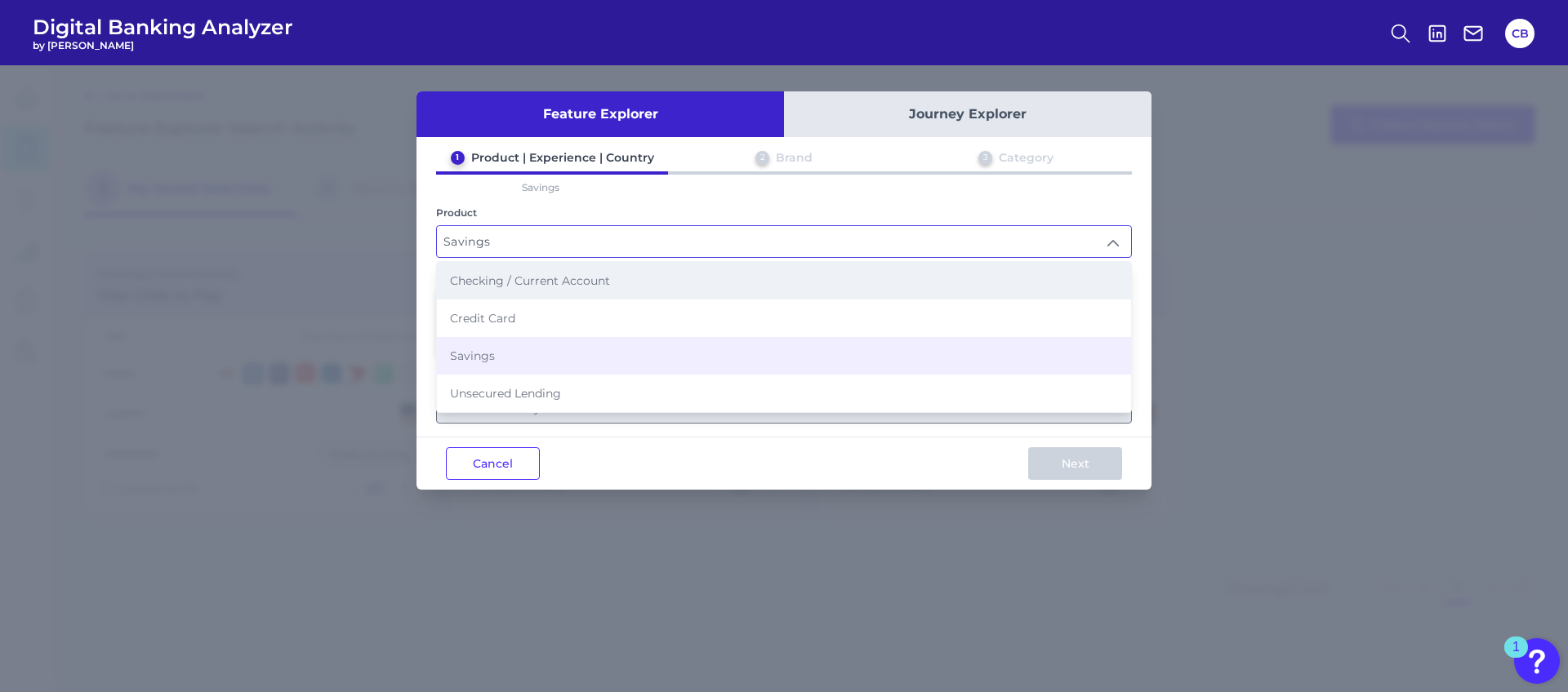
click at [521, 278] on span "Checking / Current Account" at bounding box center [530, 281] width 160 height 15
type input "Checking / Current Account"
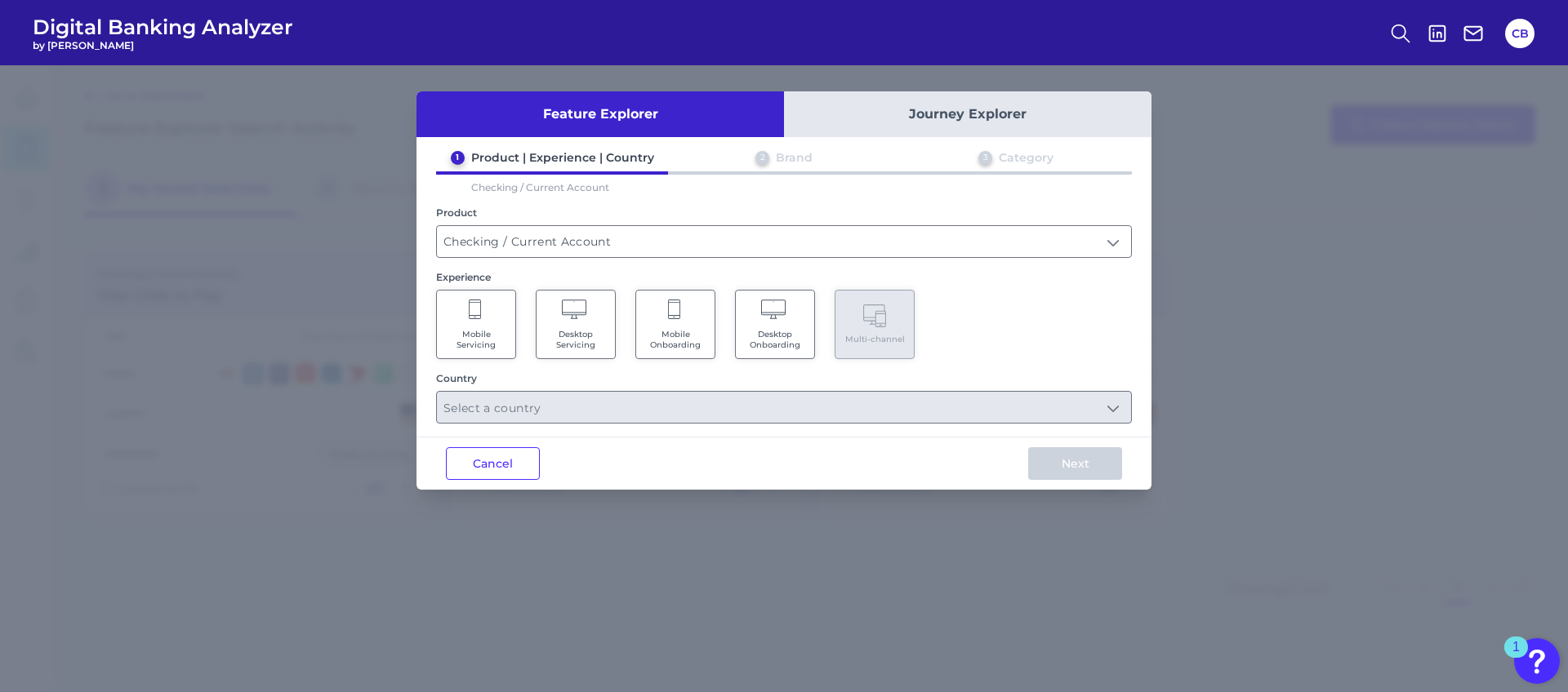
click at [504, 330] on span "Mobile Servicing" at bounding box center [476, 340] width 62 height 21
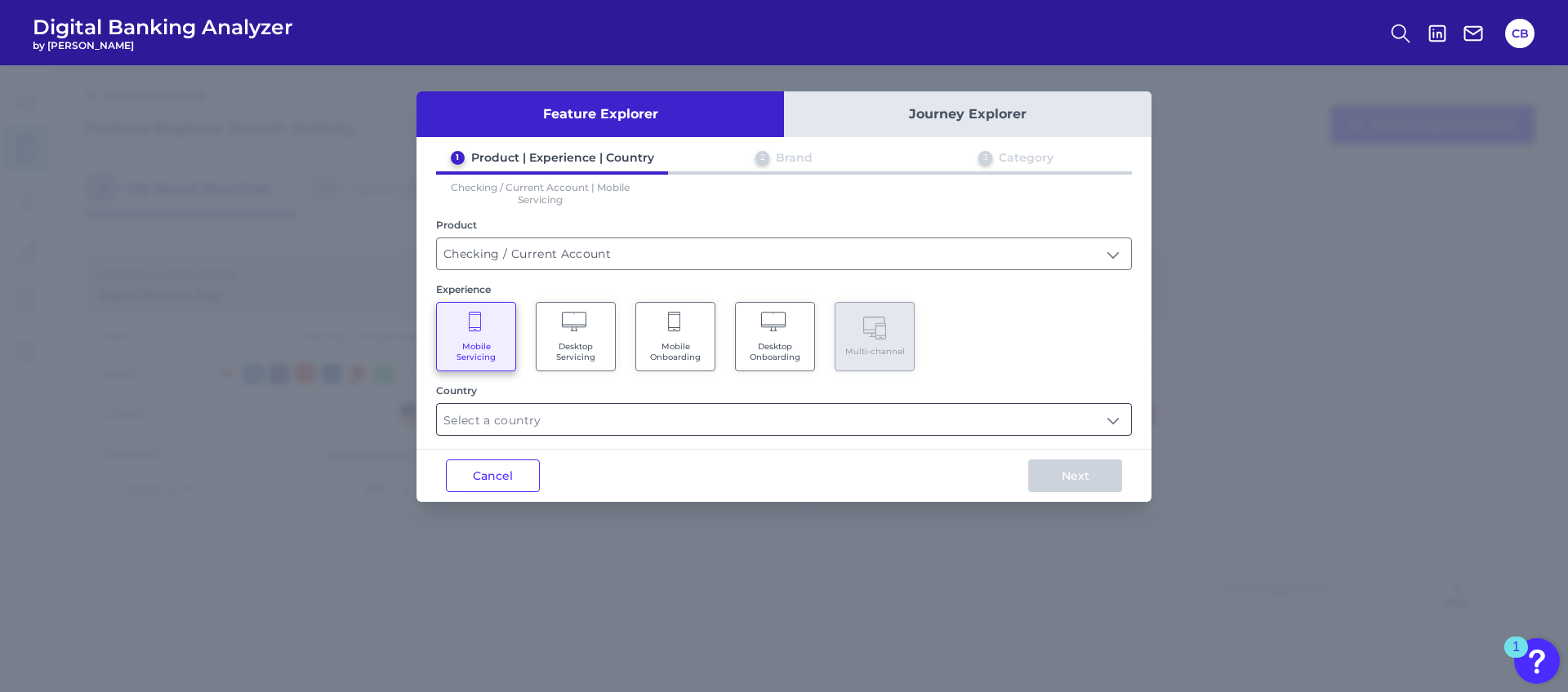
click at [532, 421] on input "text" at bounding box center [784, 419] width 694 height 31
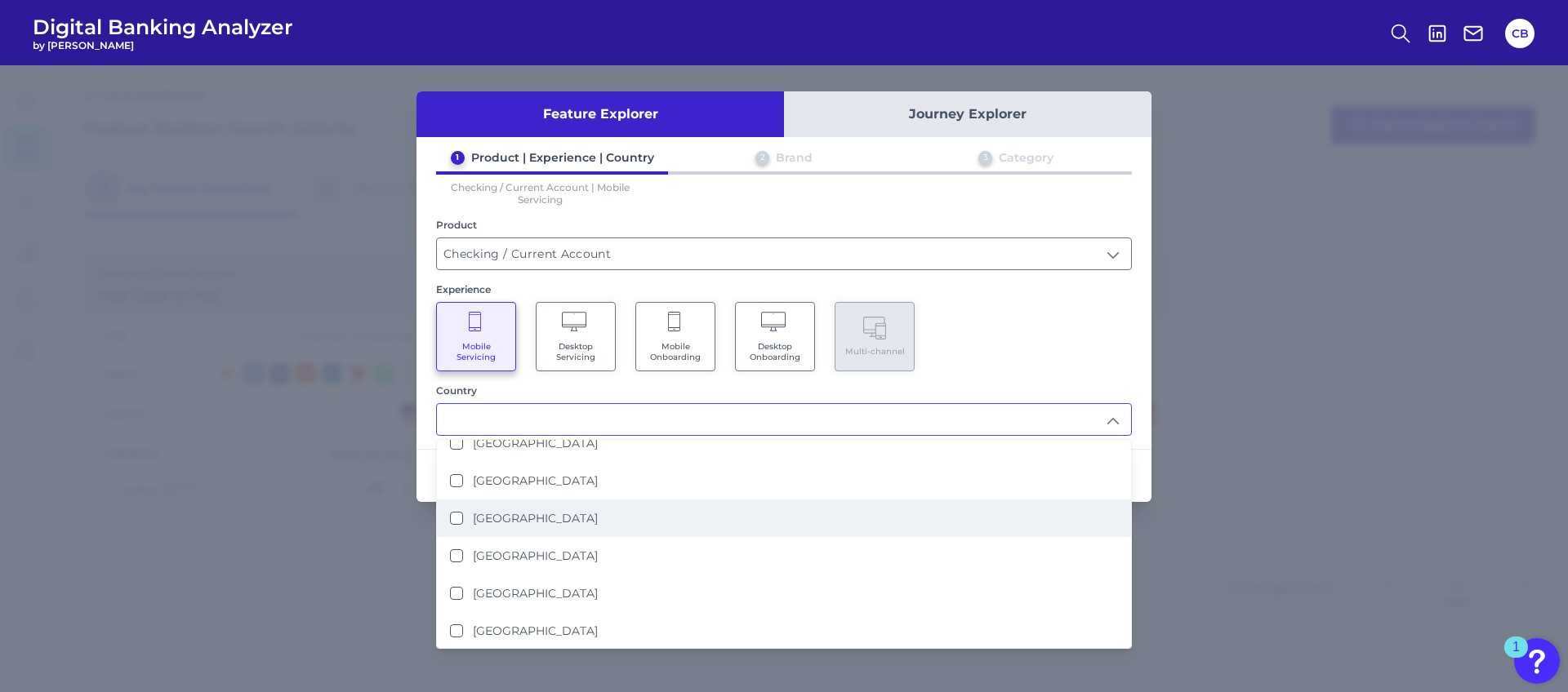
scroll to position [22, 0]
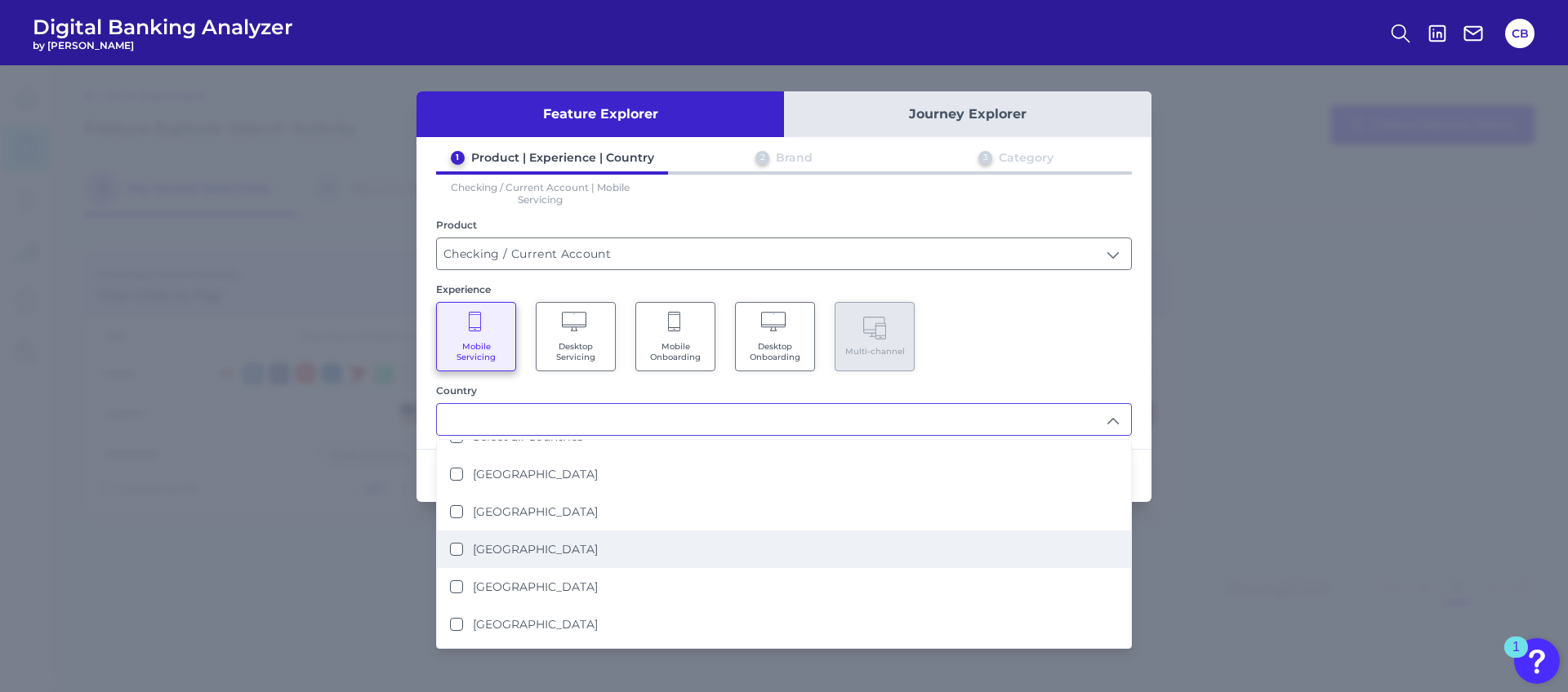
click at [452, 548] on button "Australia" at bounding box center [456, 549] width 13 height 13
type input "Australia"
click at [418, 449] on div "Cancel Next" at bounding box center [784, 475] width 735 height 53
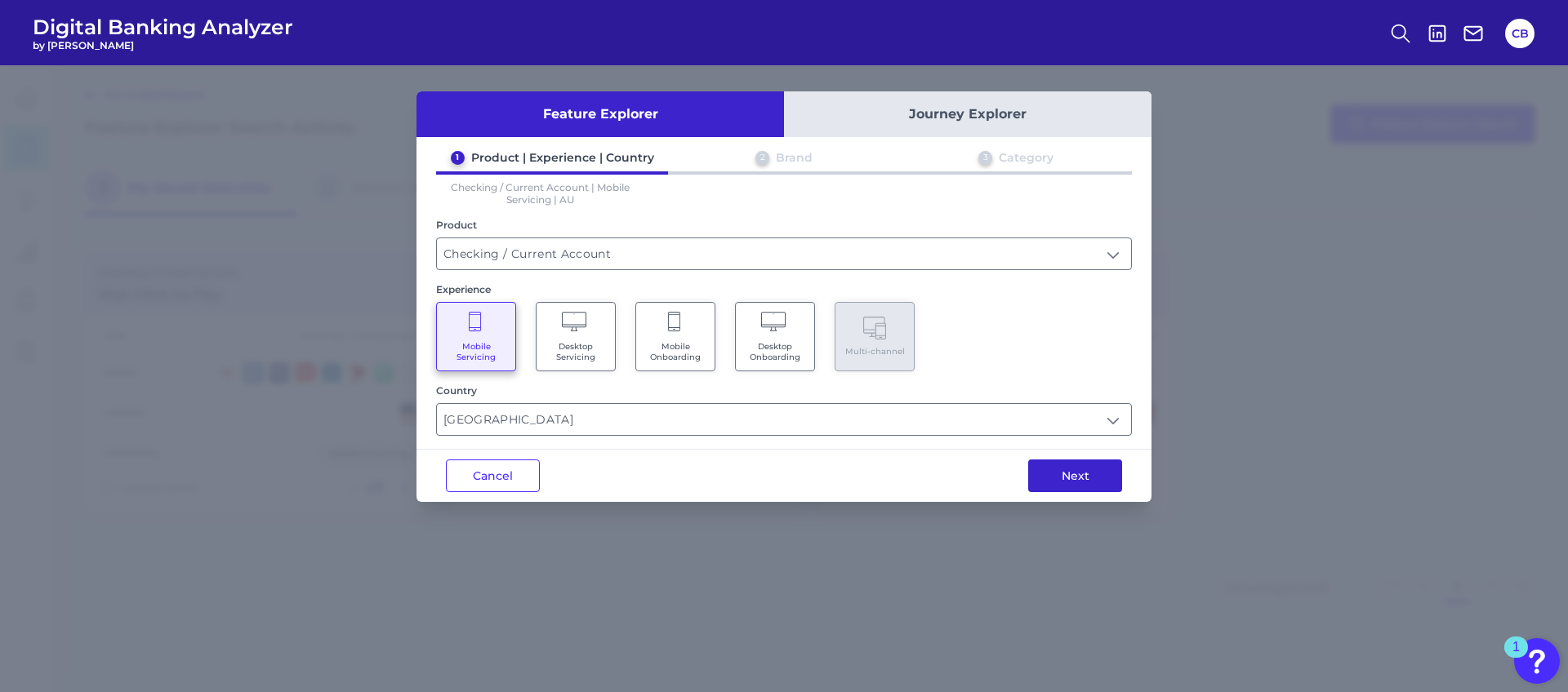
click at [1086, 482] on button "Next" at bounding box center [1075, 475] width 94 height 33
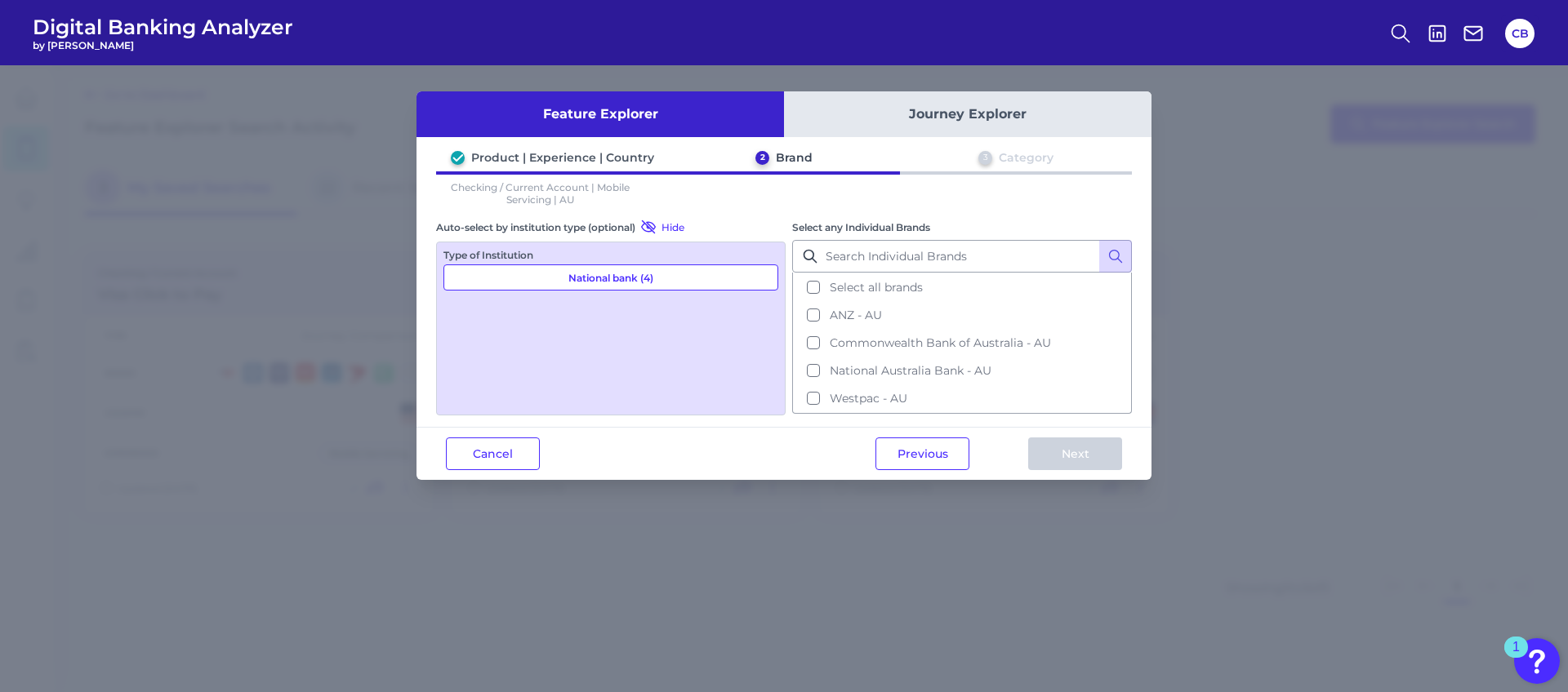
click at [812, 283] on button "Select all brands" at bounding box center [962, 288] width 337 height 28
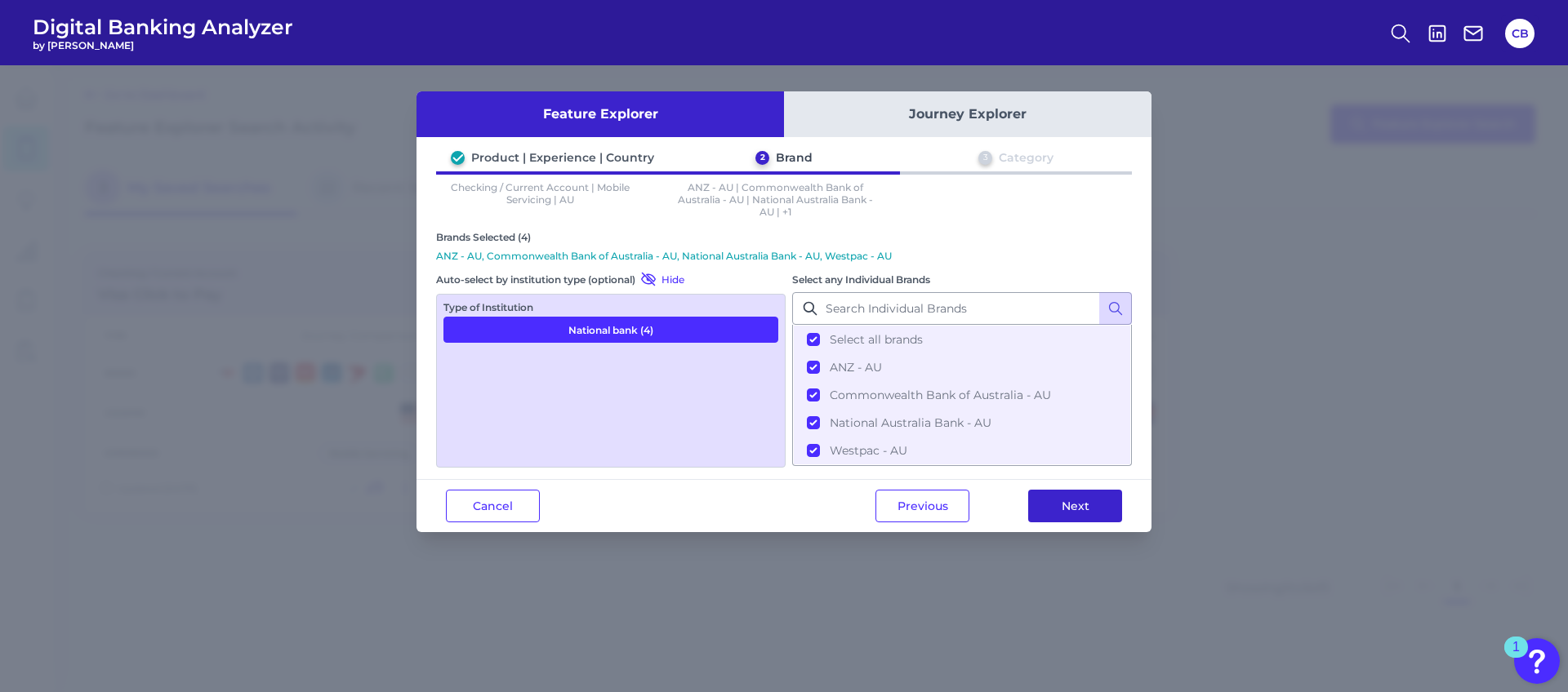
click at [1074, 507] on button "Next" at bounding box center [1075, 505] width 94 height 33
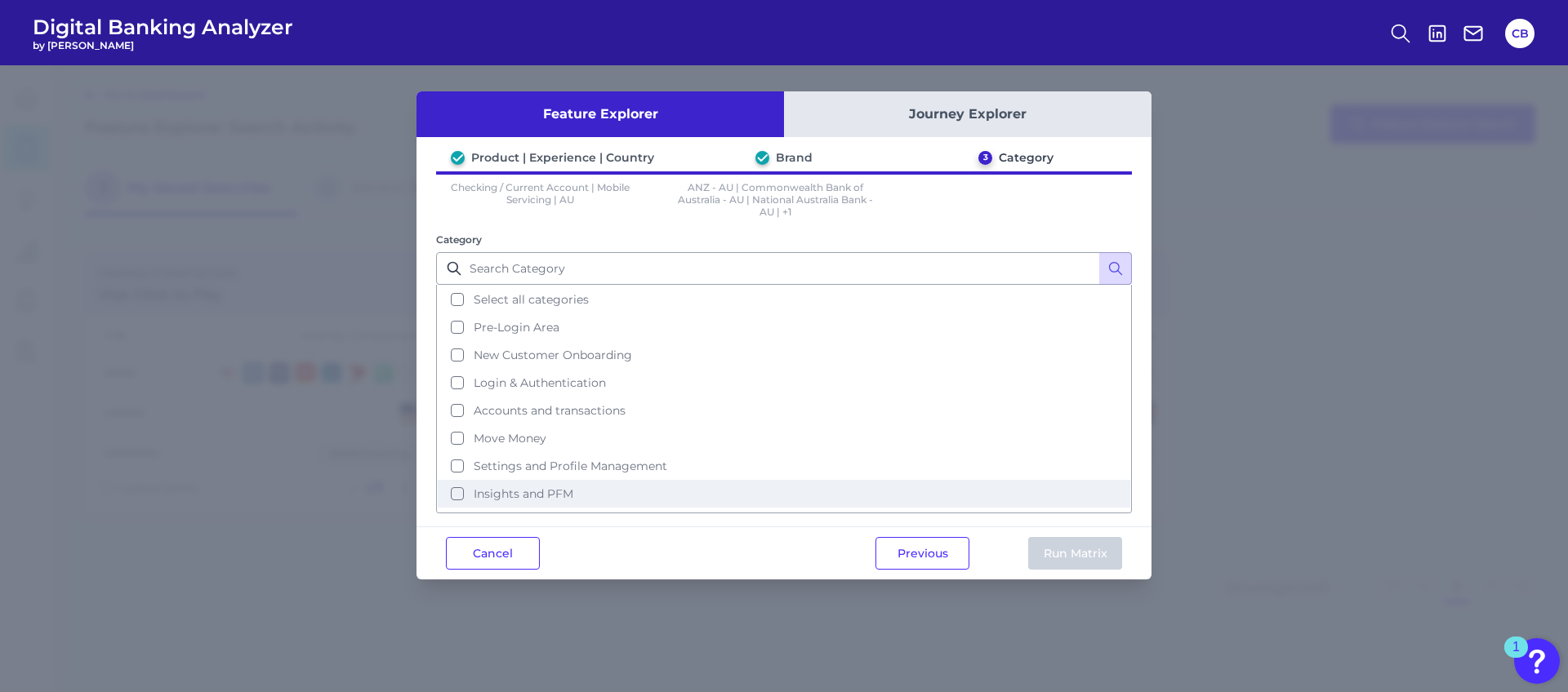
click at [460, 488] on button "Insights and PFM" at bounding box center [784, 494] width 692 height 28
click at [1061, 550] on button "Run Matrix" at bounding box center [1075, 553] width 94 height 33
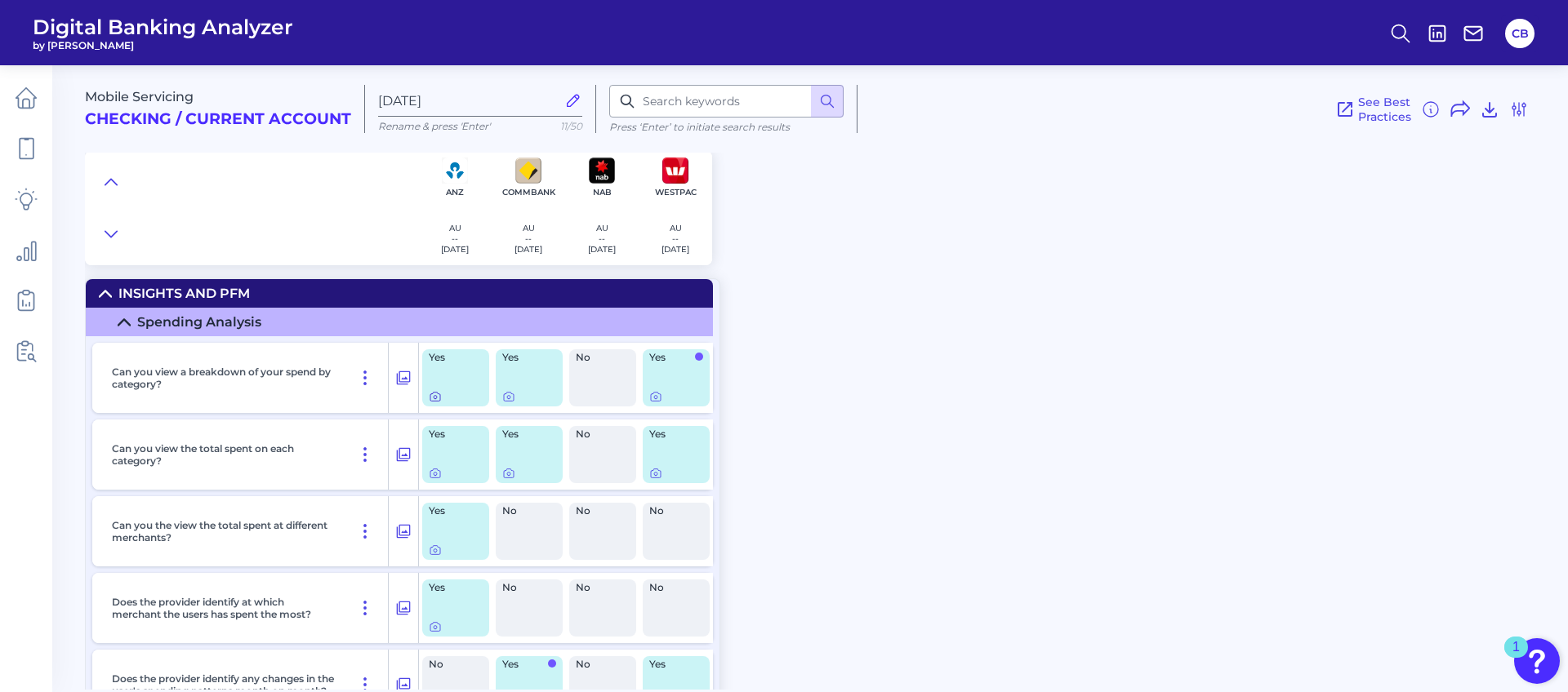
scroll to position [4, 0]
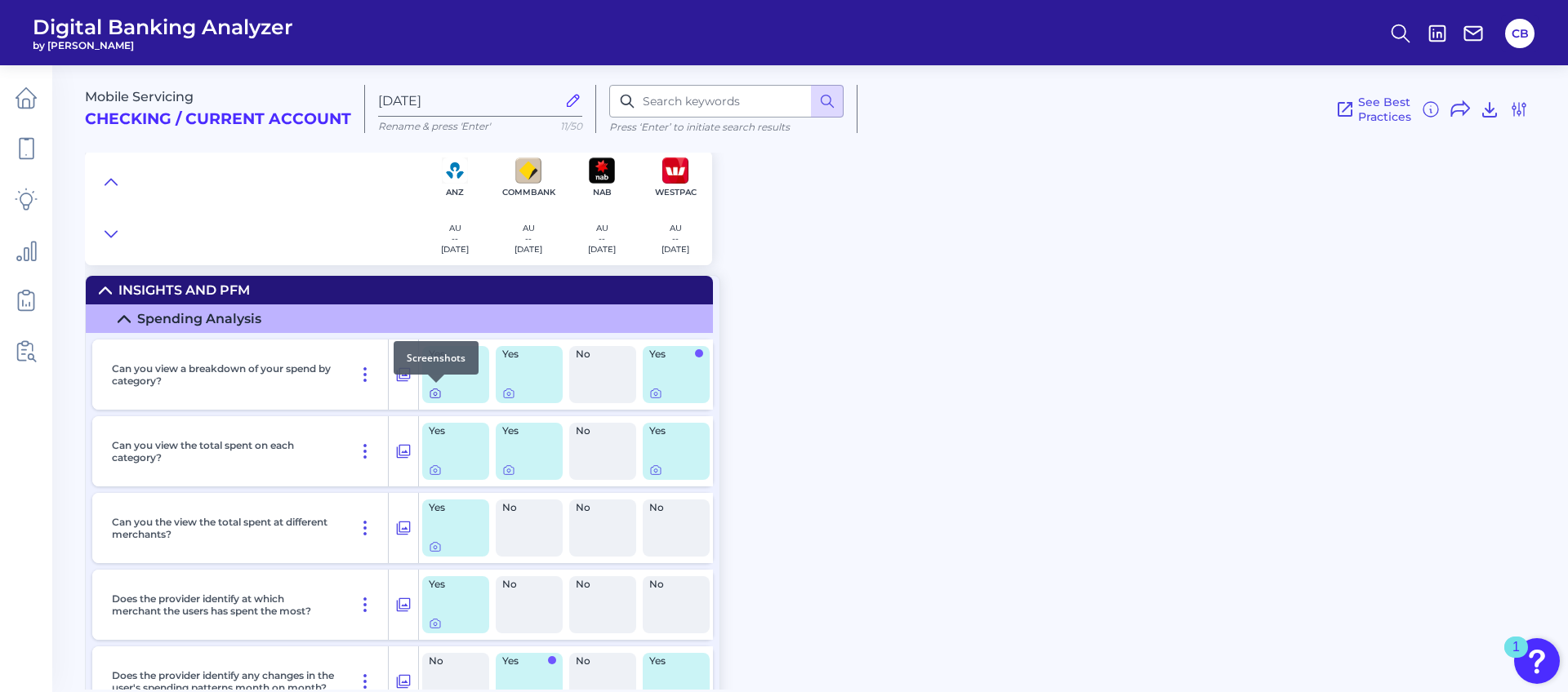
click at [434, 393] on icon at bounding box center [435, 394] width 4 height 4
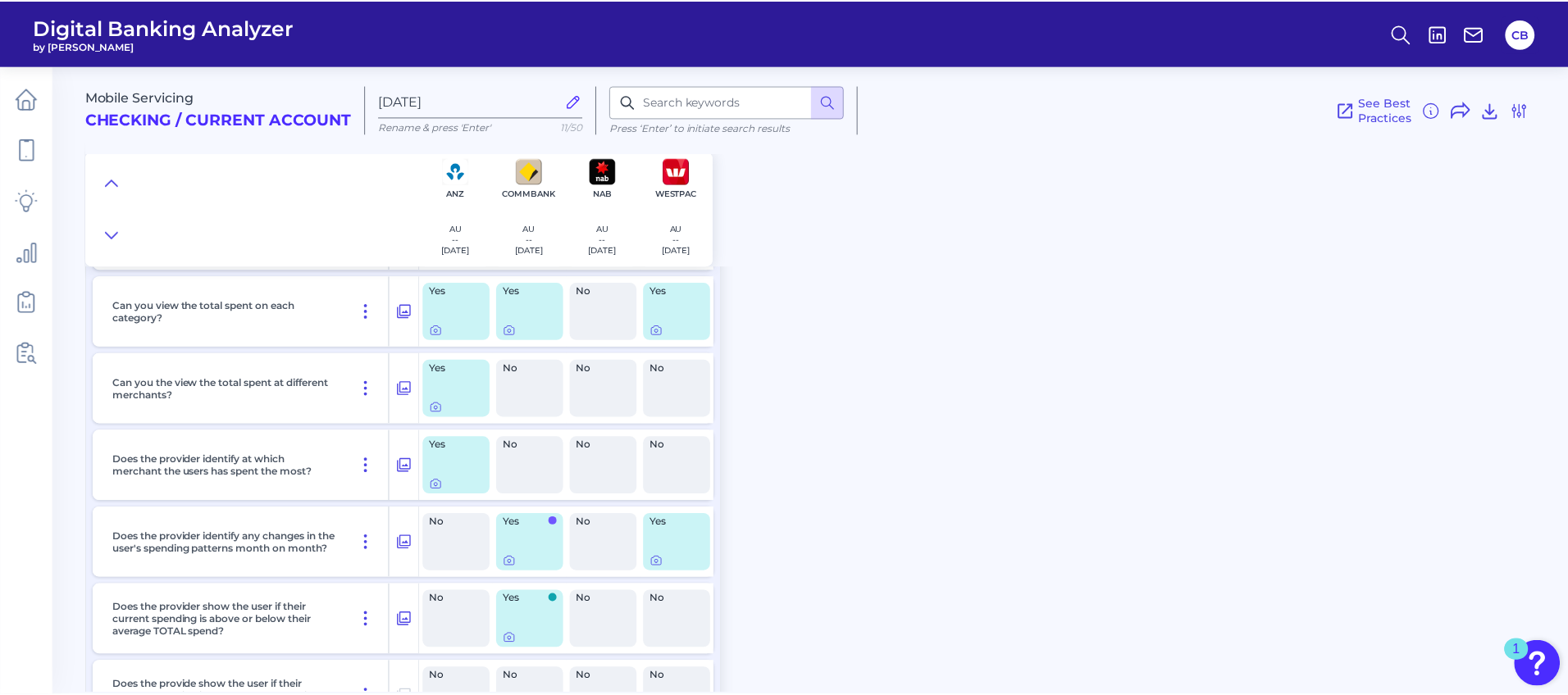
scroll to position [0, 0]
